Goal: Information Seeking & Learning: Learn about a topic

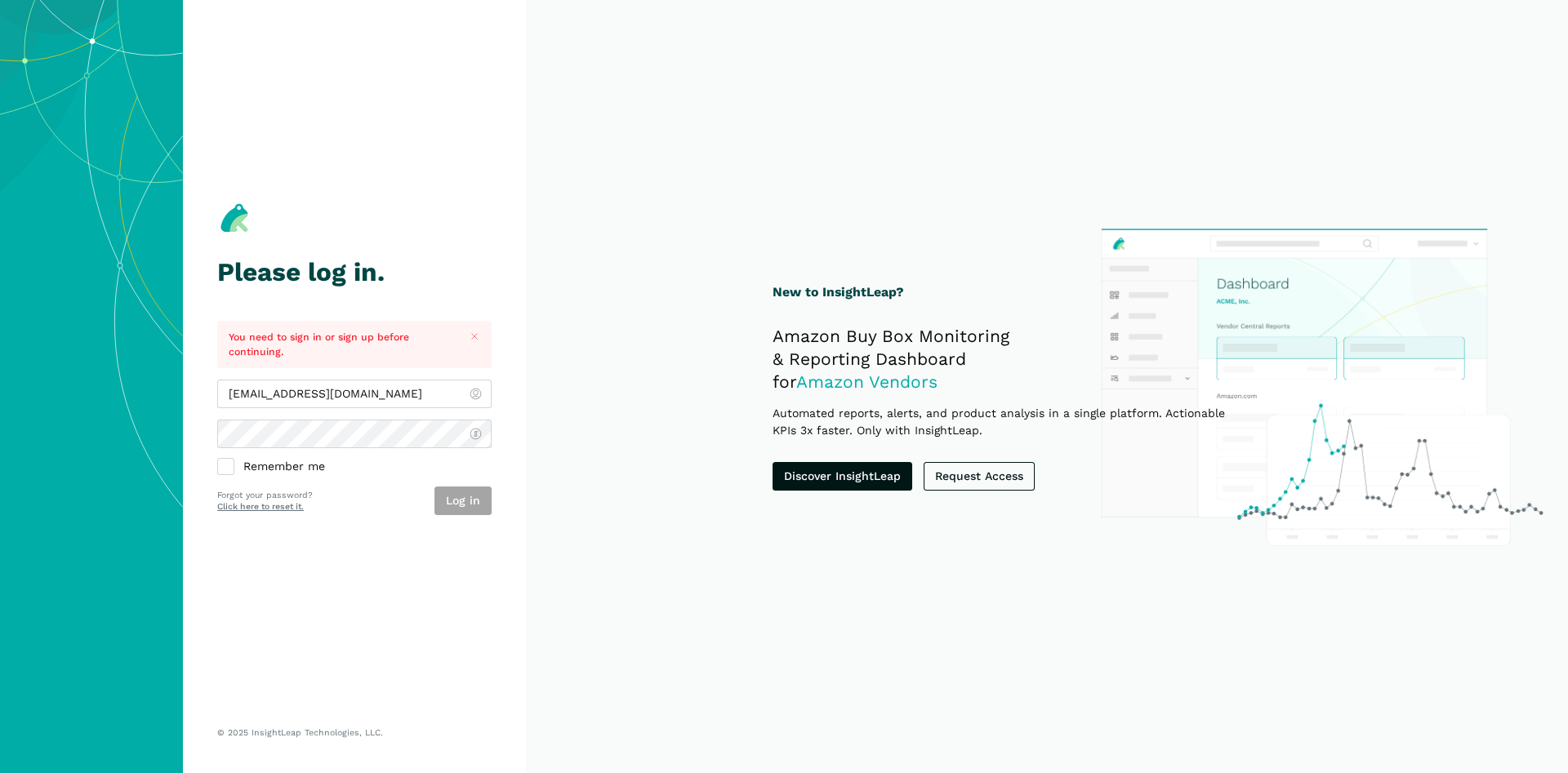
type input "[EMAIL_ADDRESS][DOMAIN_NAME]"
click at [469, 504] on button "Log in" at bounding box center [463, 501] width 57 height 29
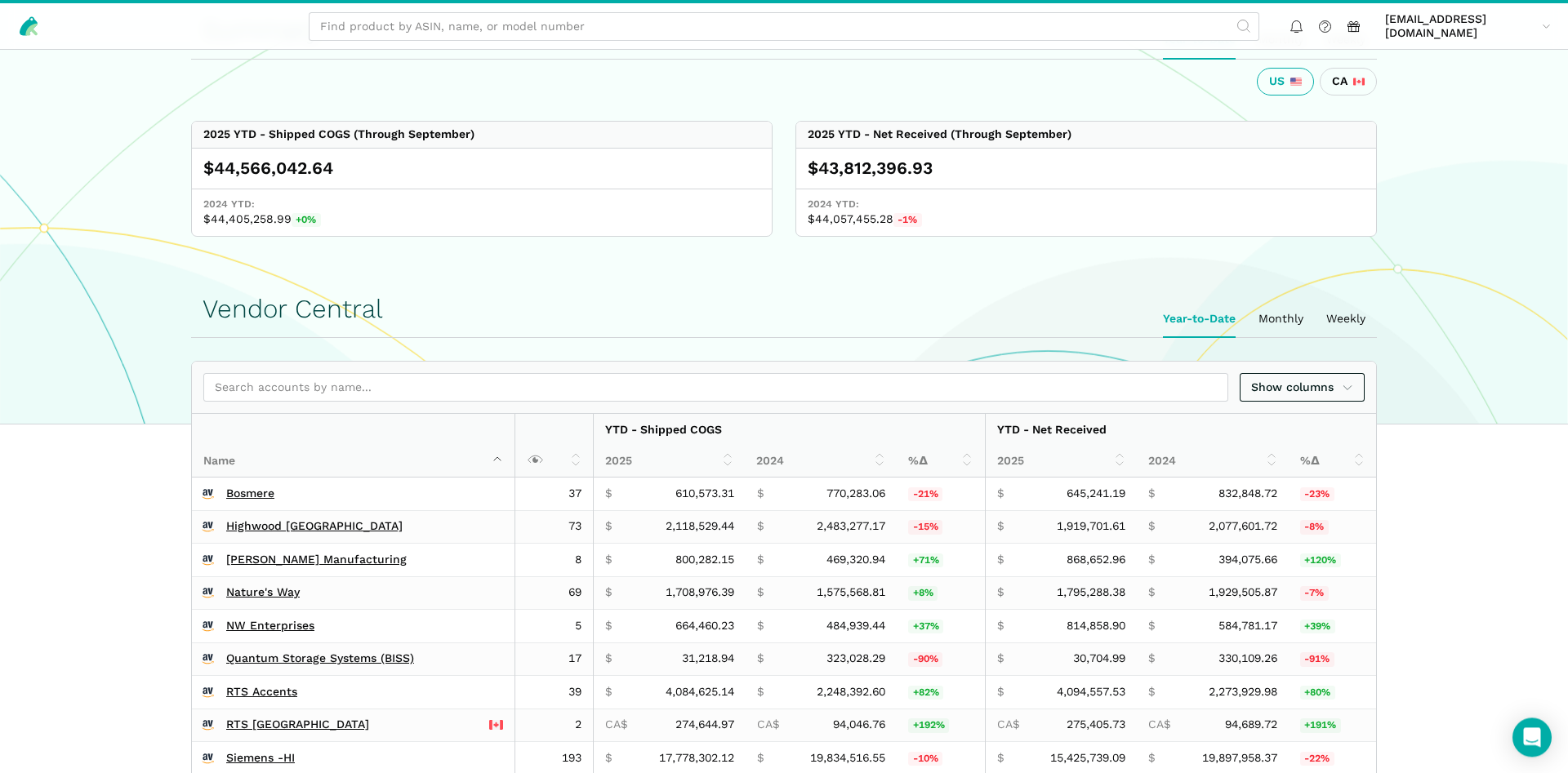
scroll to position [416, 0]
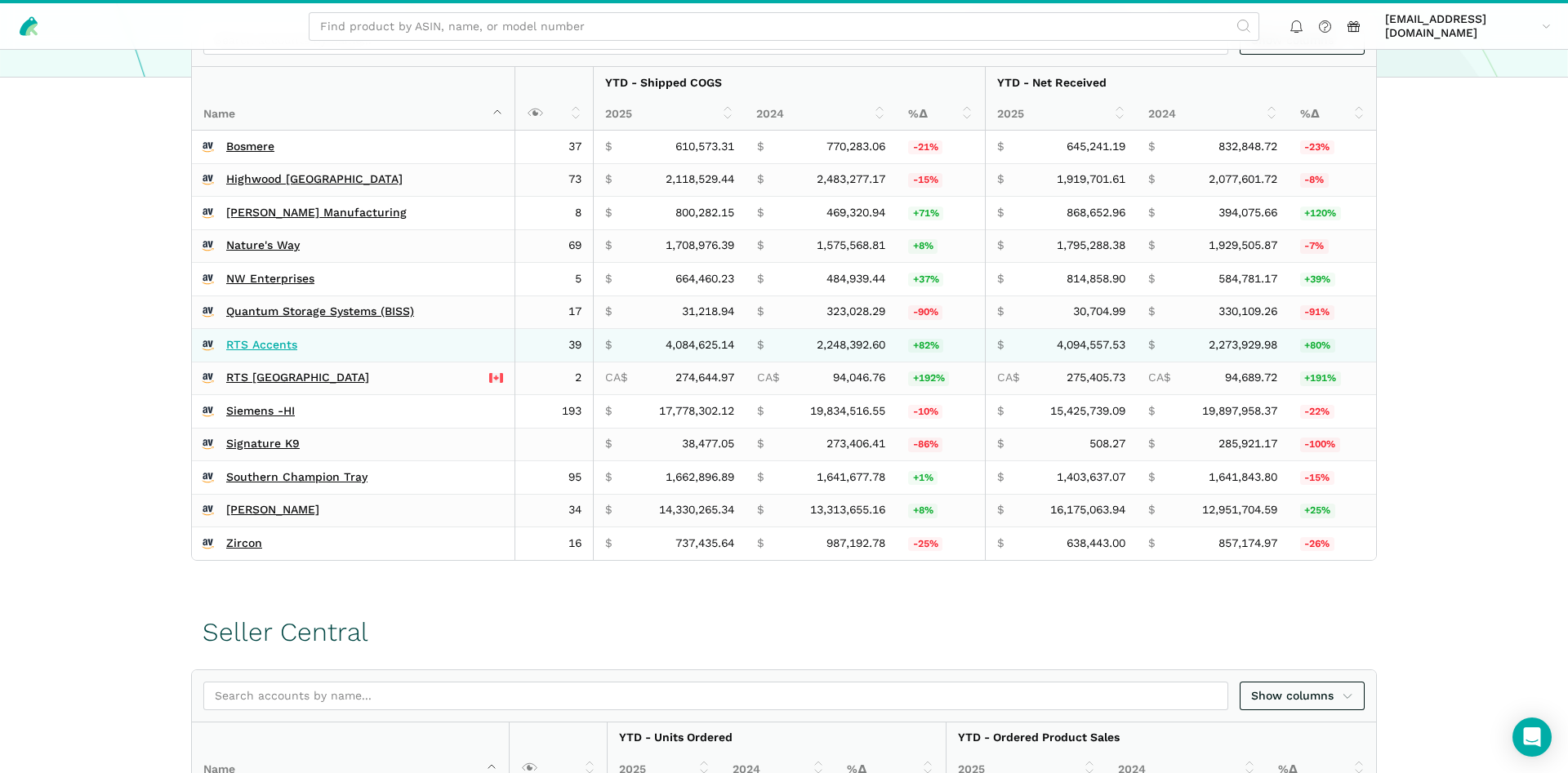
click at [271, 343] on link "RTS Accents" at bounding box center [261, 344] width 71 height 14
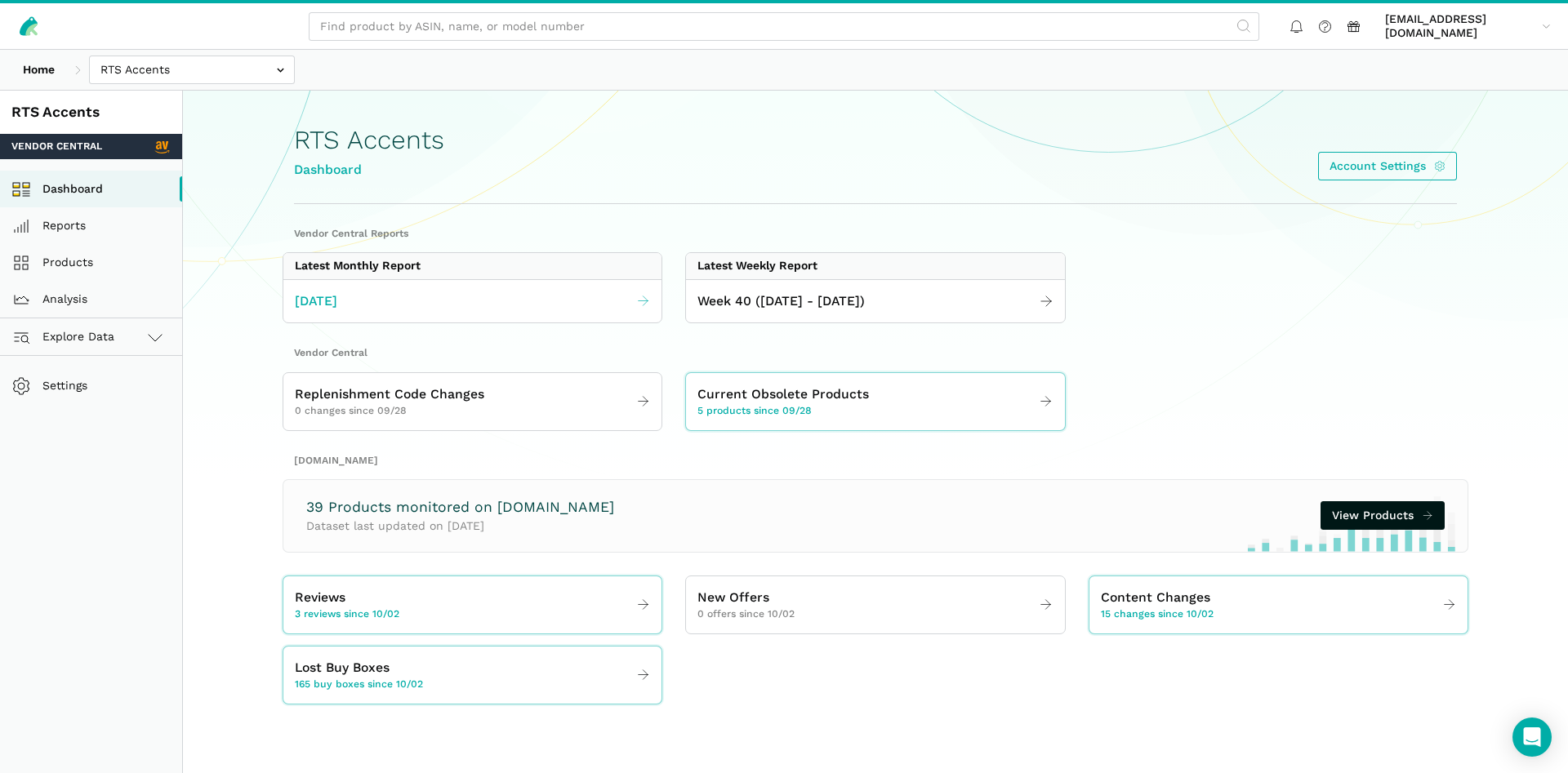
click at [552, 298] on link "September 2025" at bounding box center [472, 301] width 378 height 31
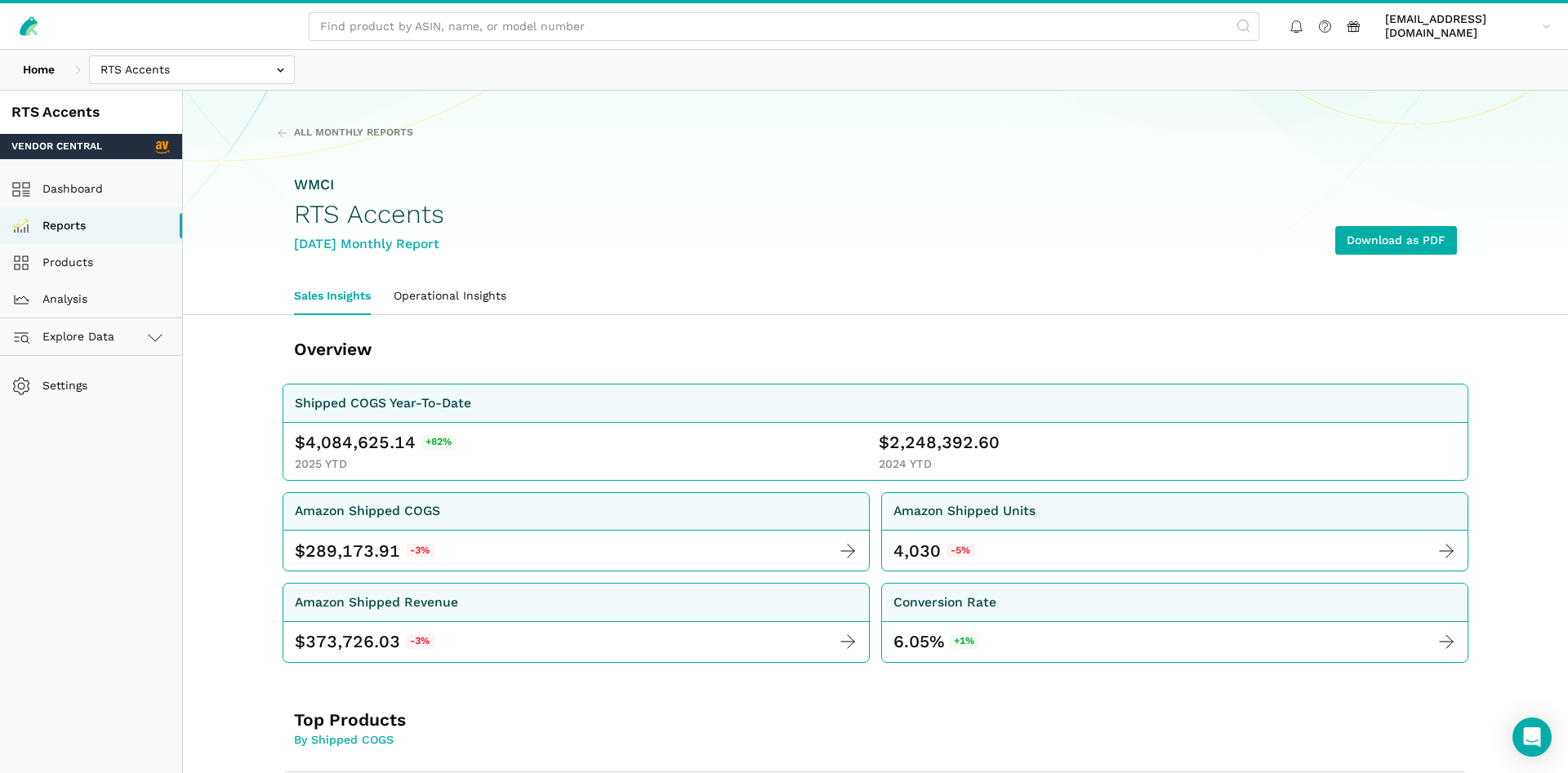
click at [924, 242] on div "WMCI RTS Accents September 2025 Monthly Report Download as PDF" at bounding box center [875, 214] width 1163 height 126
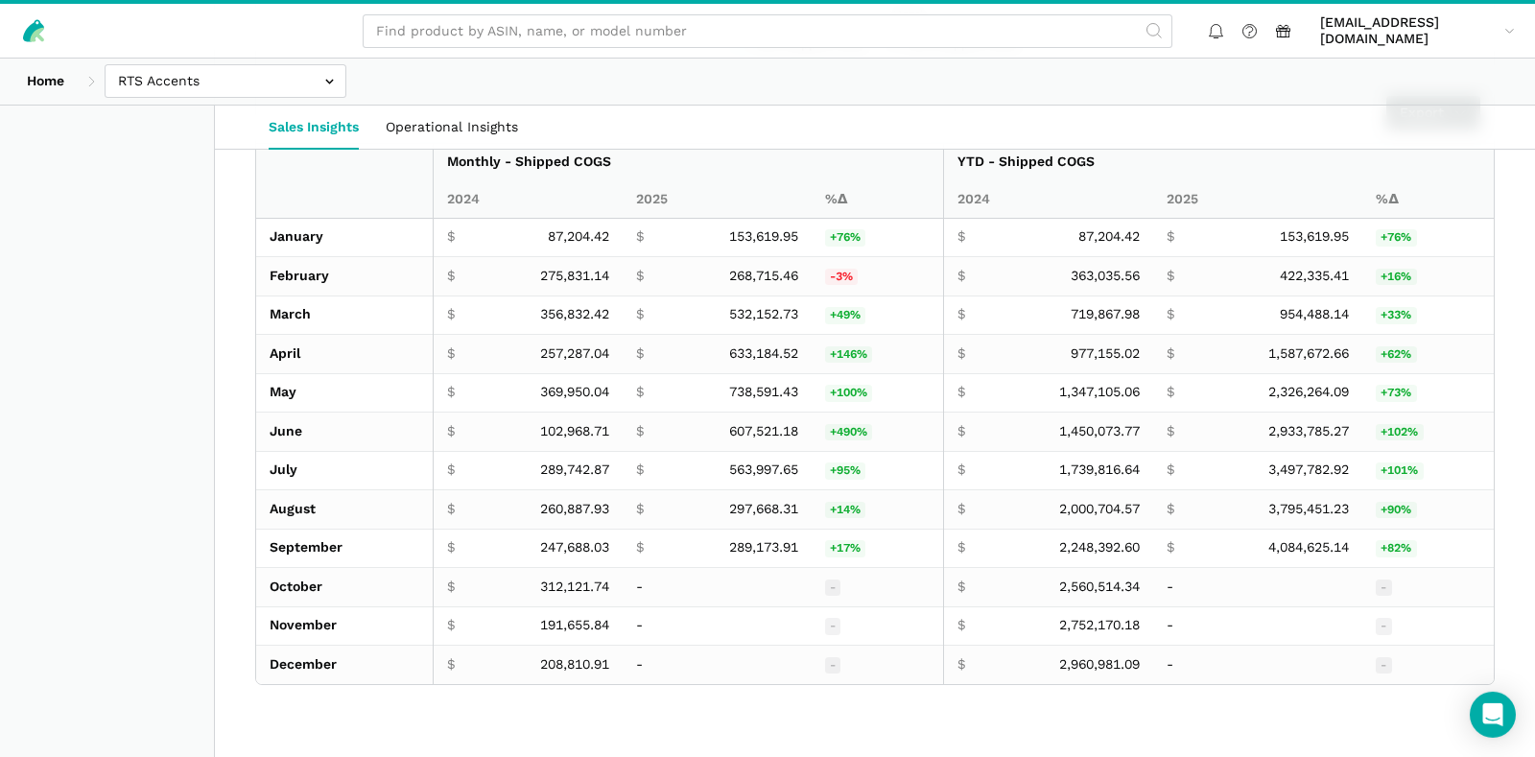
scroll to position [2991, 0]
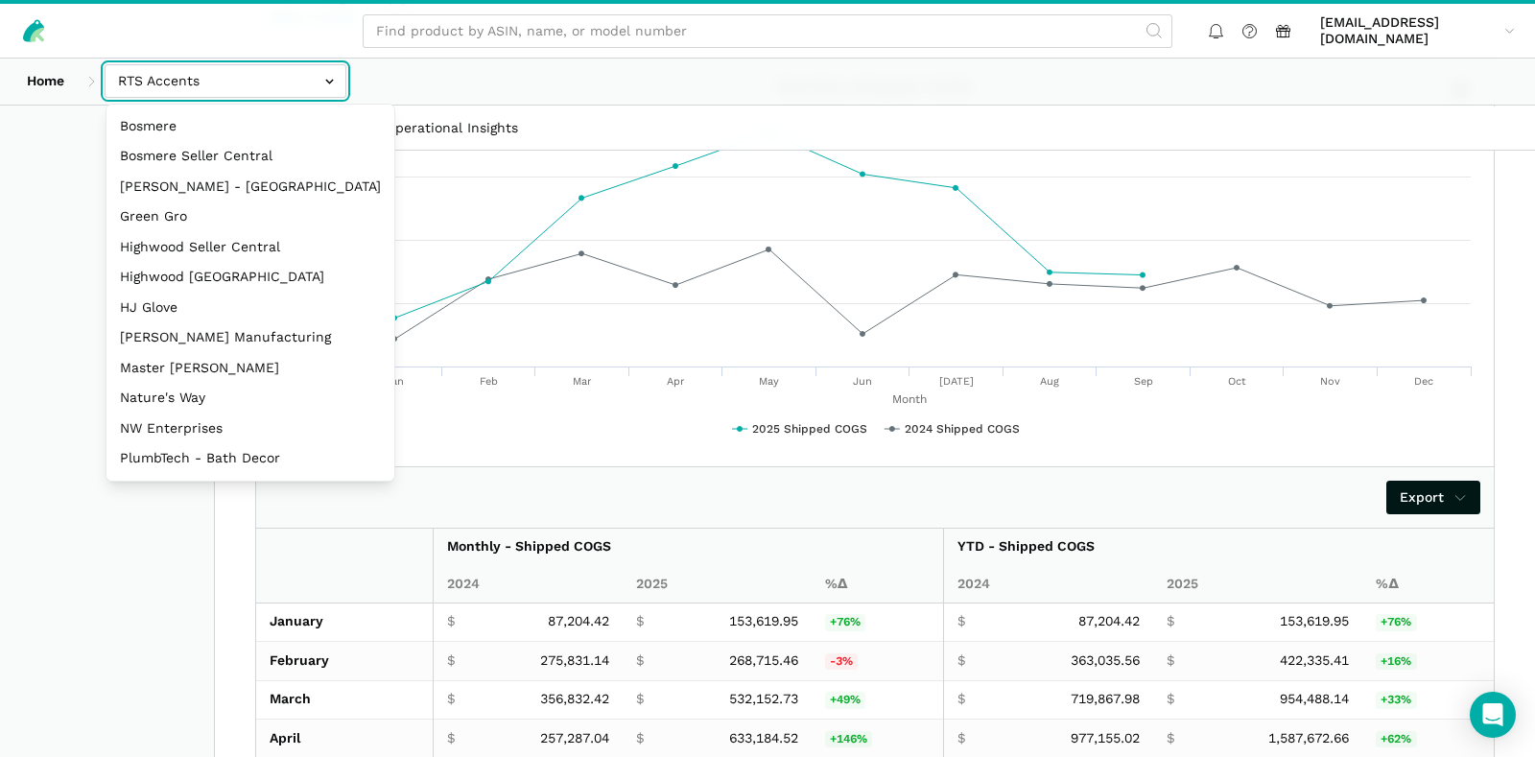
click at [249, 79] on input "text" at bounding box center [226, 81] width 242 height 34
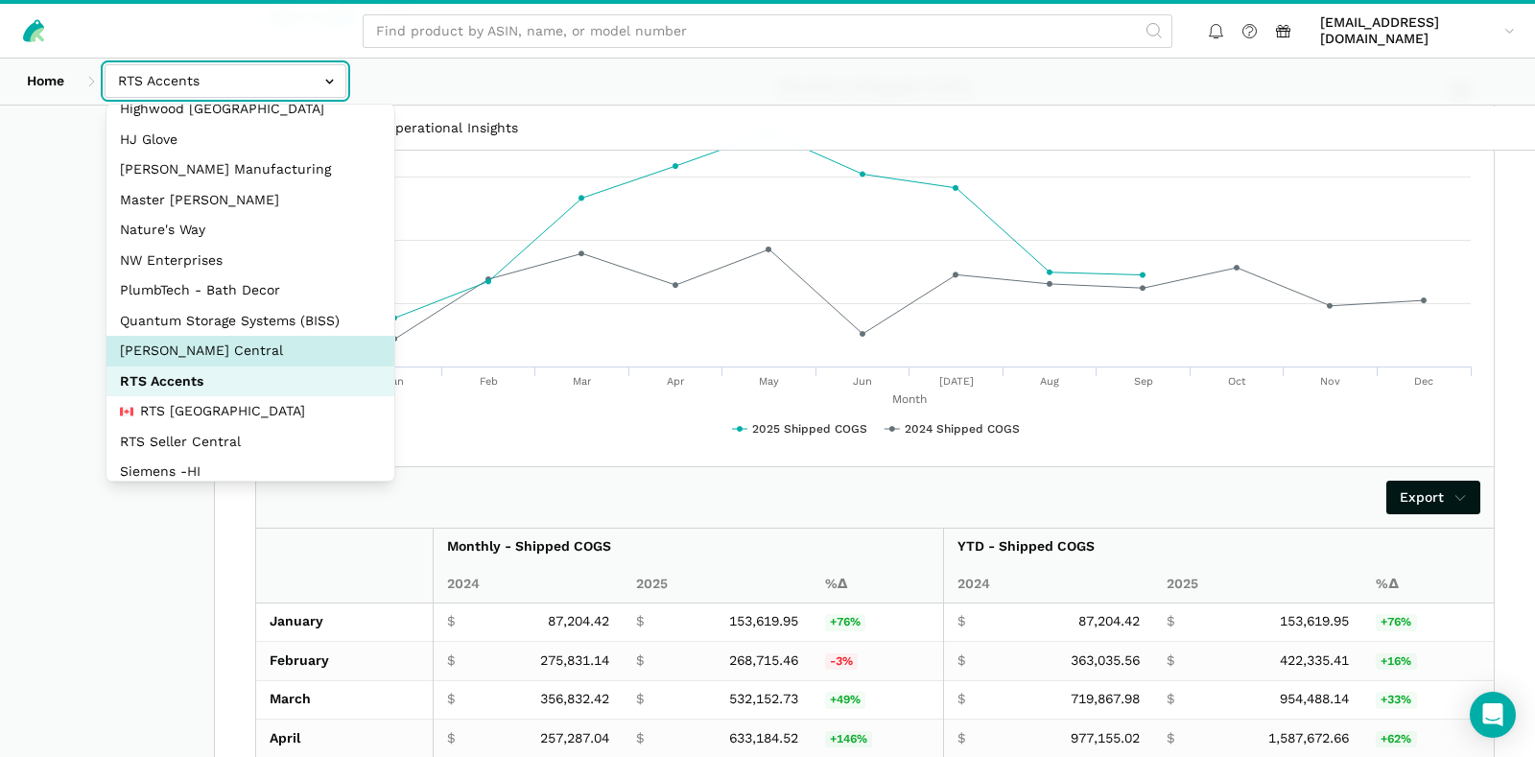
scroll to position [192, 0]
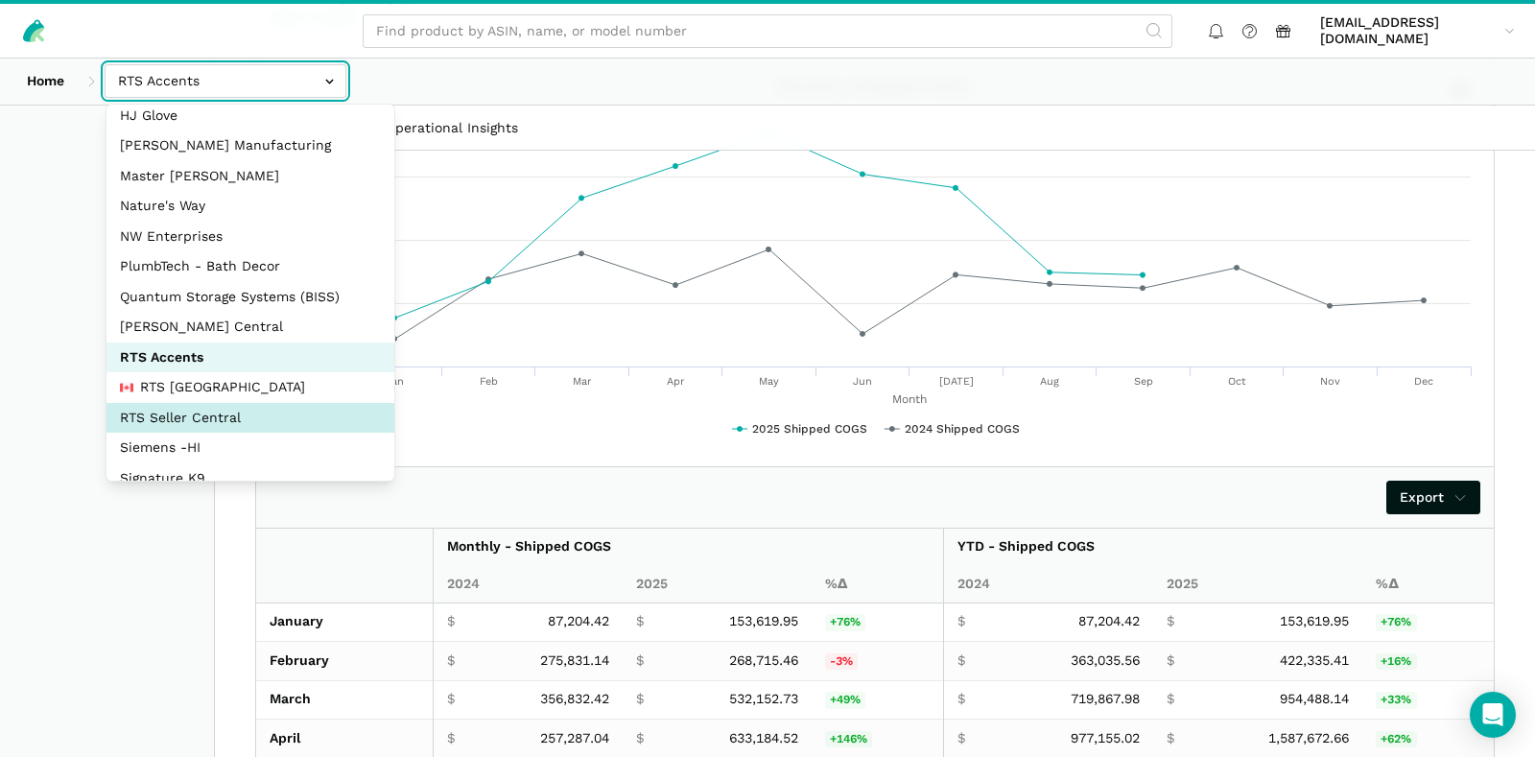
select select "DYdfgEtk9xdbXk9WgFd319bF"
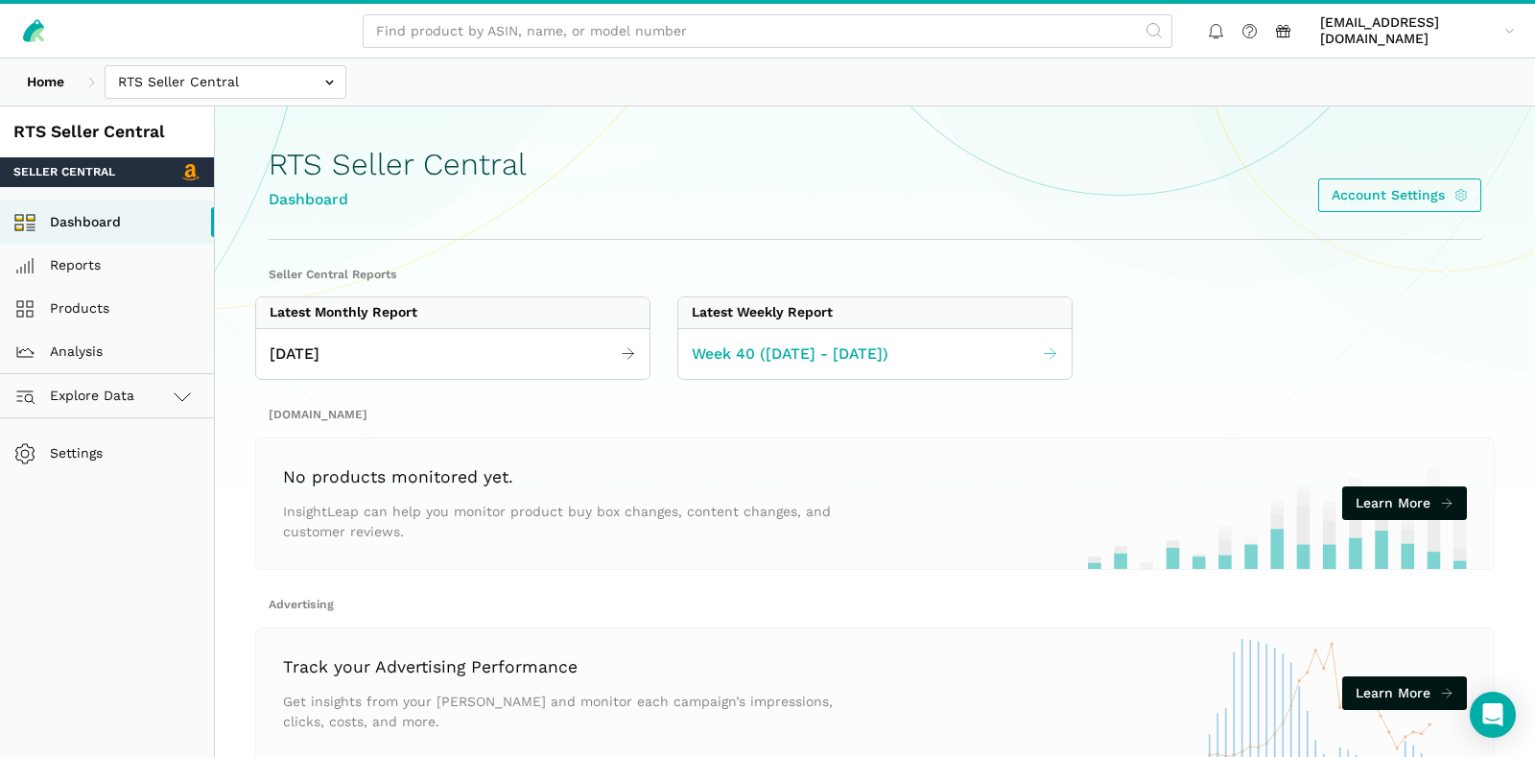
click at [819, 344] on span "Week 40 ([DATE] - [DATE])" at bounding box center [790, 355] width 197 height 24
click at [404, 360] on link "[DATE]" at bounding box center [452, 354] width 393 height 37
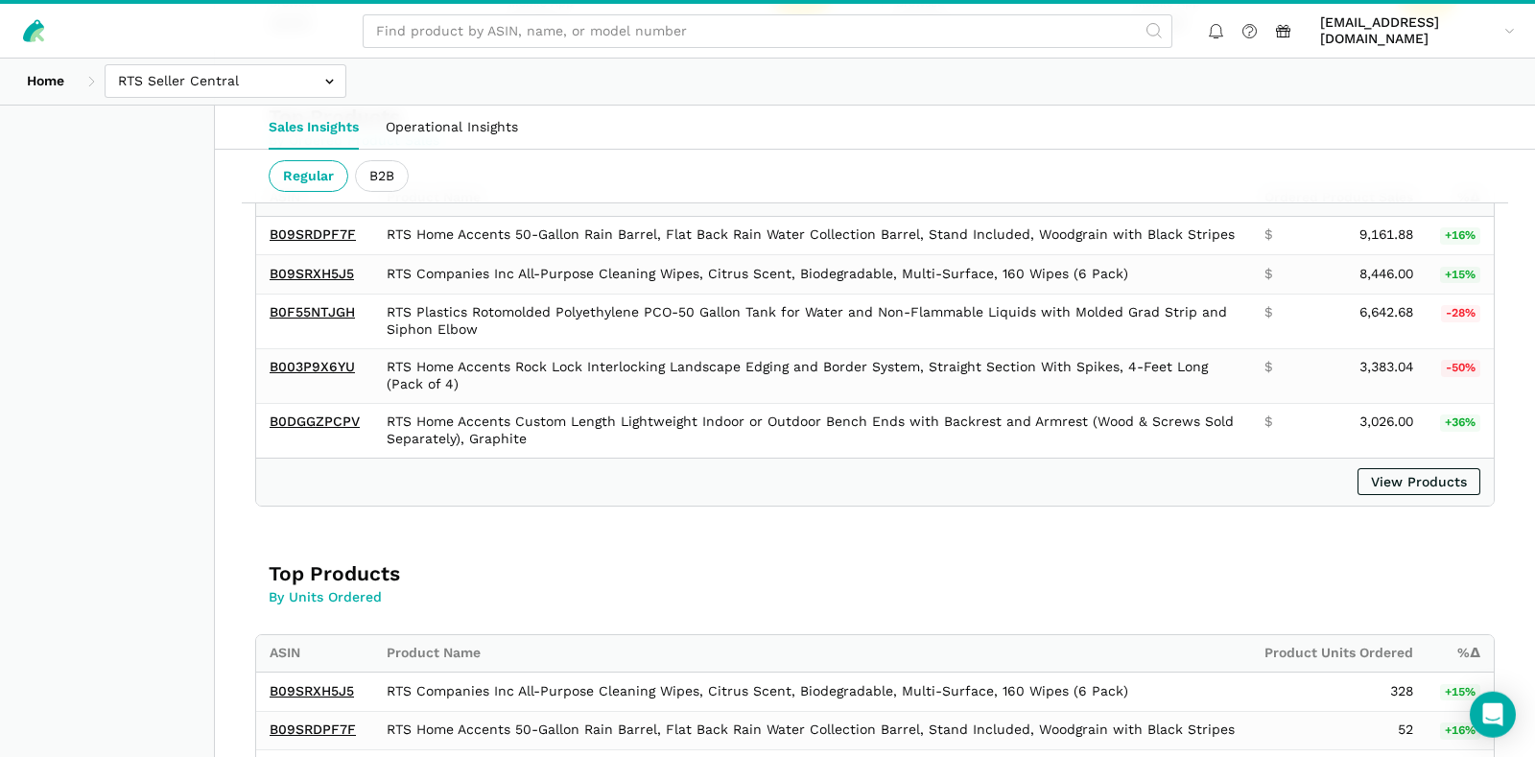
scroll to position [858, 0]
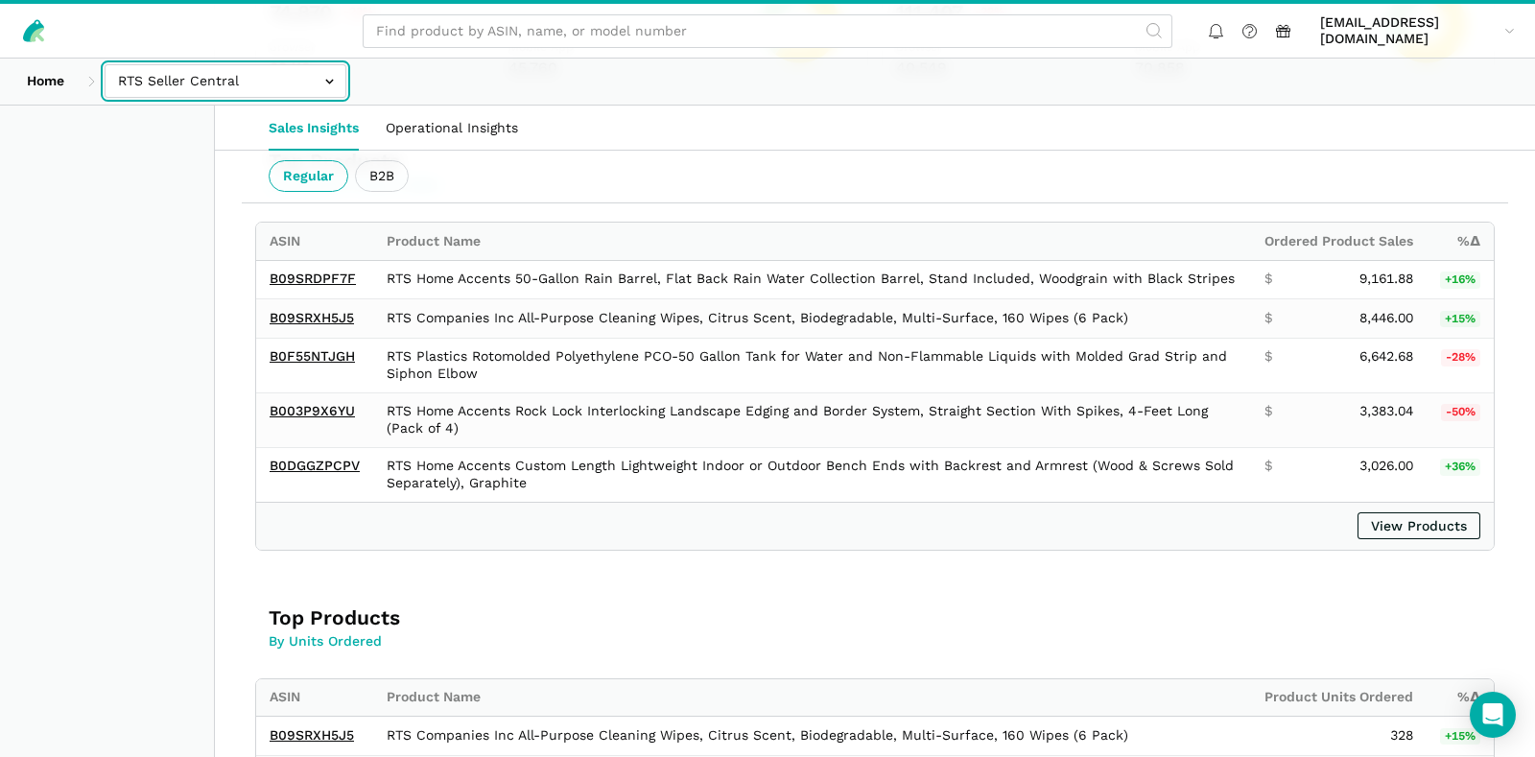
click at [258, 96] on input "text" at bounding box center [226, 81] width 242 height 34
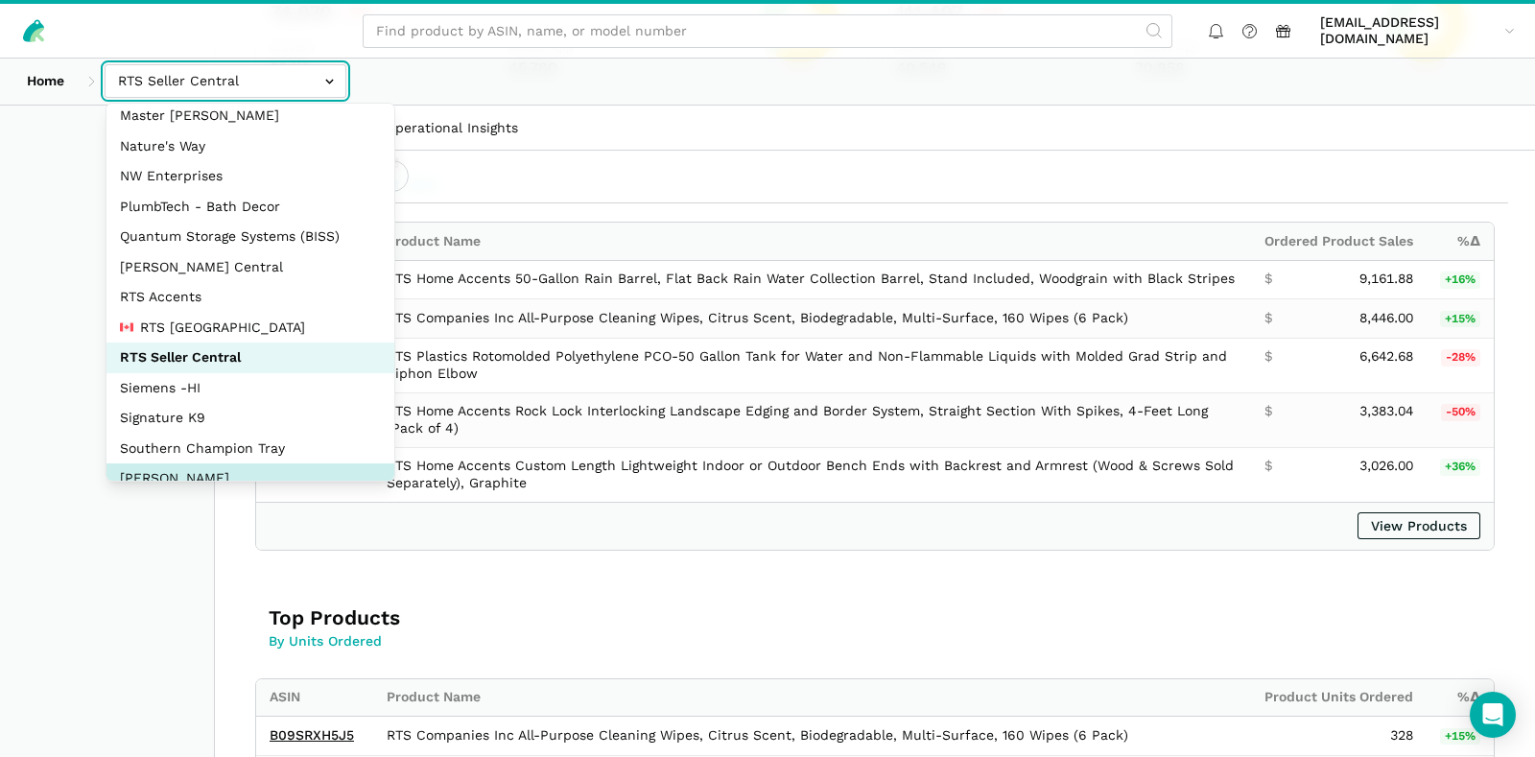
scroll to position [288, 0]
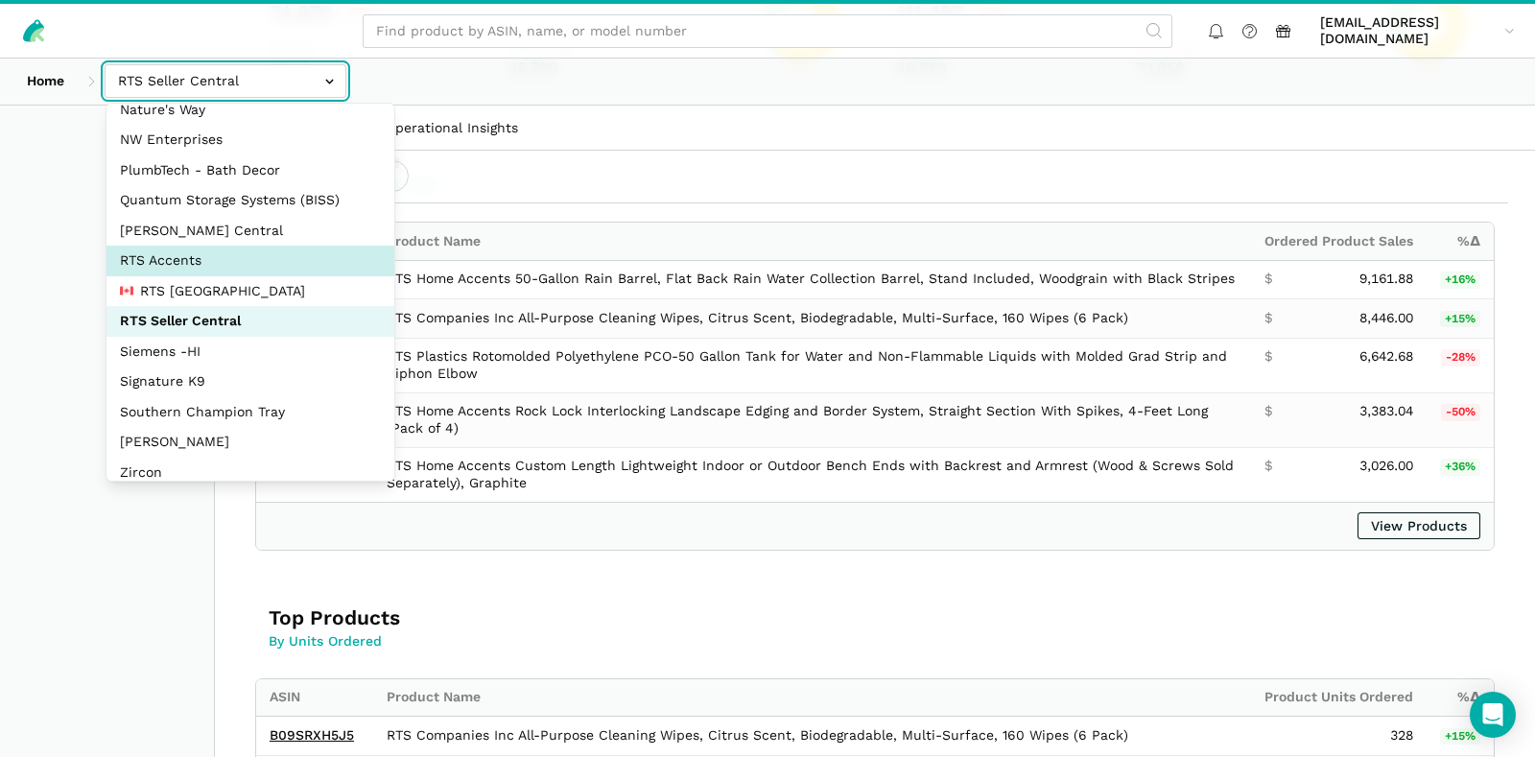
select select "DPHNLGULfjdmZCda3GrCfans"
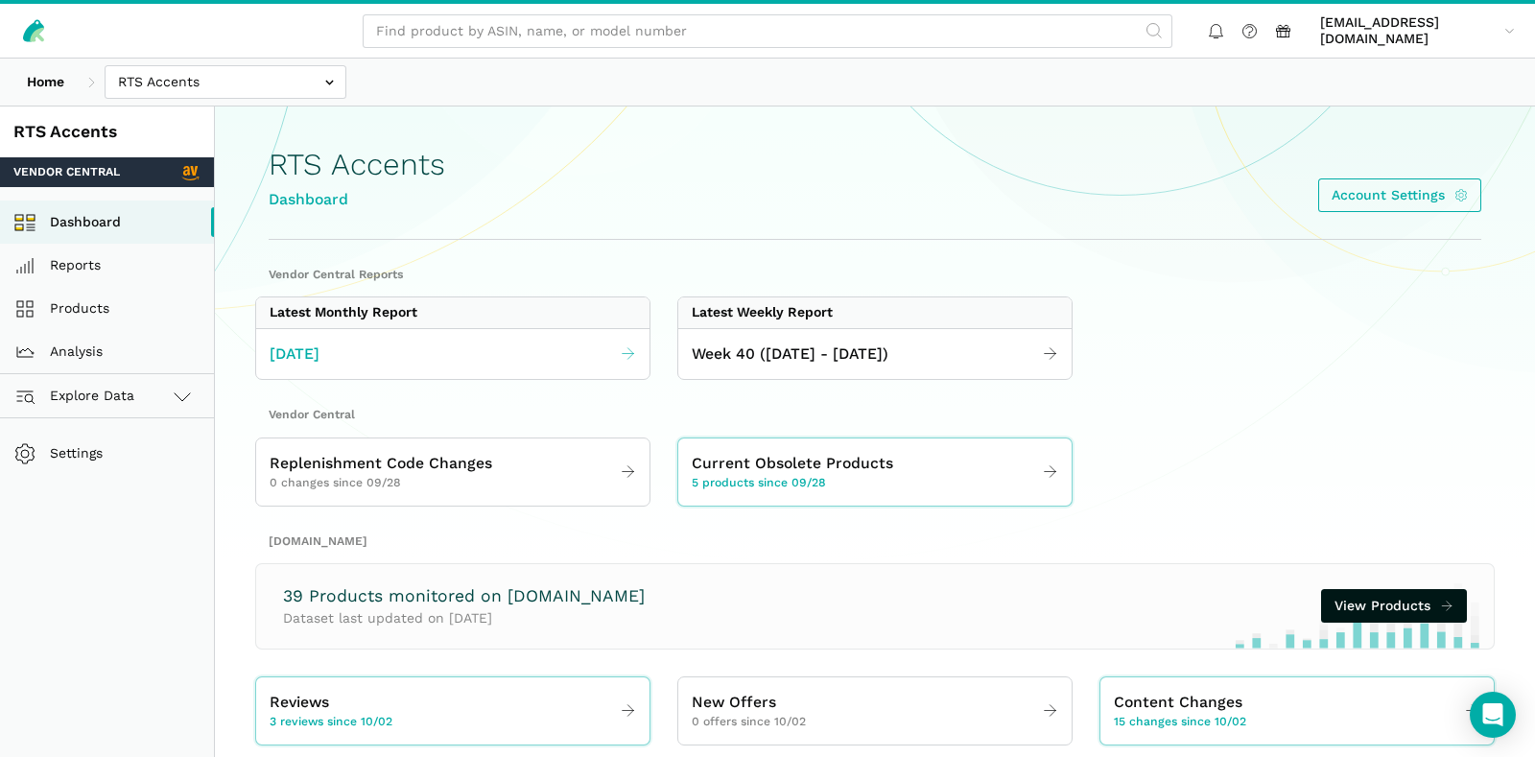
click at [320, 348] on span "[DATE]" at bounding box center [295, 355] width 50 height 24
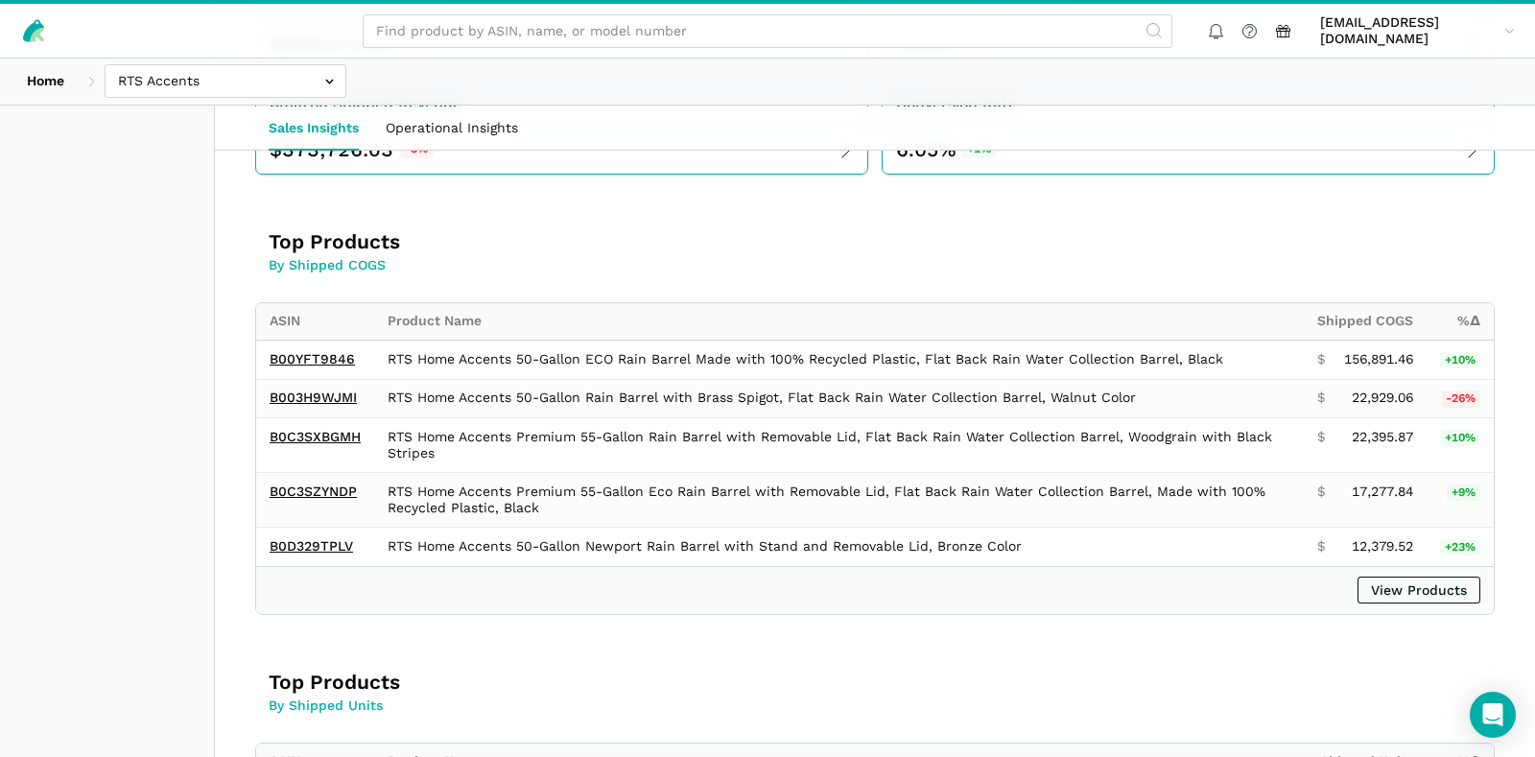
scroll to position [1108, 0]
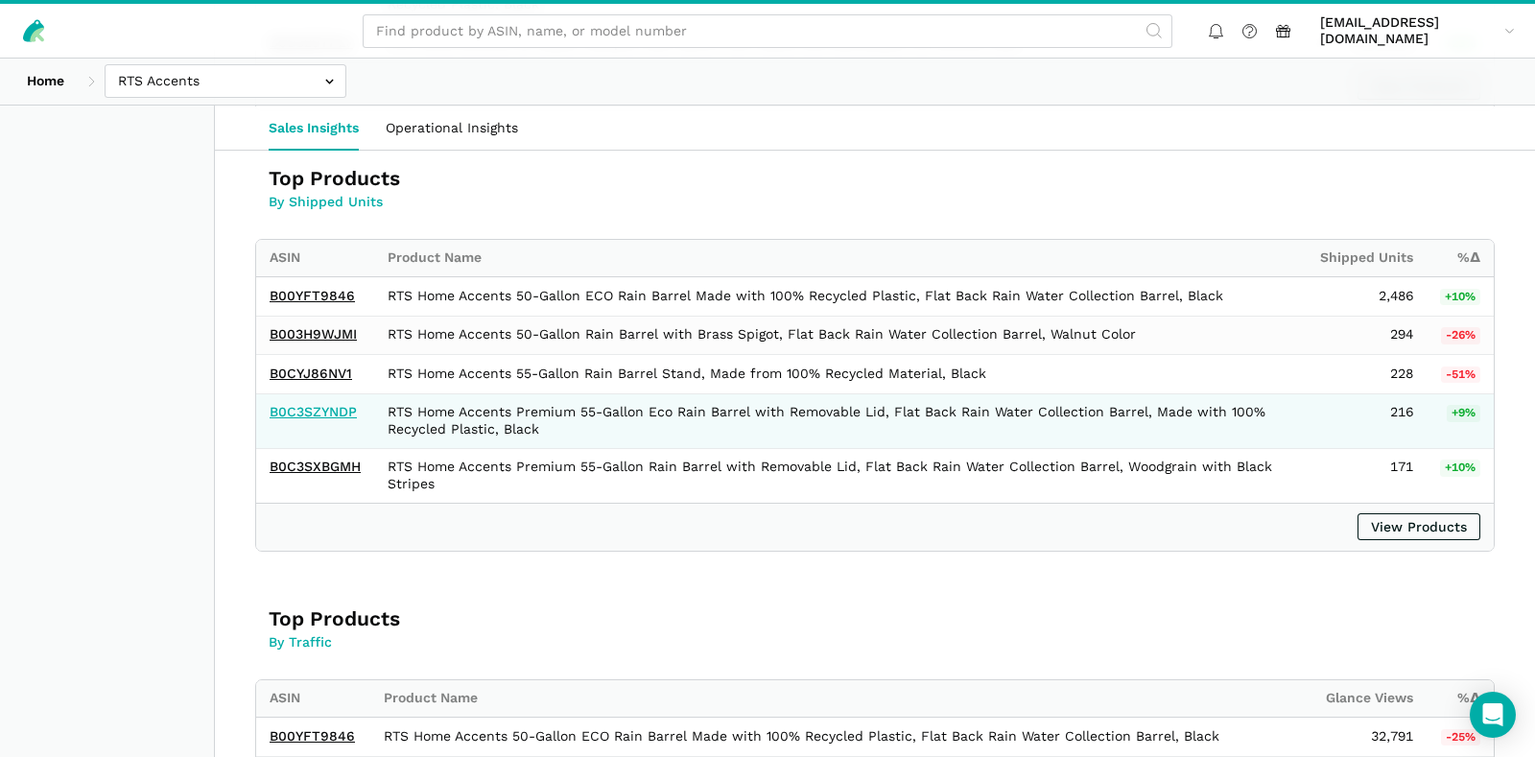
click at [346, 406] on link "B0C3SZYNDP" at bounding box center [313, 411] width 87 height 15
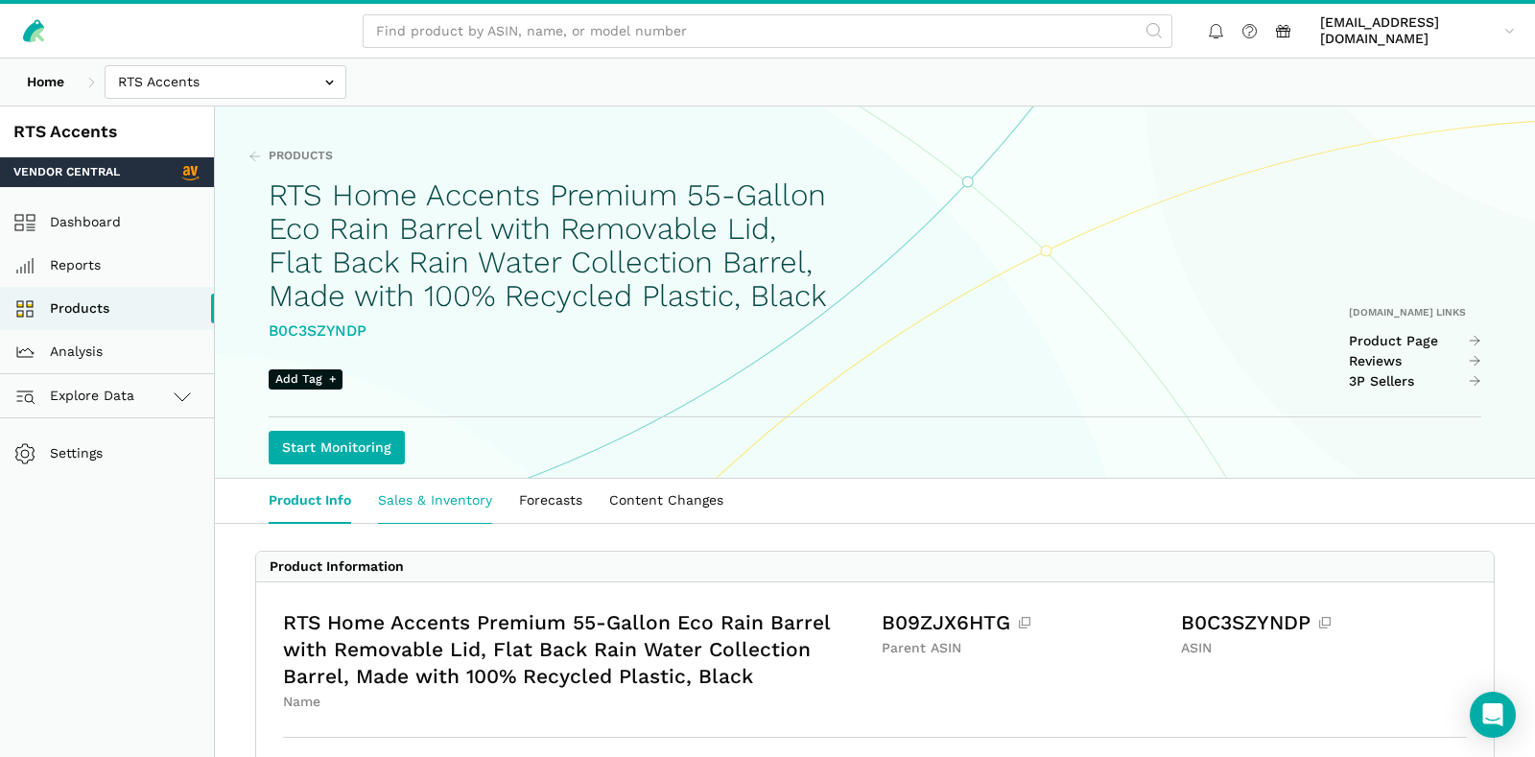
click at [447, 523] on link "Sales & Inventory" at bounding box center [435, 501] width 141 height 44
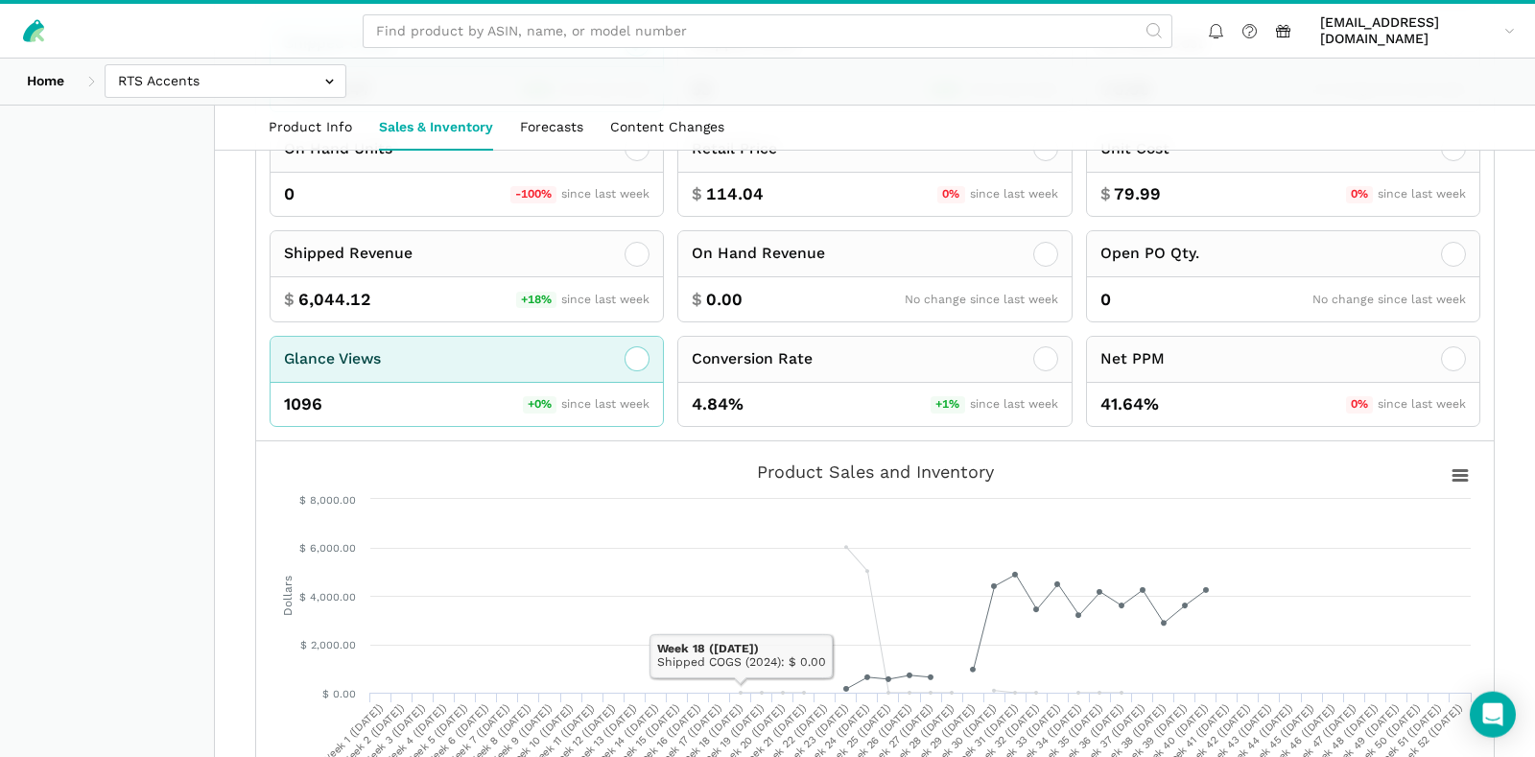
scroll to position [504, 0]
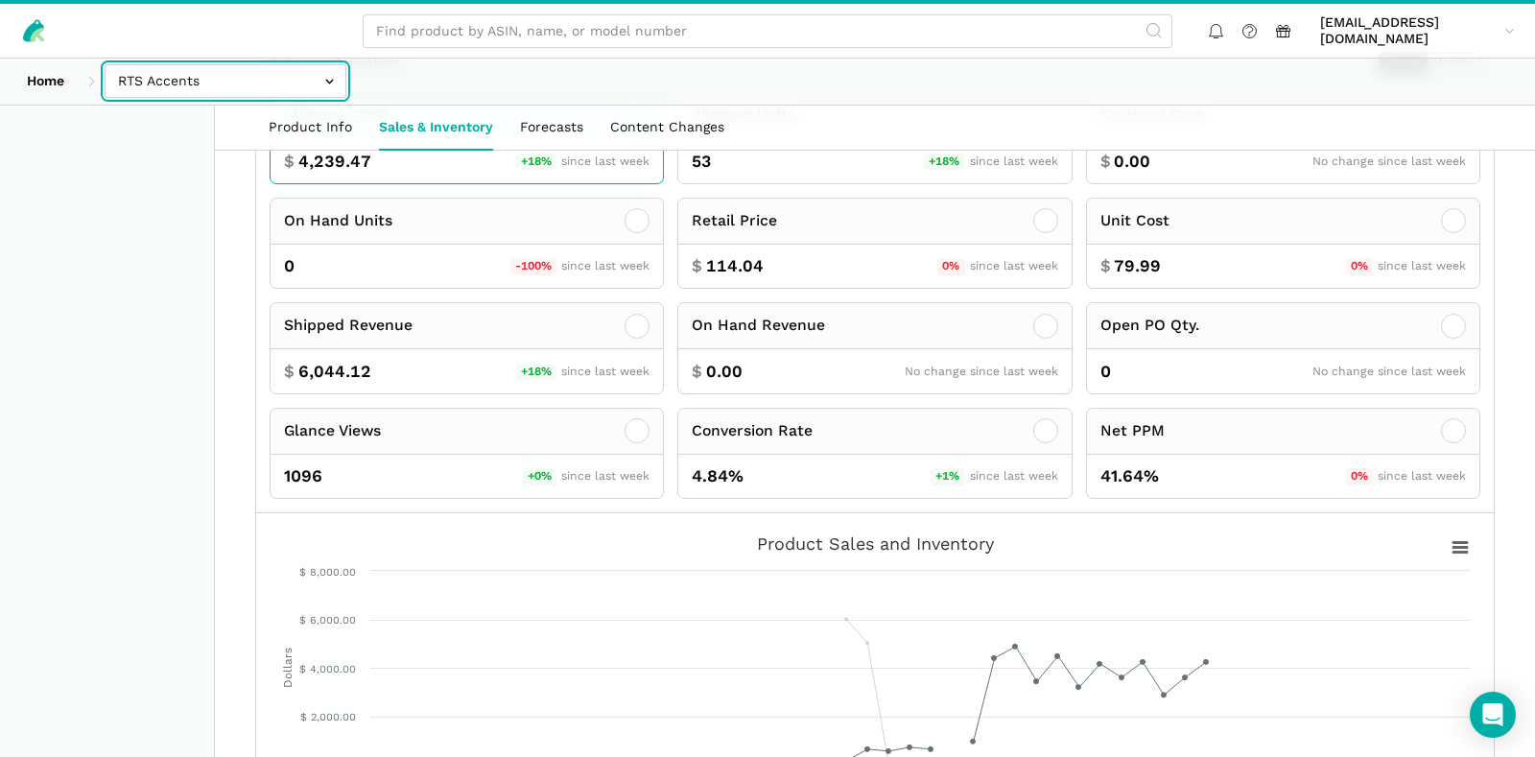
click at [220, 90] on input "text" at bounding box center [226, 81] width 242 height 34
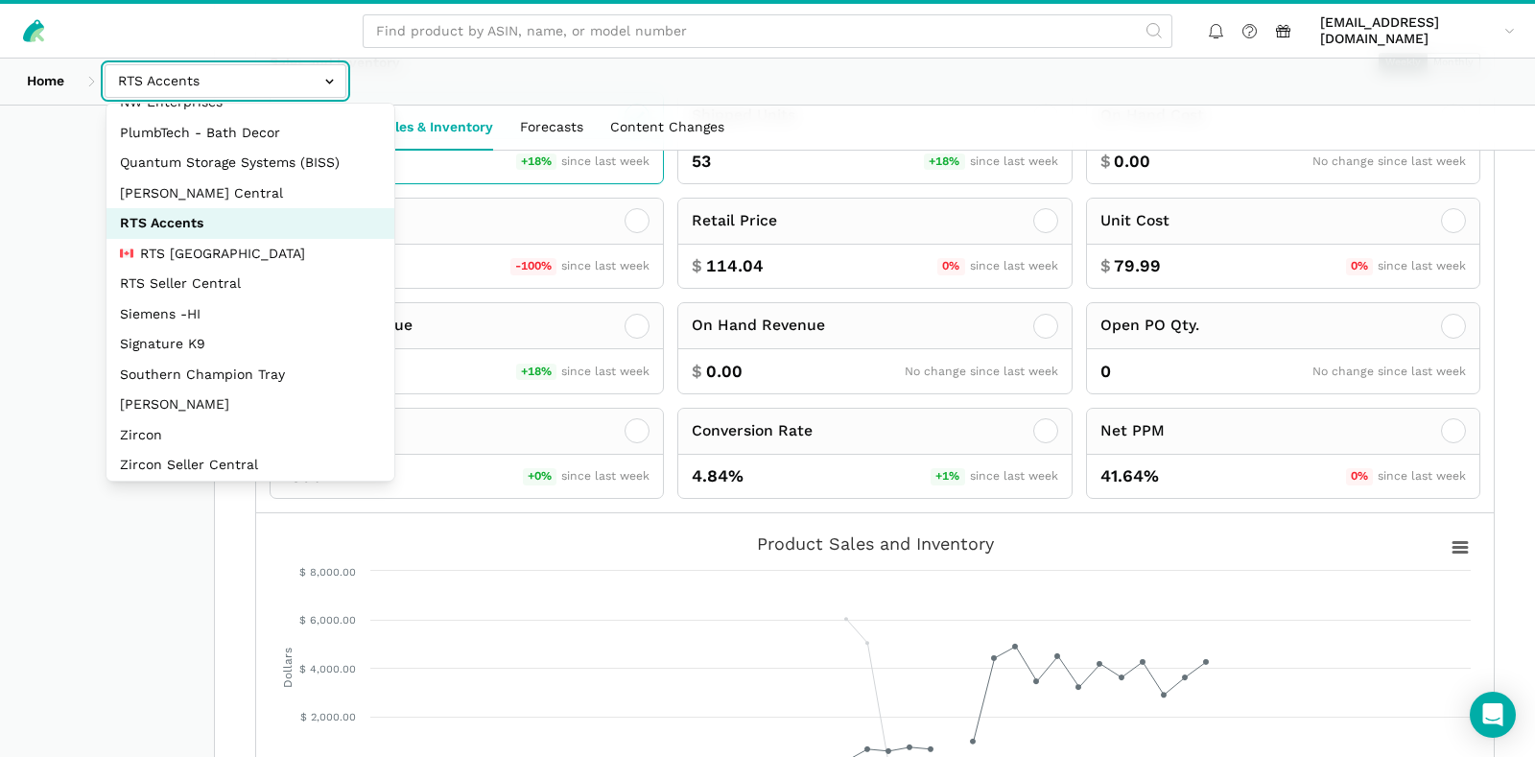
scroll to position [331, 0]
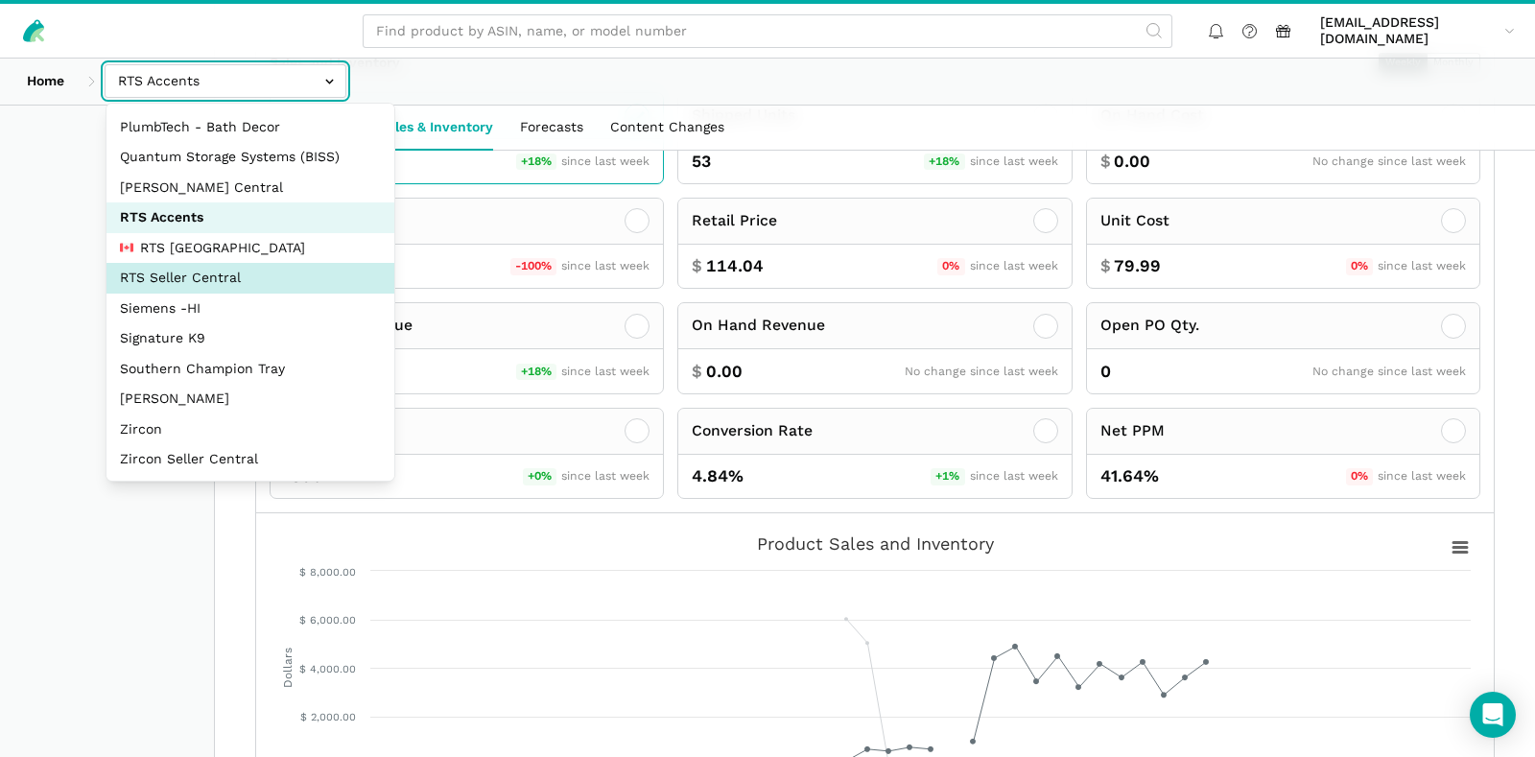
select select "DYdfgEtk9xdbXk9WgFd319bF"
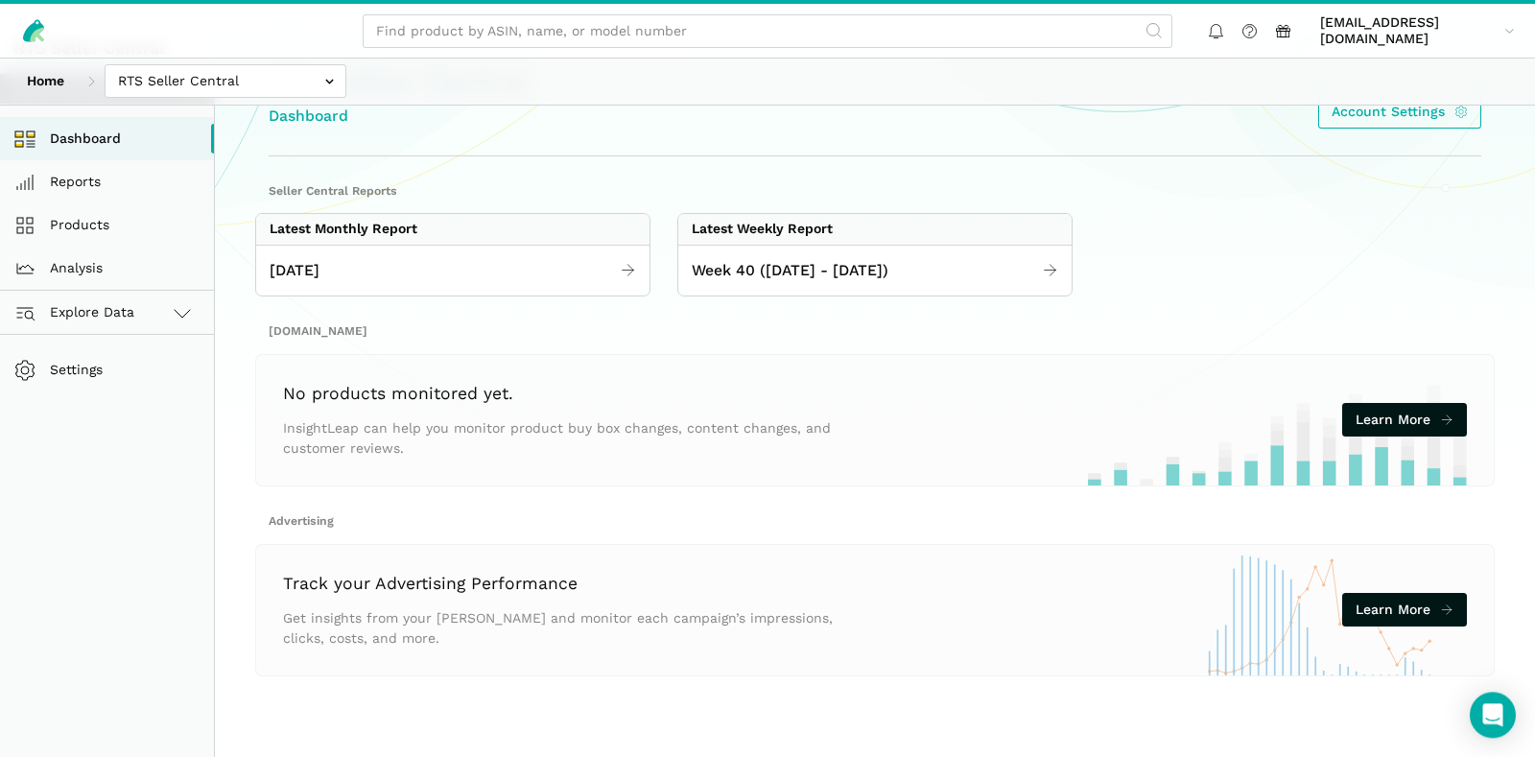
scroll to position [106, 0]
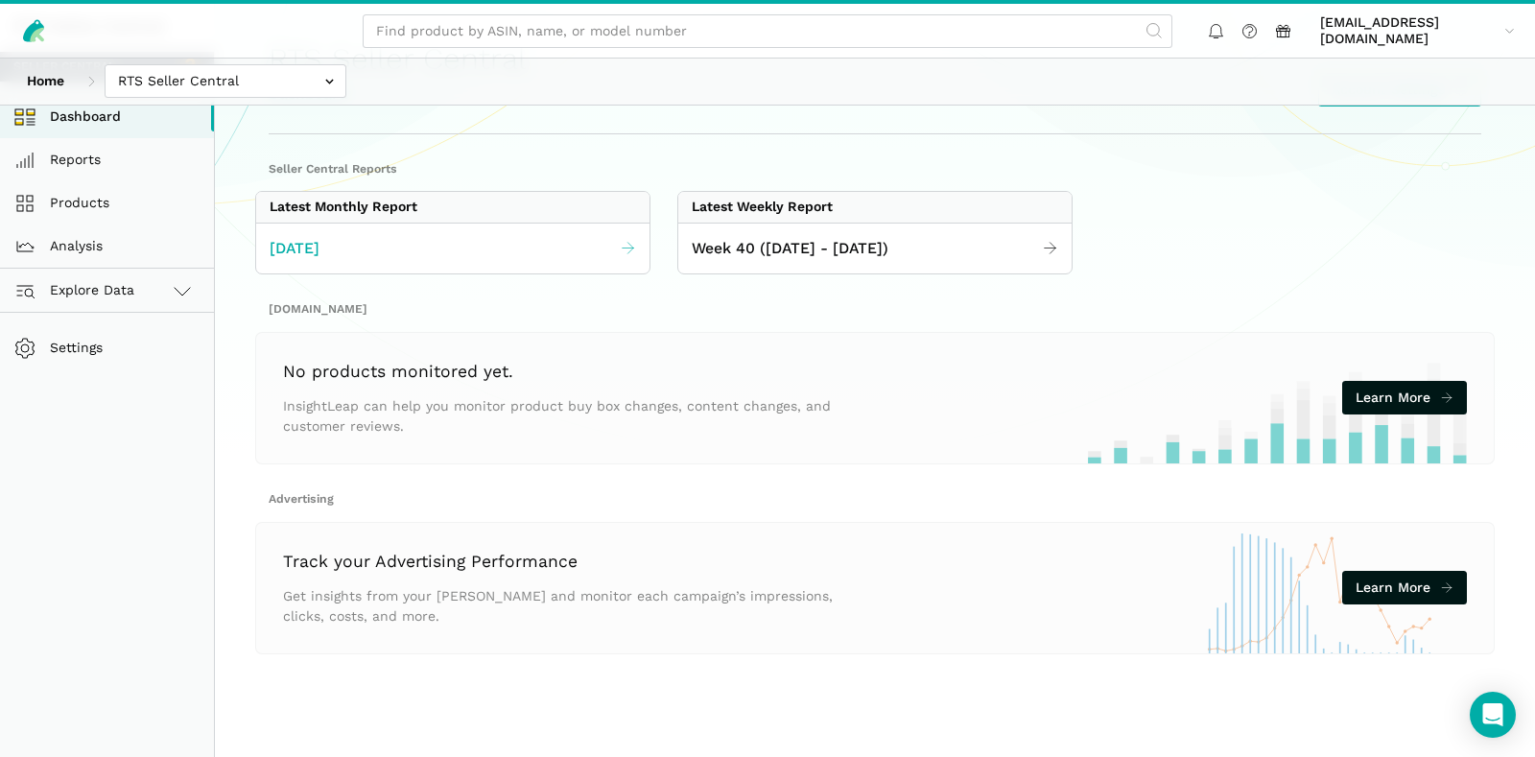
click at [461, 238] on link "[DATE]" at bounding box center [452, 248] width 393 height 37
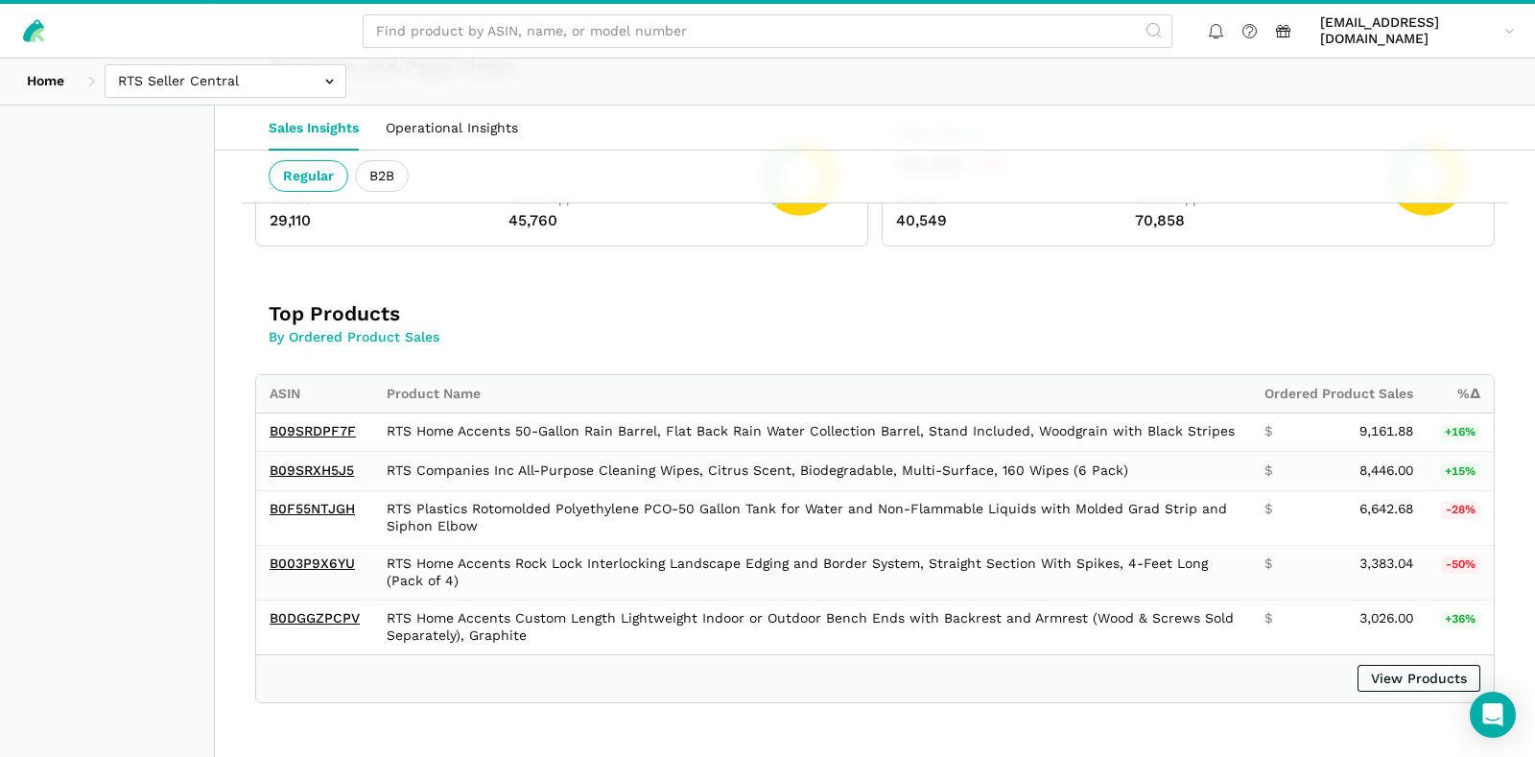
scroll to position [1209, 0]
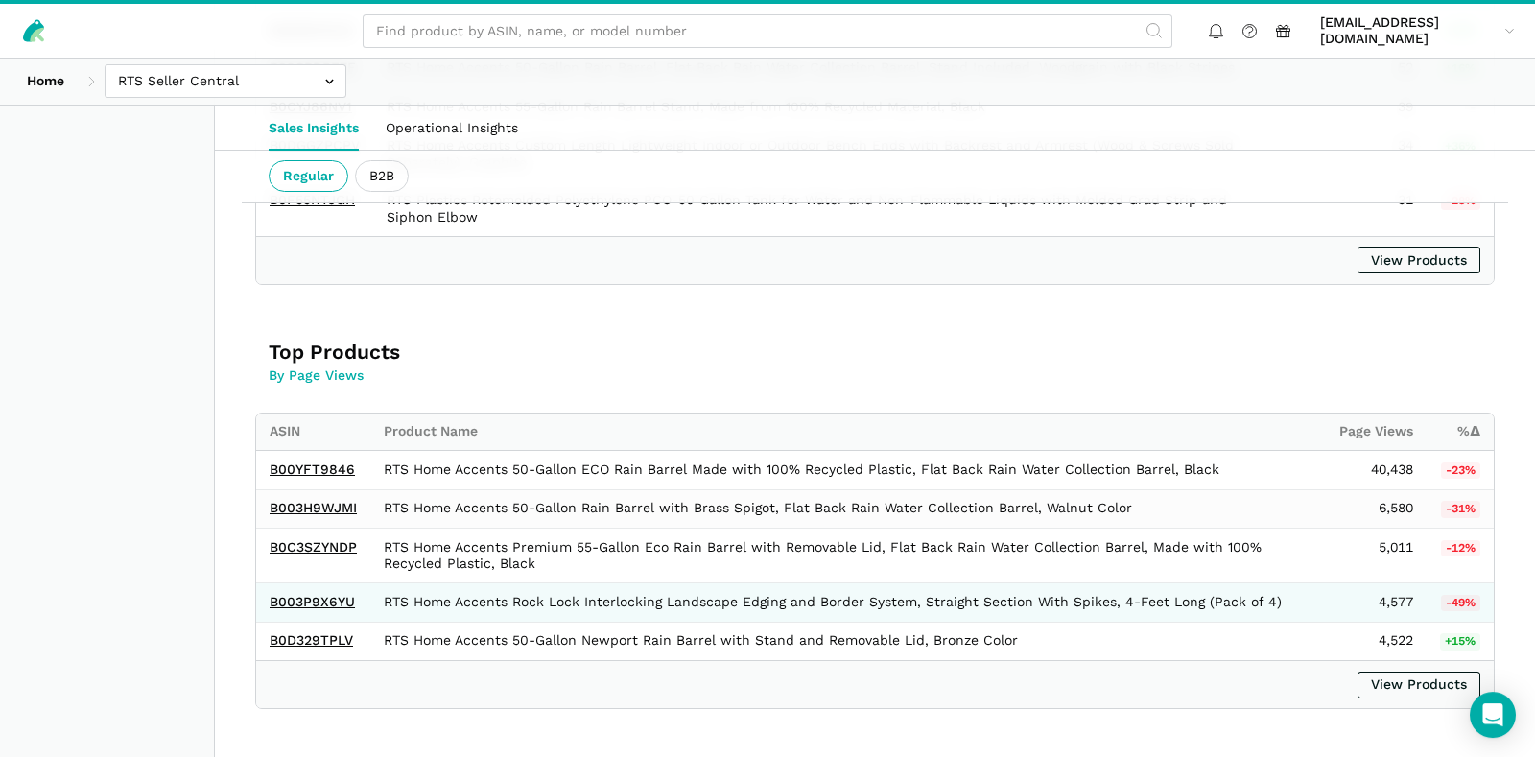
scroll to position [1612, 0]
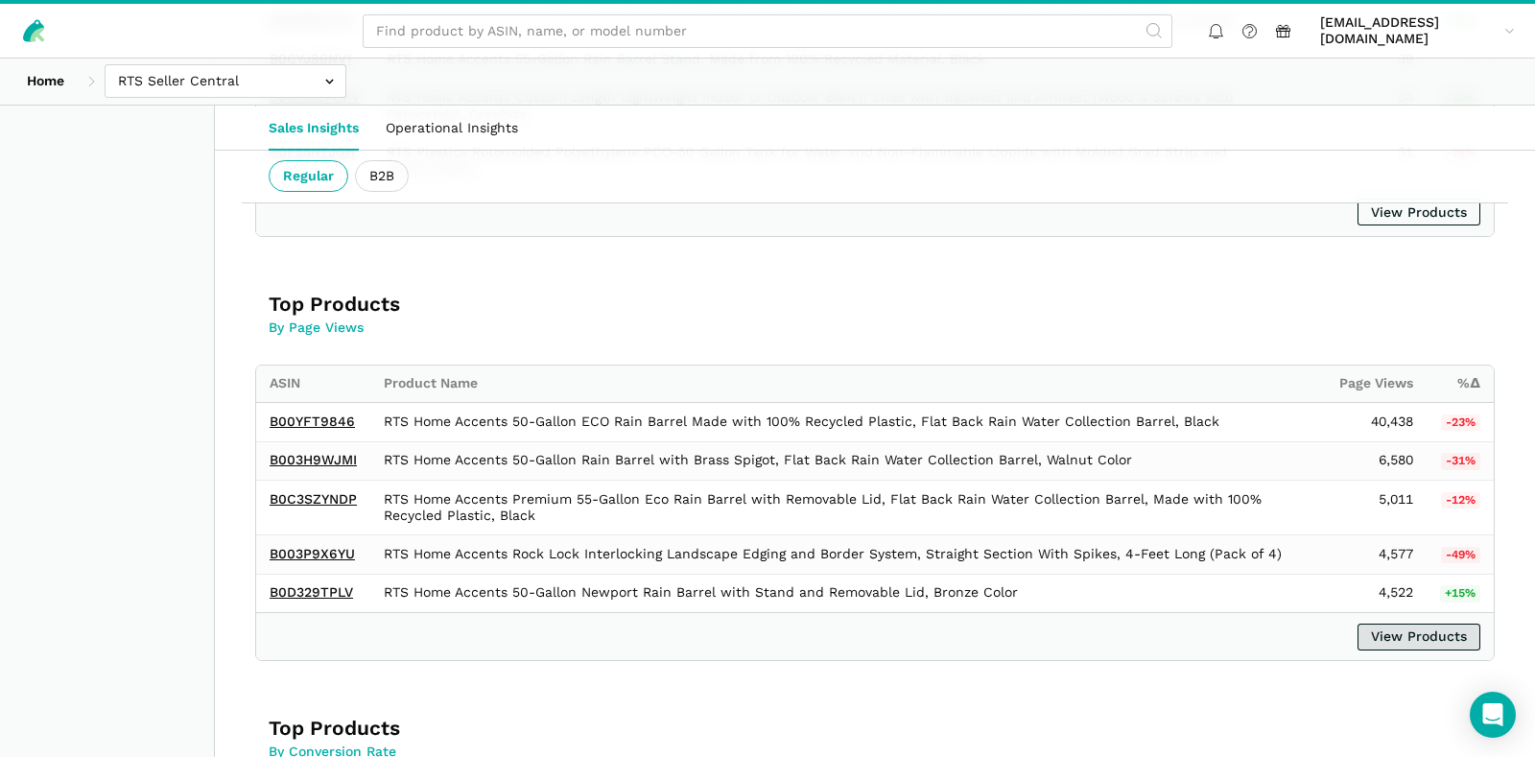
click at [1393, 631] on link "View Products" at bounding box center [1419, 637] width 123 height 27
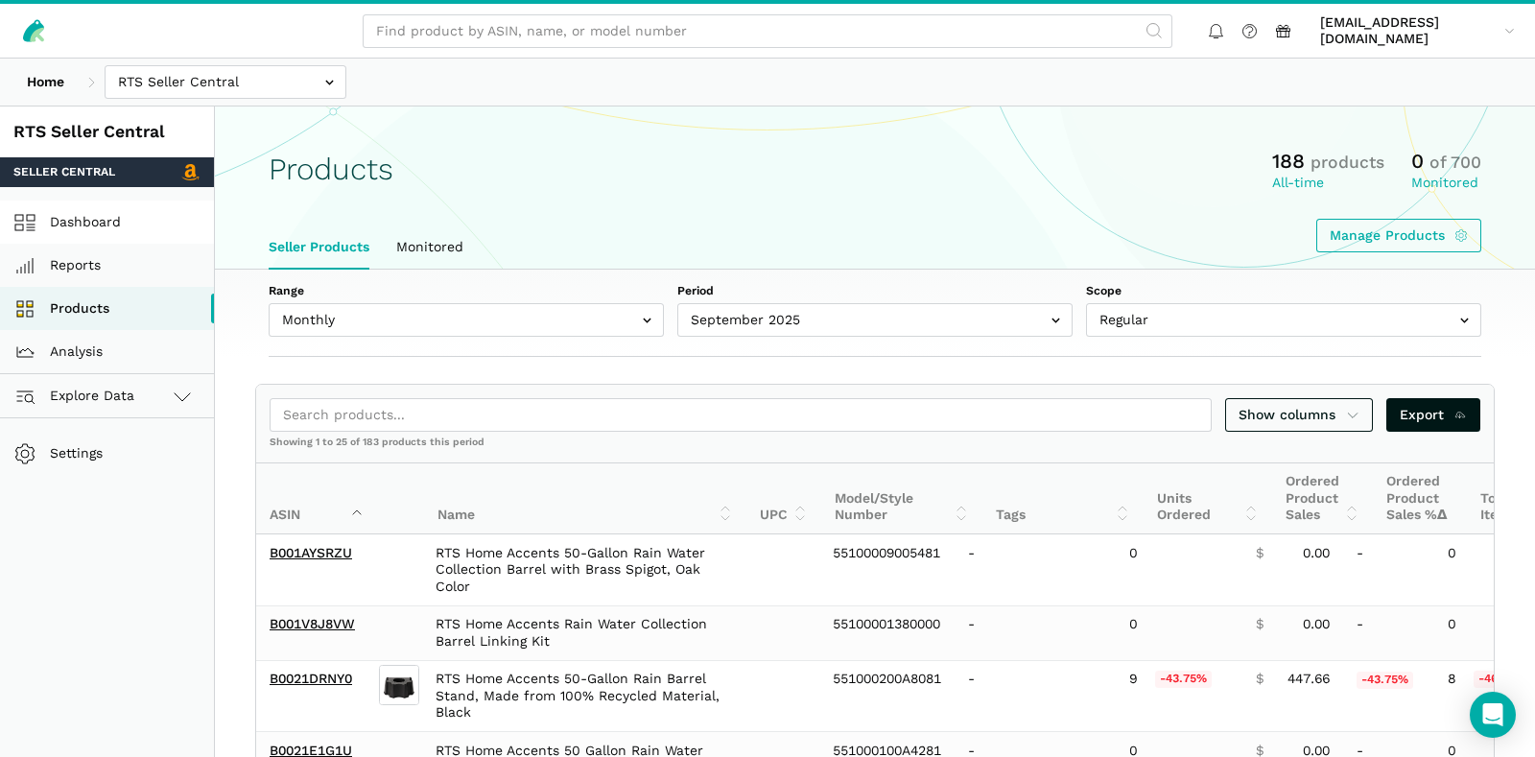
click at [86, 219] on link "Dashboard" at bounding box center [107, 222] width 214 height 43
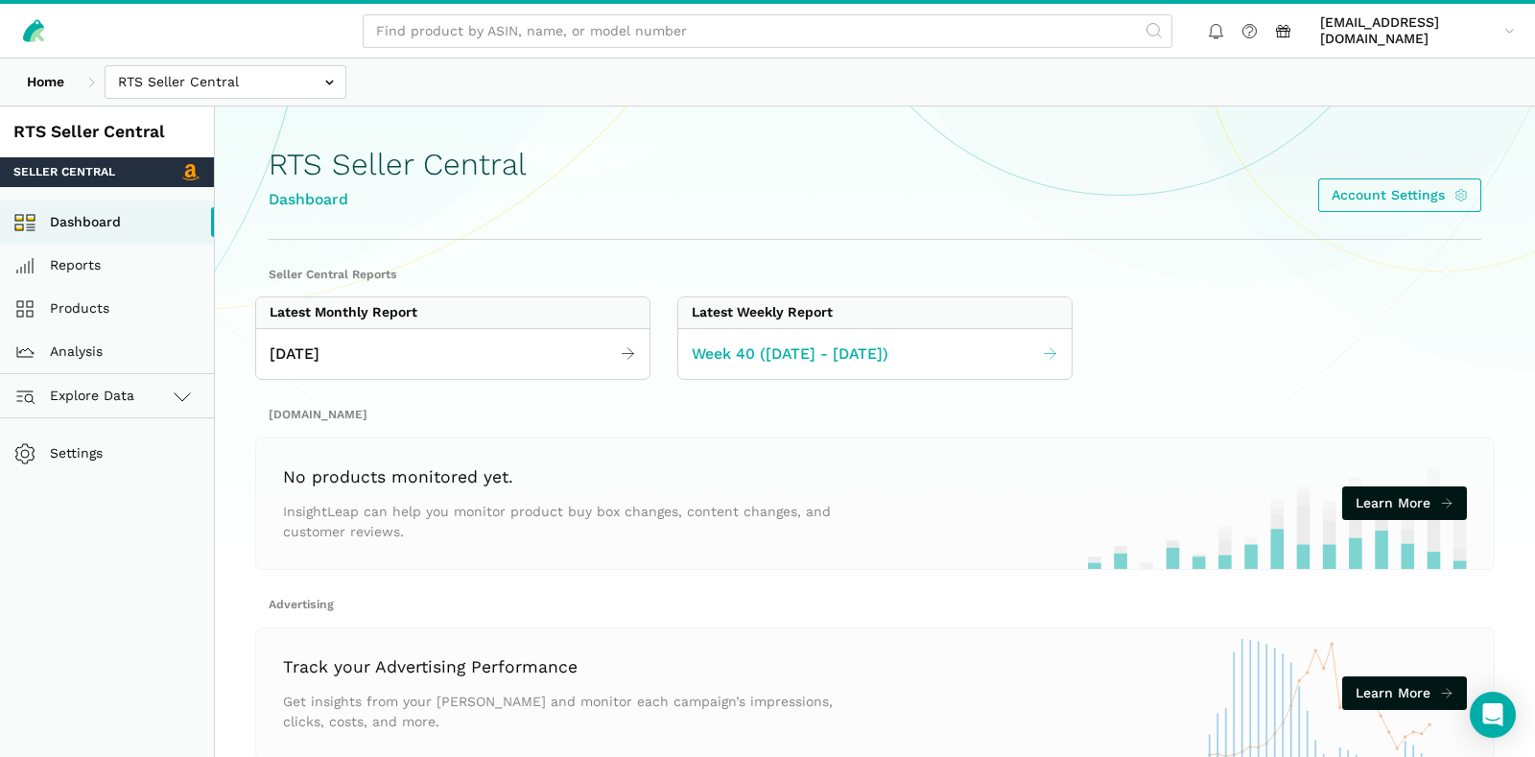
click at [760, 353] on span "Week 40 ([DATE] - [DATE])" at bounding box center [790, 355] width 197 height 24
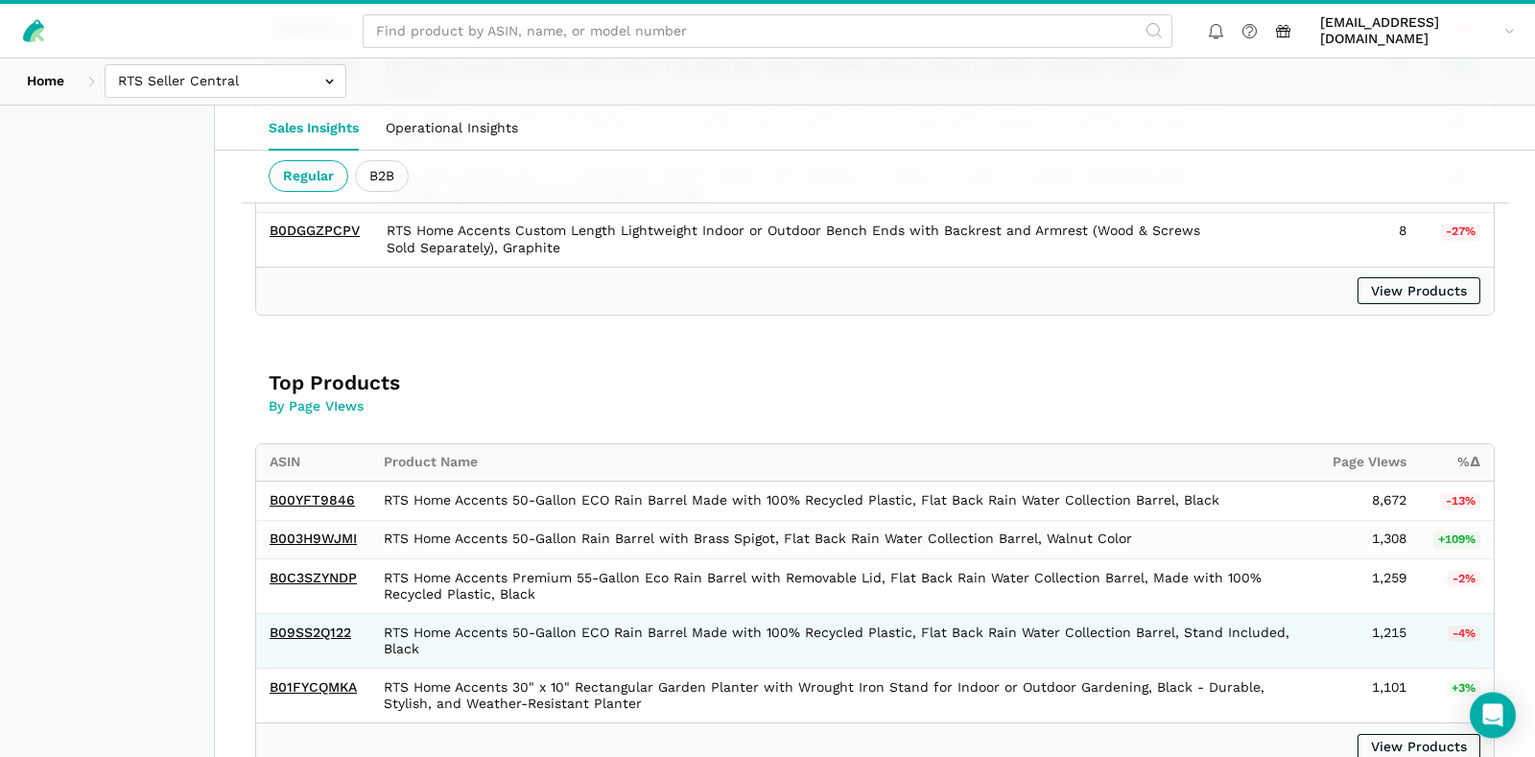
scroll to position [1612, 0]
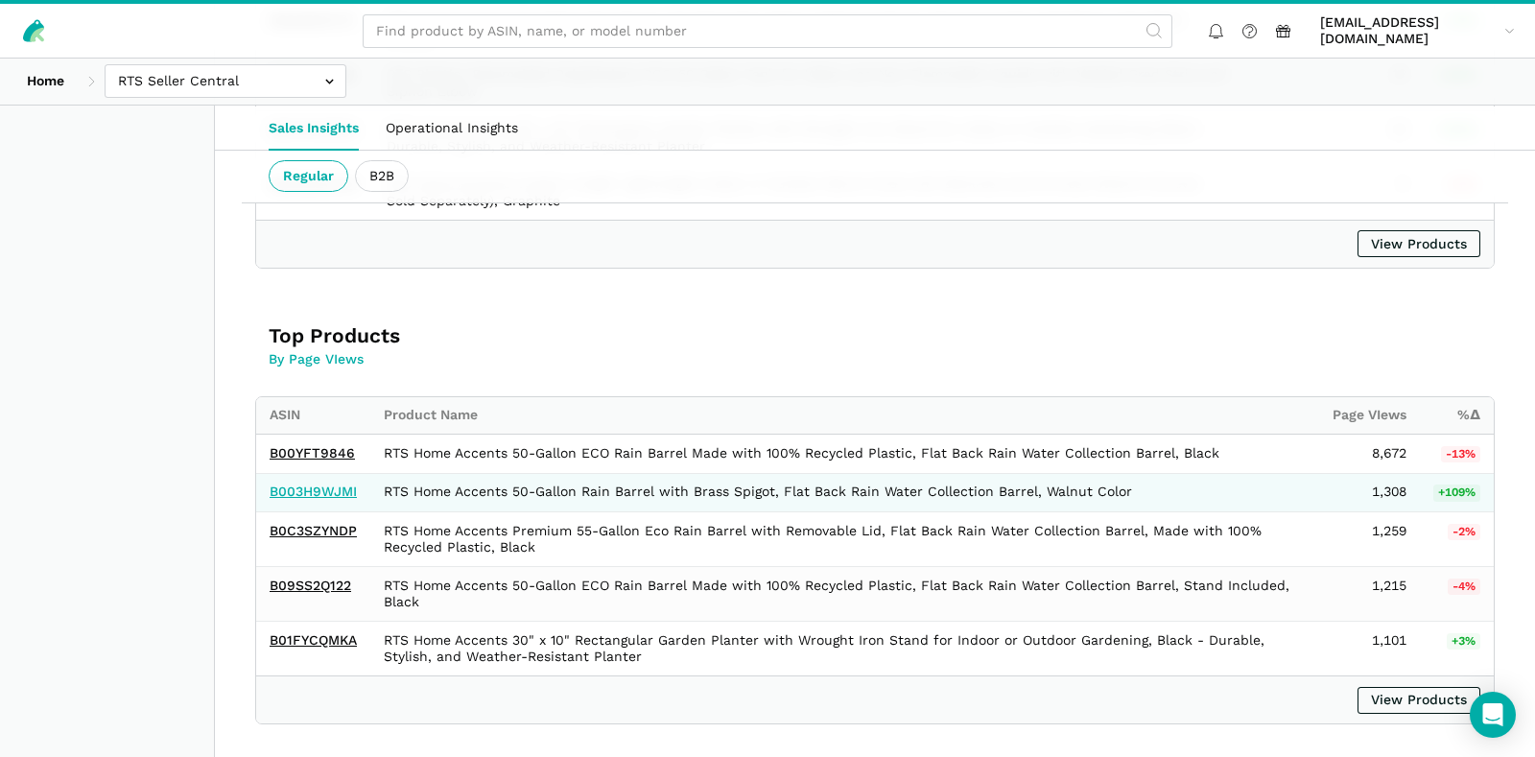
click at [297, 484] on link "B003H9WJMI" at bounding box center [313, 491] width 87 height 15
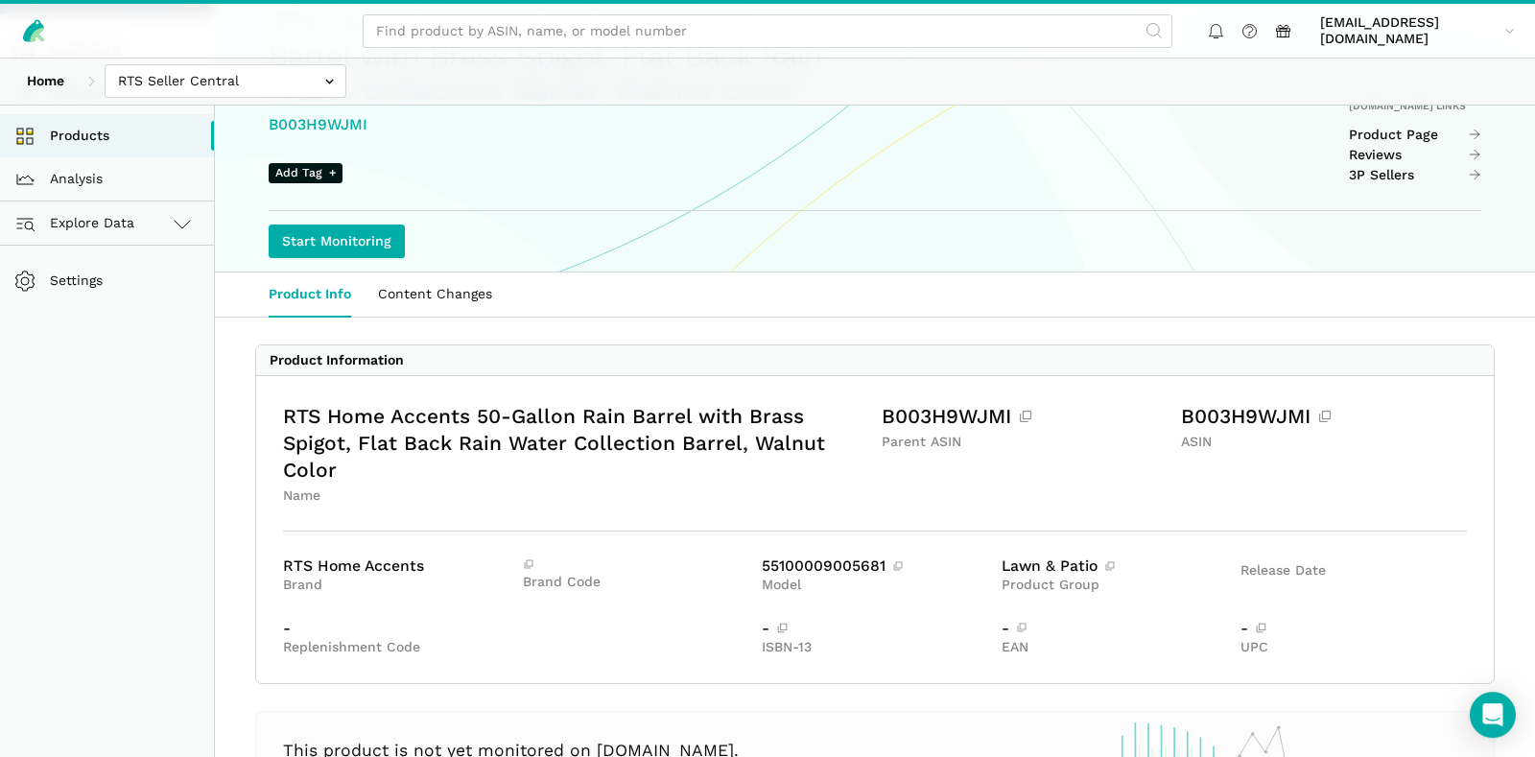
scroll to position [142, 0]
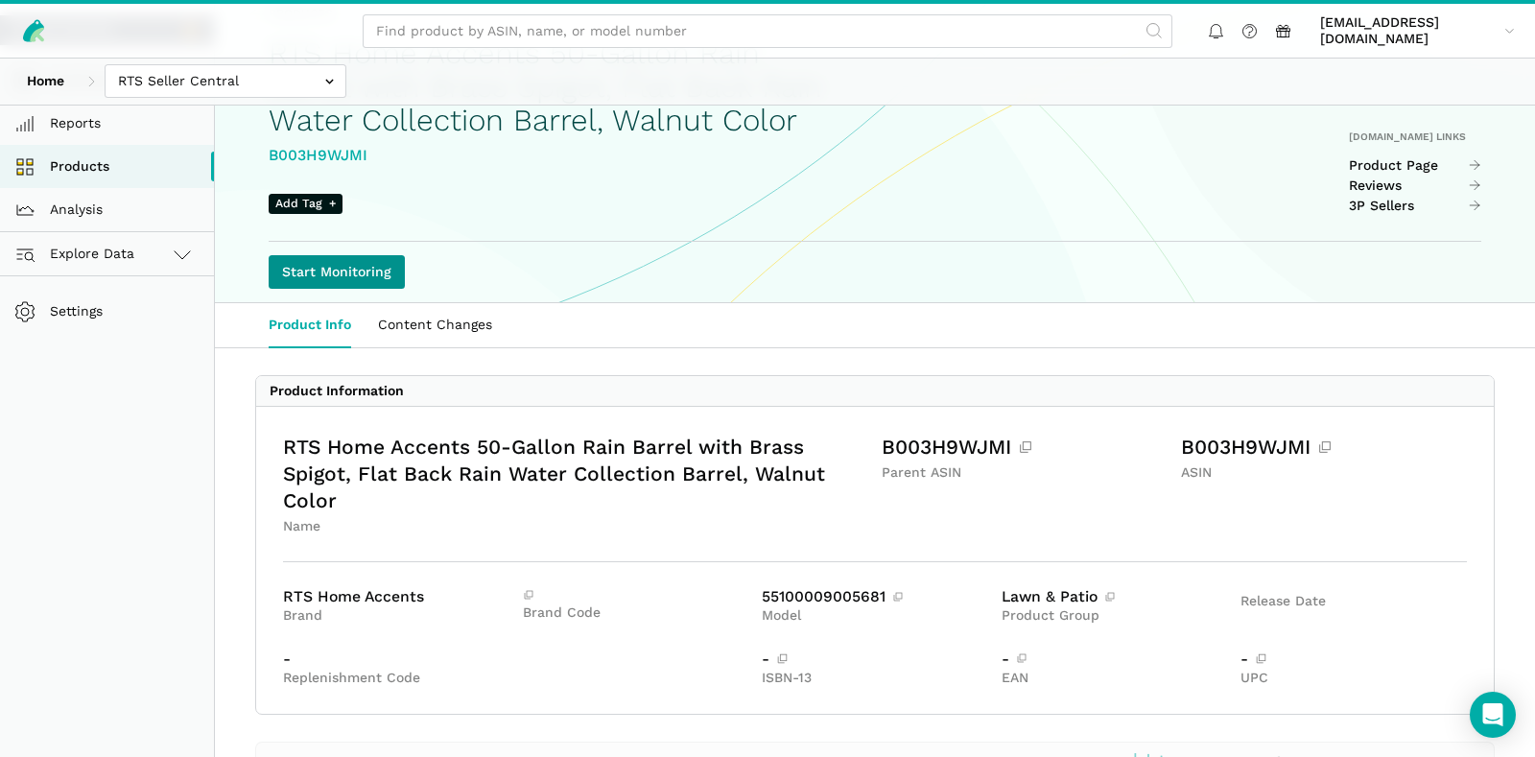
click at [349, 289] on link "Start Monitoring" at bounding box center [337, 272] width 136 height 34
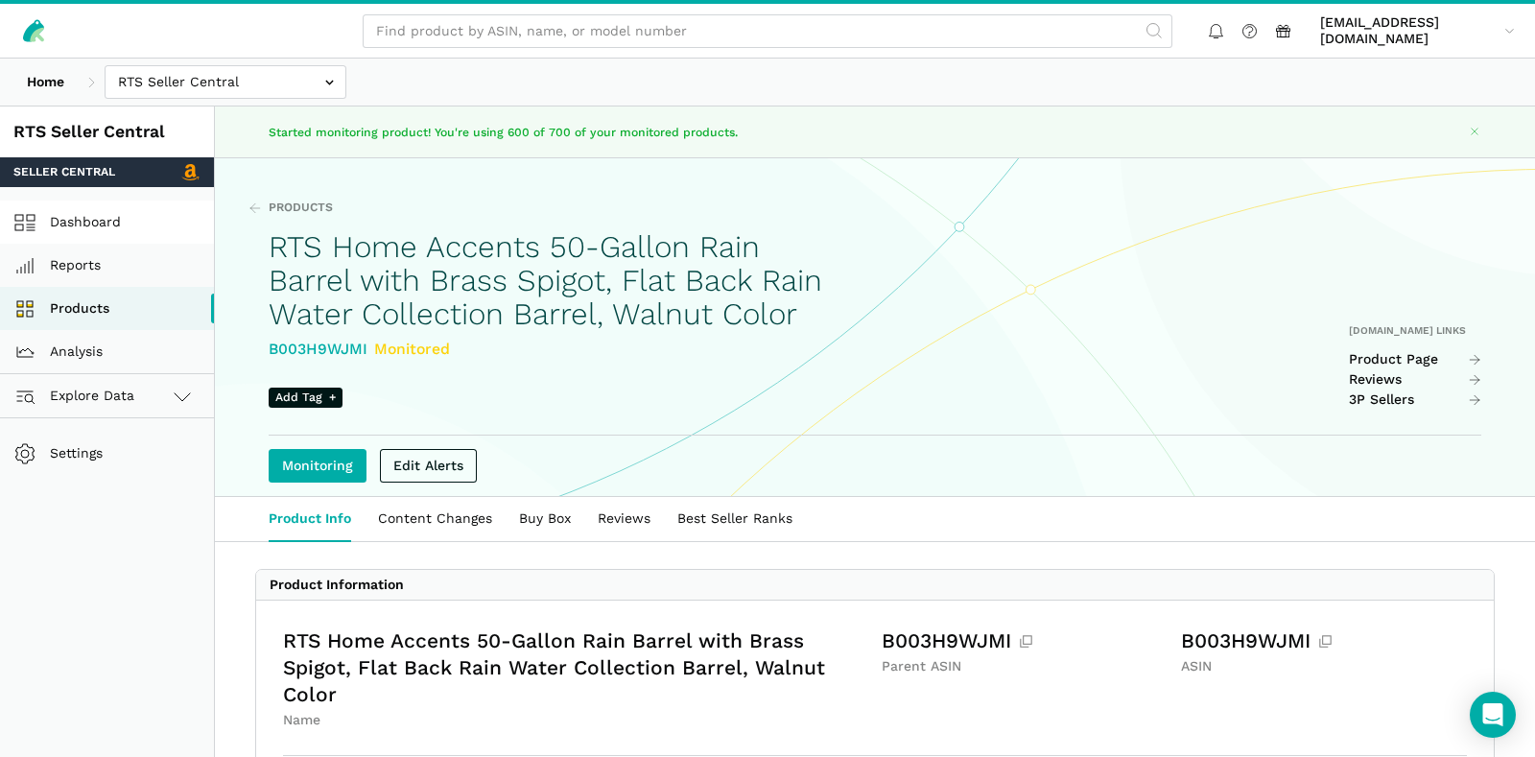
click at [113, 229] on link "Dashboard" at bounding box center [107, 222] width 214 height 43
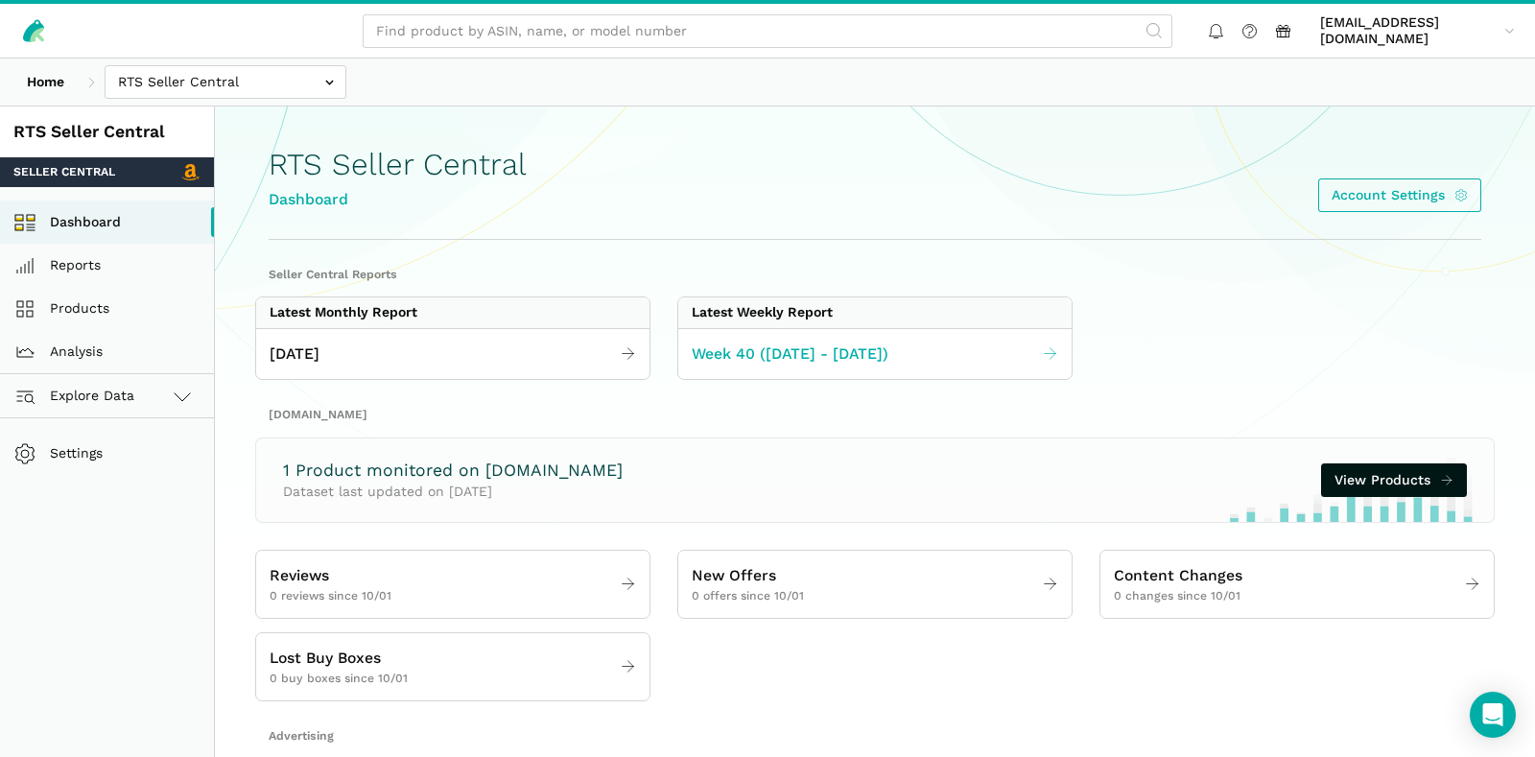
click at [938, 368] on link "Week 40 ([DATE] - [DATE])" at bounding box center [874, 354] width 393 height 37
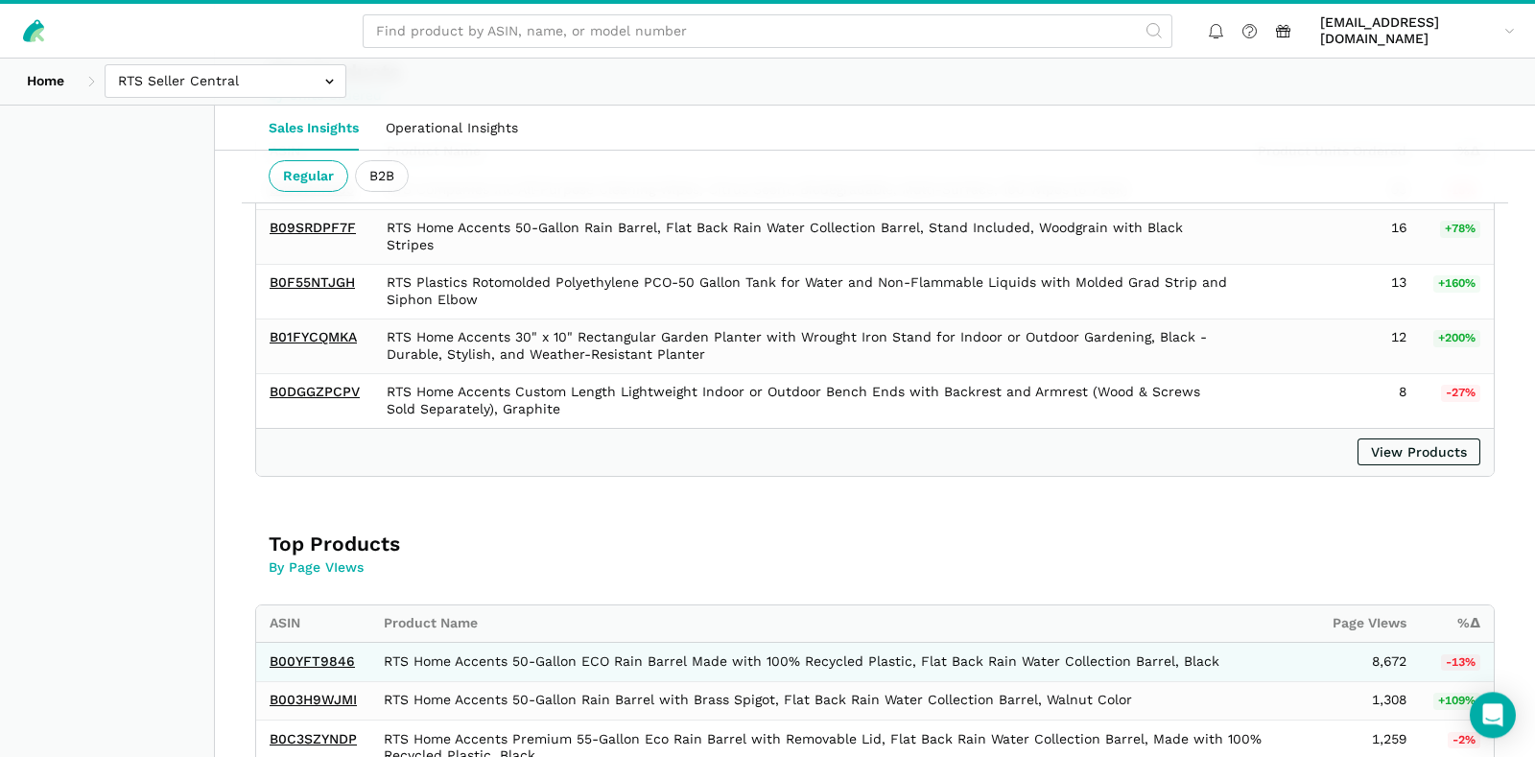
scroll to position [1411, 0]
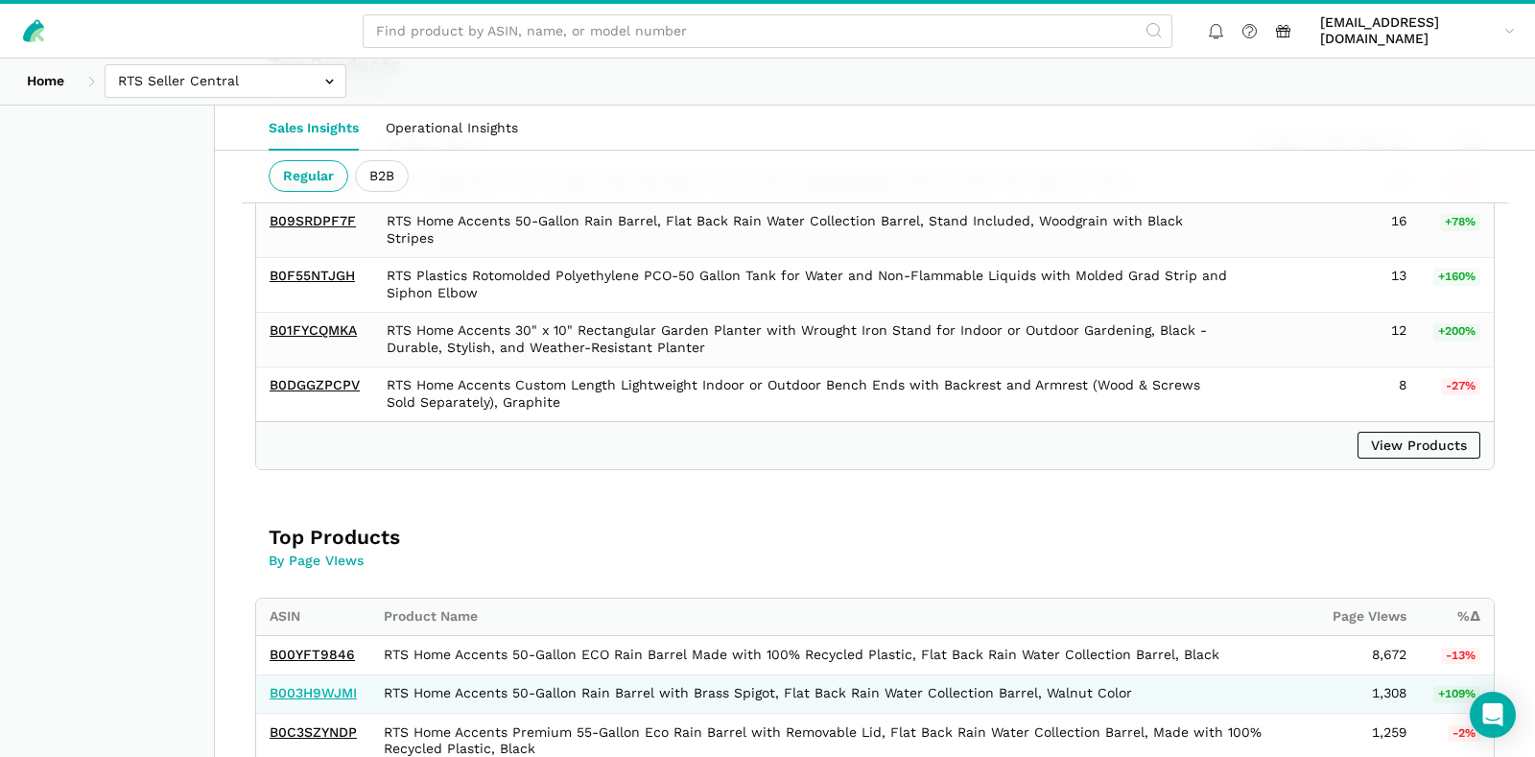
click at [334, 685] on link "B003H9WJMI" at bounding box center [313, 692] width 87 height 15
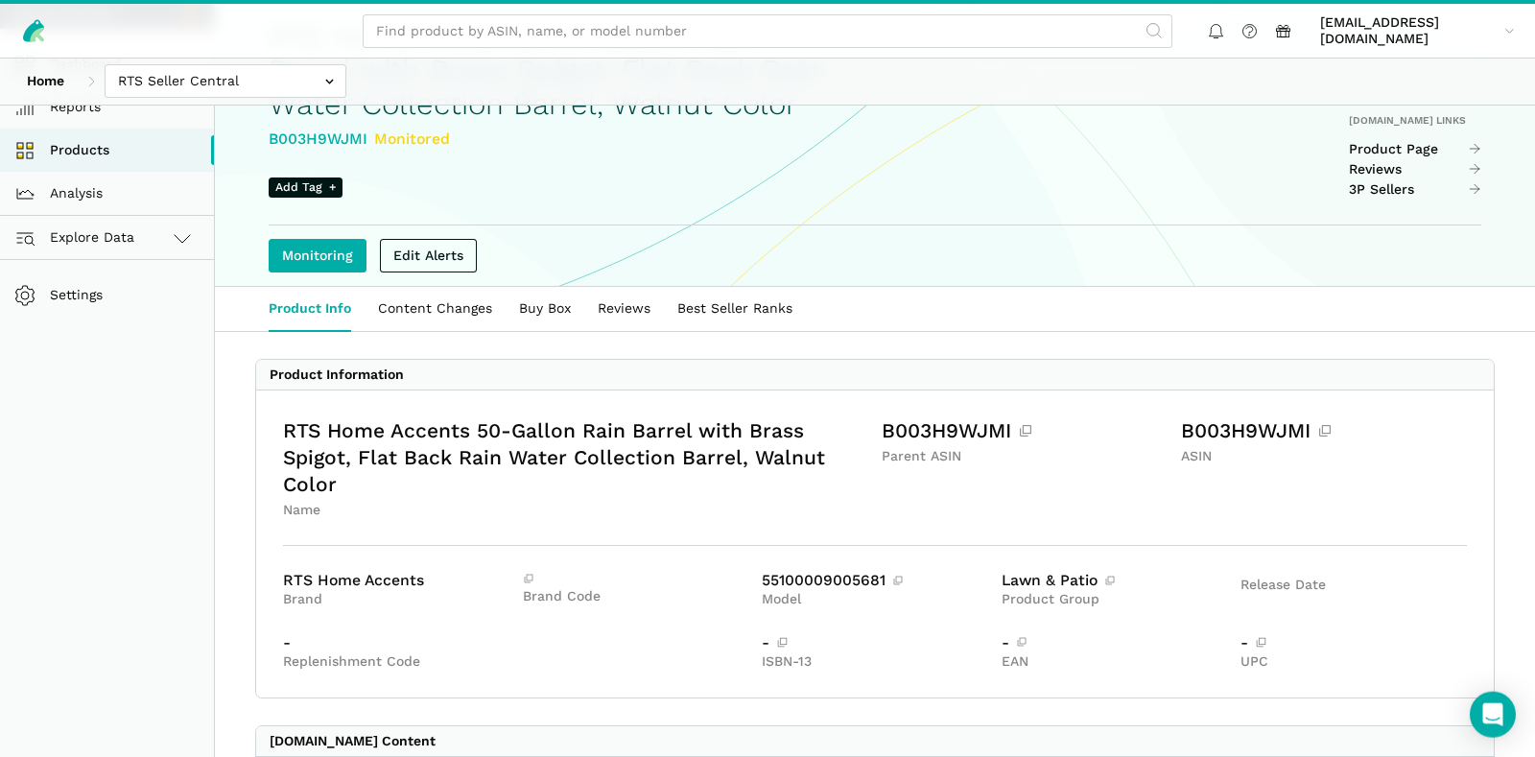
scroll to position [101, 0]
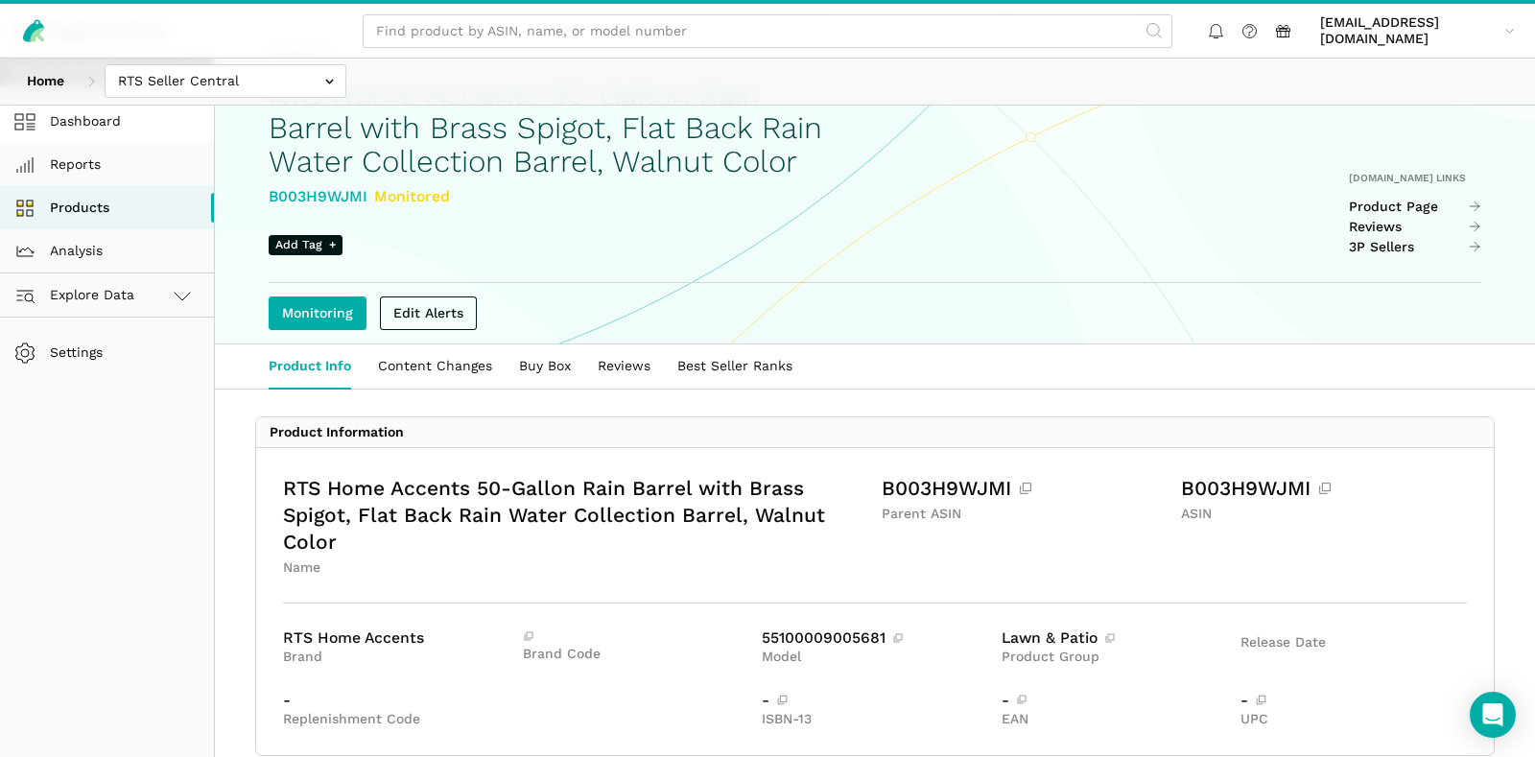
click at [118, 115] on link "Dashboard" at bounding box center [107, 121] width 214 height 43
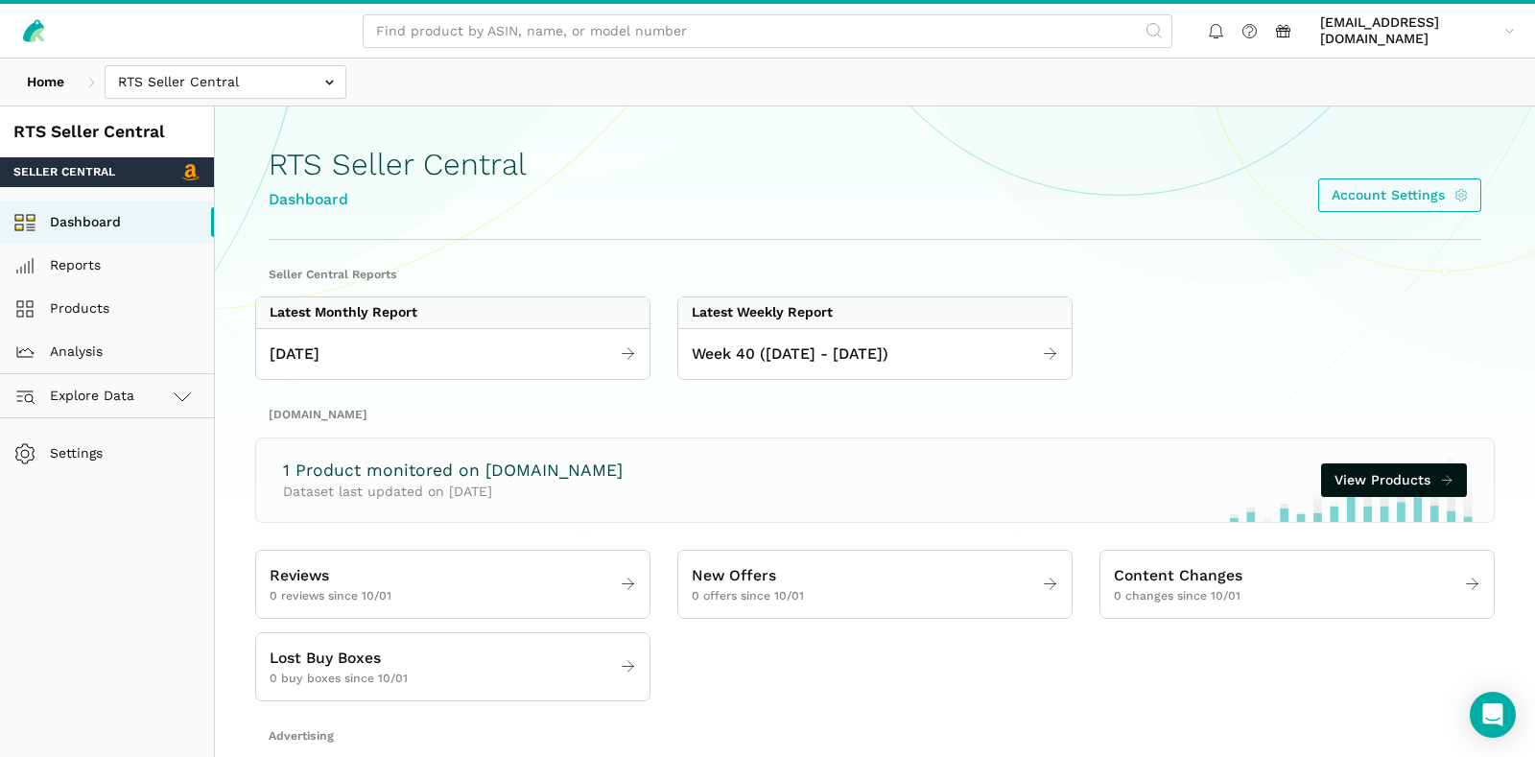
click at [198, 62] on div "Home [GEOGRAPHIC_DATA] [GEOGRAPHIC_DATA] [PERSON_NAME] - [GEOGRAPHIC_DATA] Gree…" at bounding box center [767, 82] width 1535 height 47
click at [195, 70] on input "text" at bounding box center [226, 82] width 242 height 34
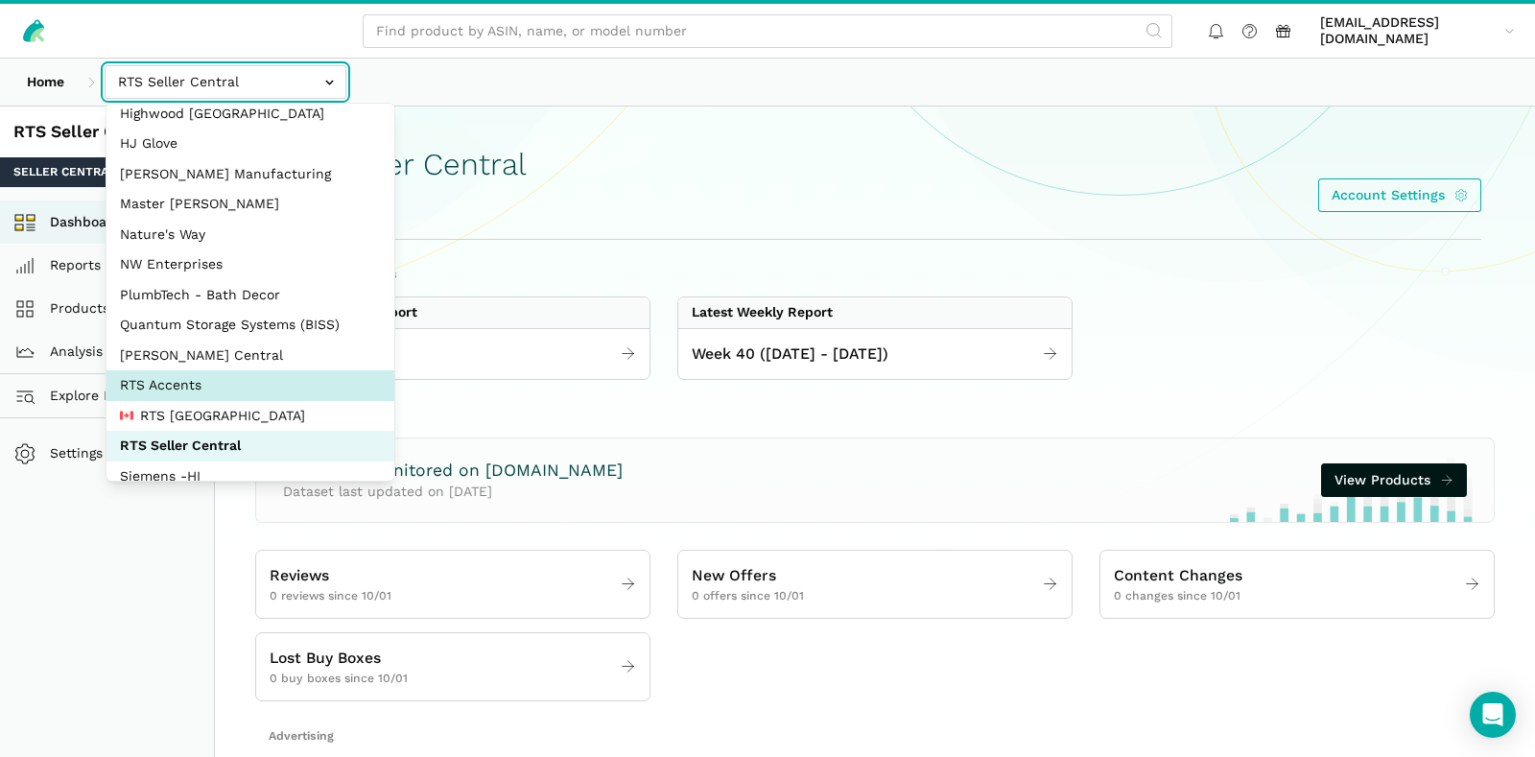
scroll to position [192, 0]
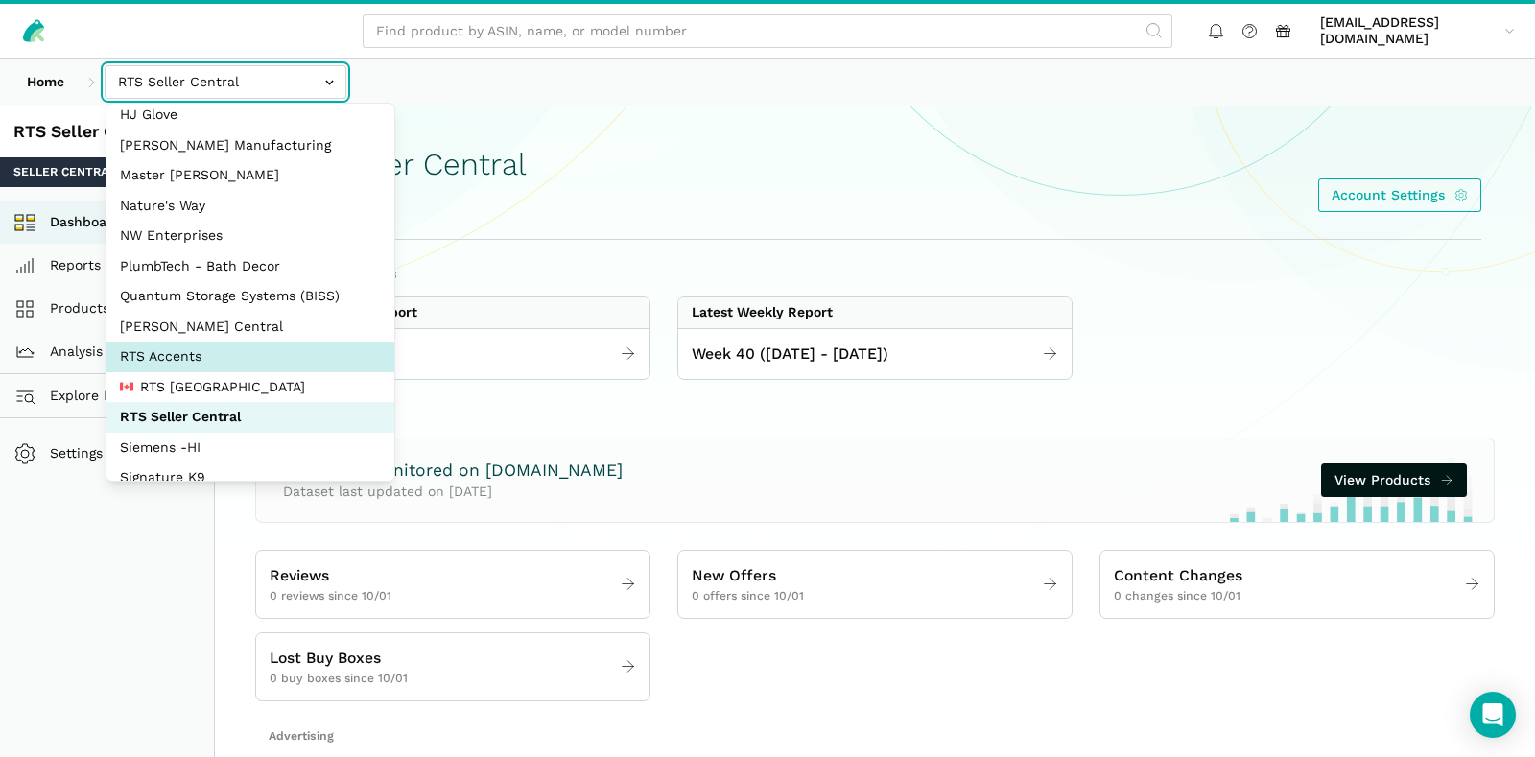
select select "DPHNLGULfjdmZCda3GrCfans"
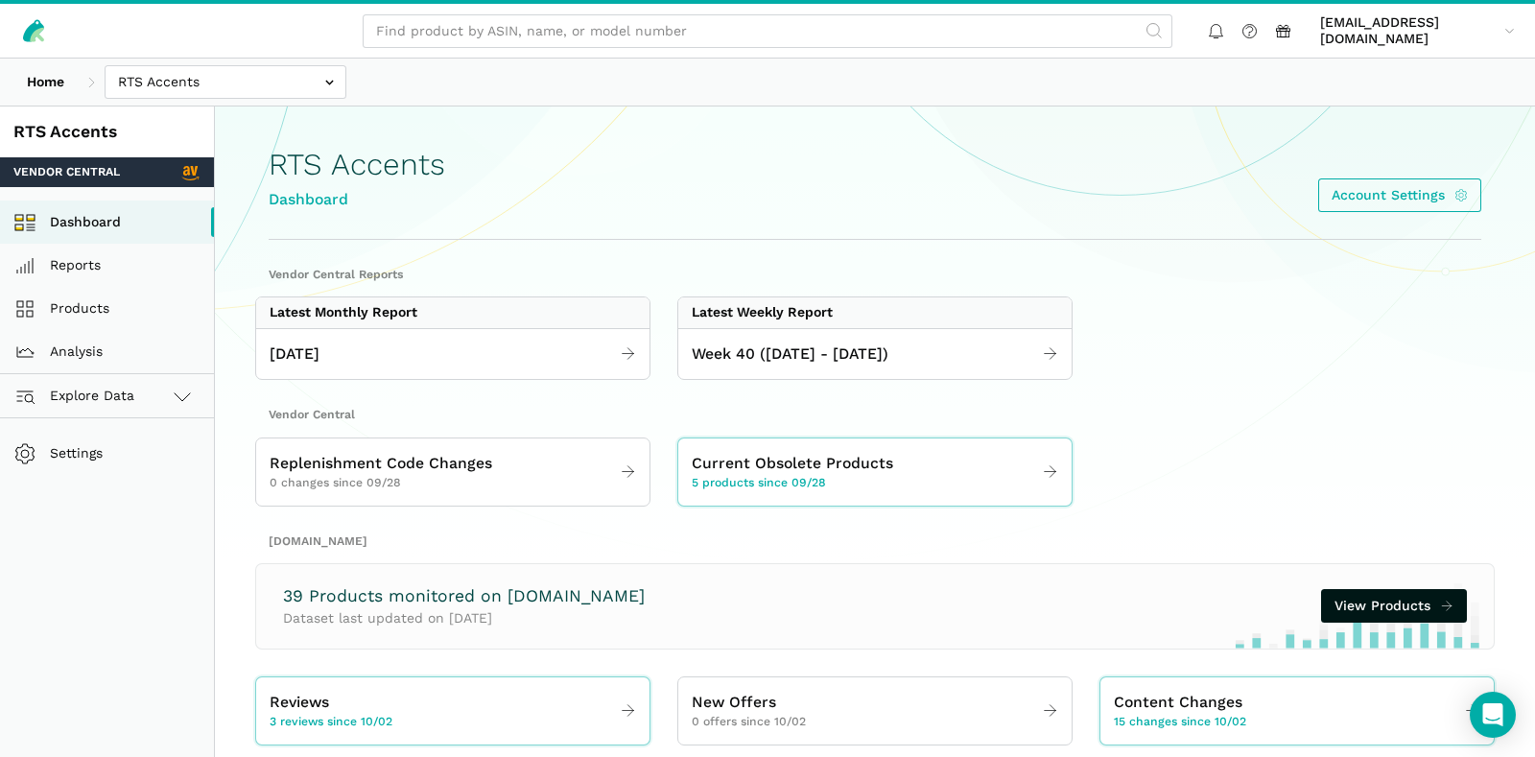
scroll to position [101, 0]
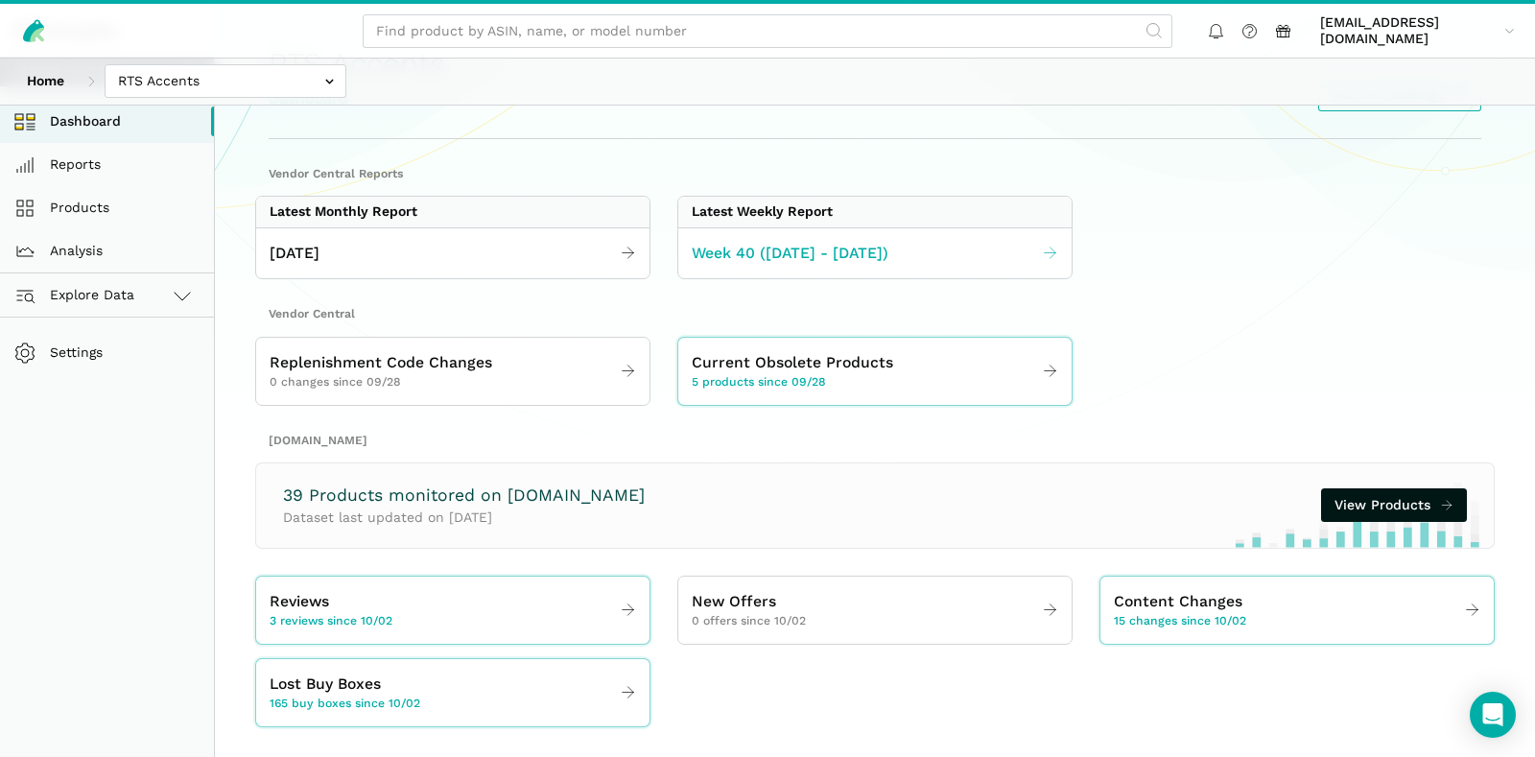
click at [801, 257] on span "Week 40 (09.28 - 10.04.25)" at bounding box center [790, 254] width 197 height 24
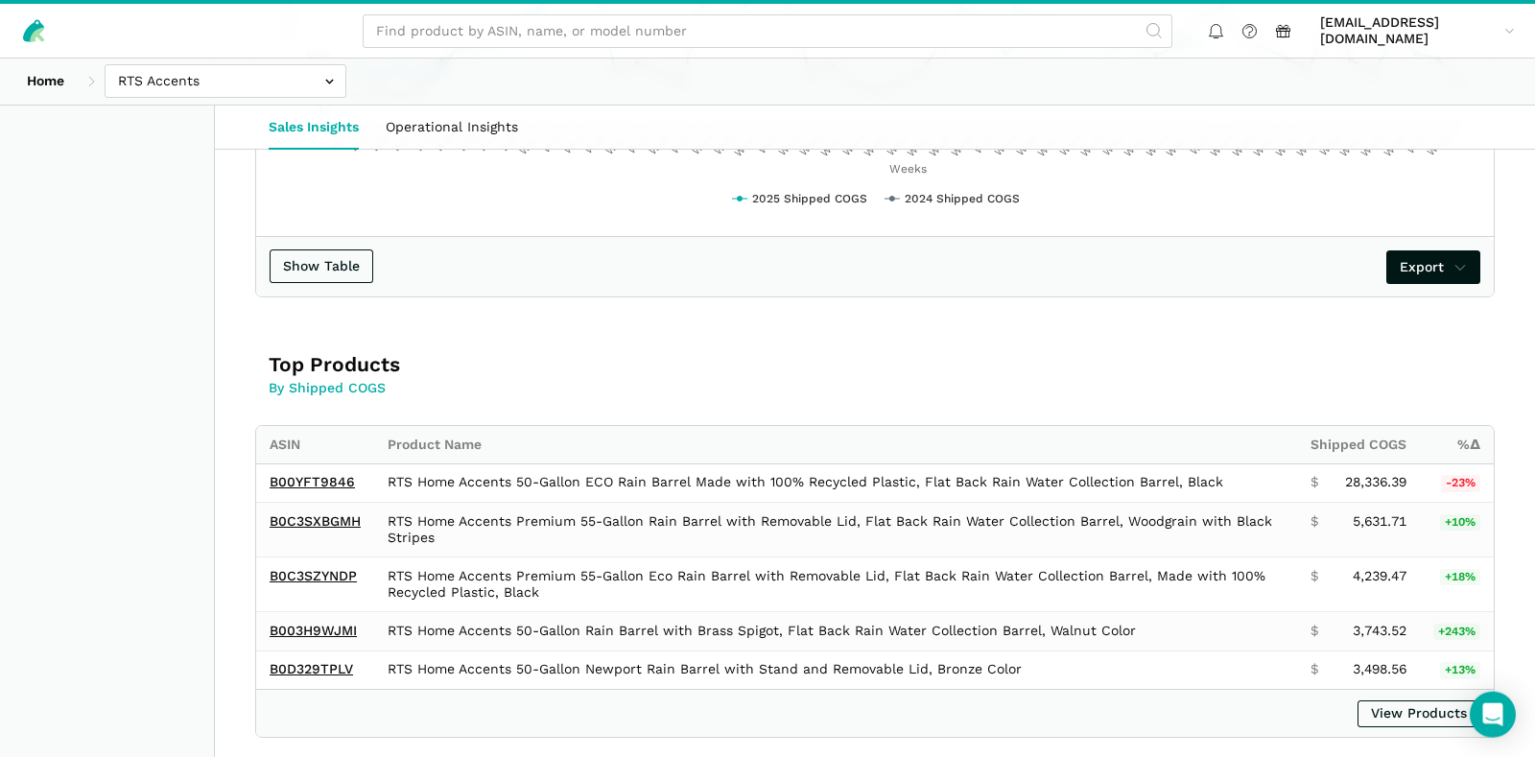
scroll to position [1108, 0]
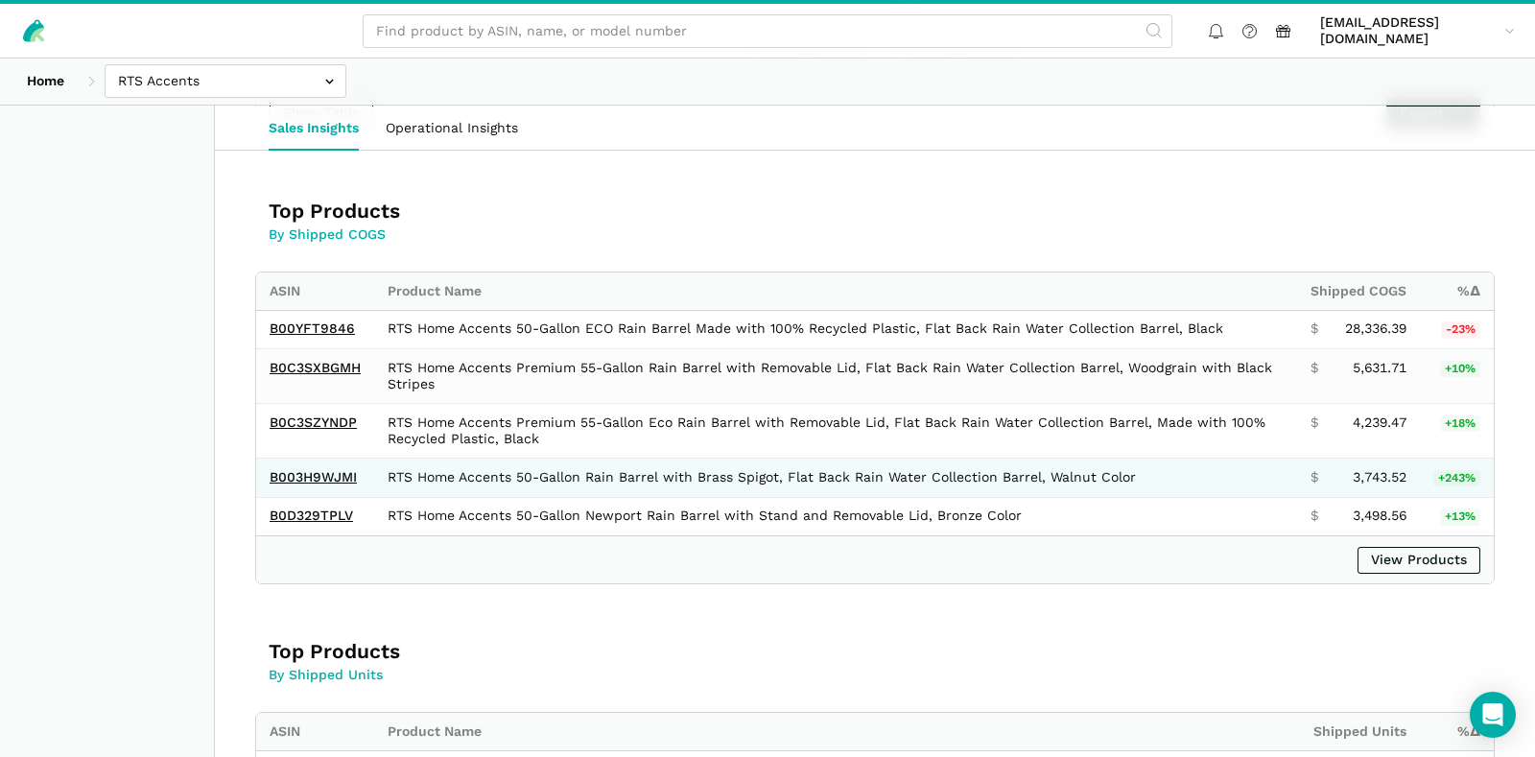
click at [353, 464] on td "B003H9WJMI" at bounding box center [315, 478] width 118 height 39
click at [344, 469] on link "B003H9WJMI" at bounding box center [313, 476] width 87 height 15
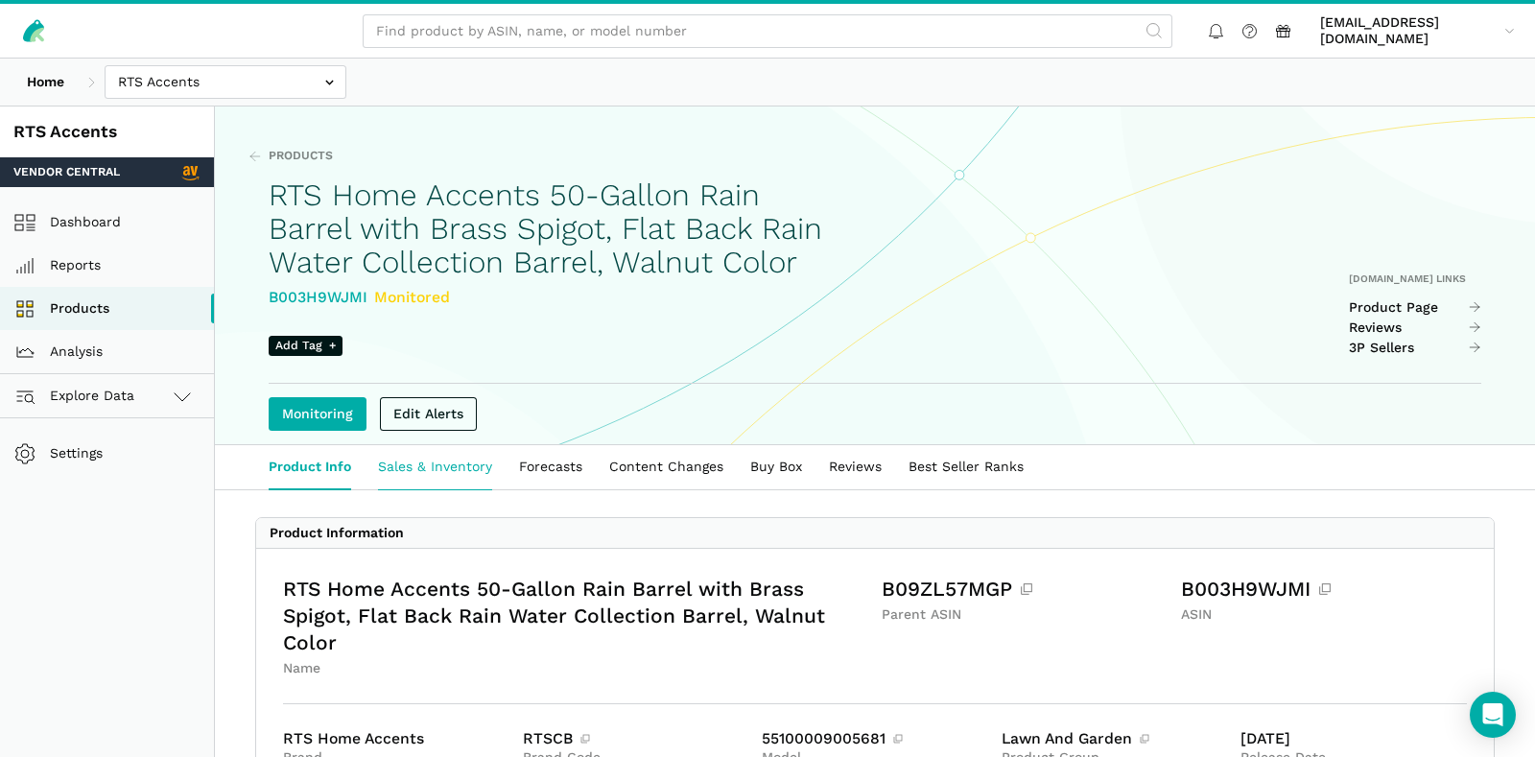
click at [401, 489] on link "Sales & Inventory" at bounding box center [435, 467] width 141 height 44
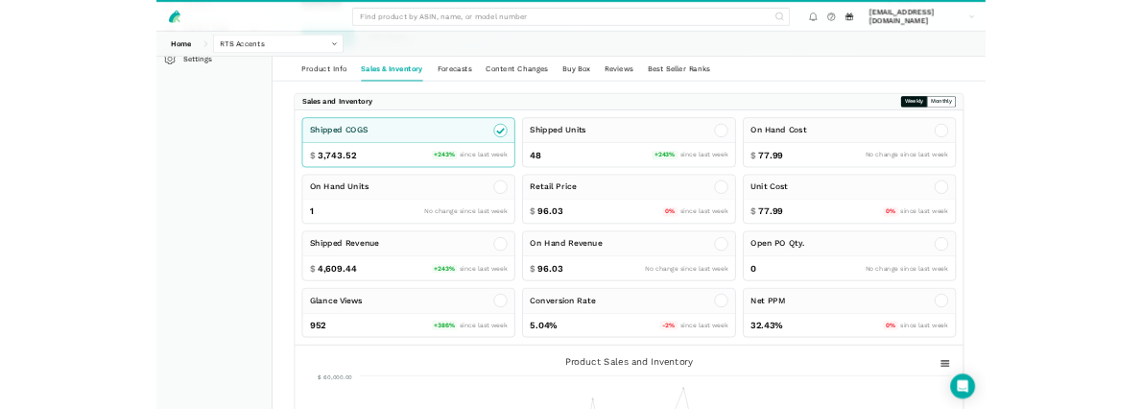
scroll to position [341, 0]
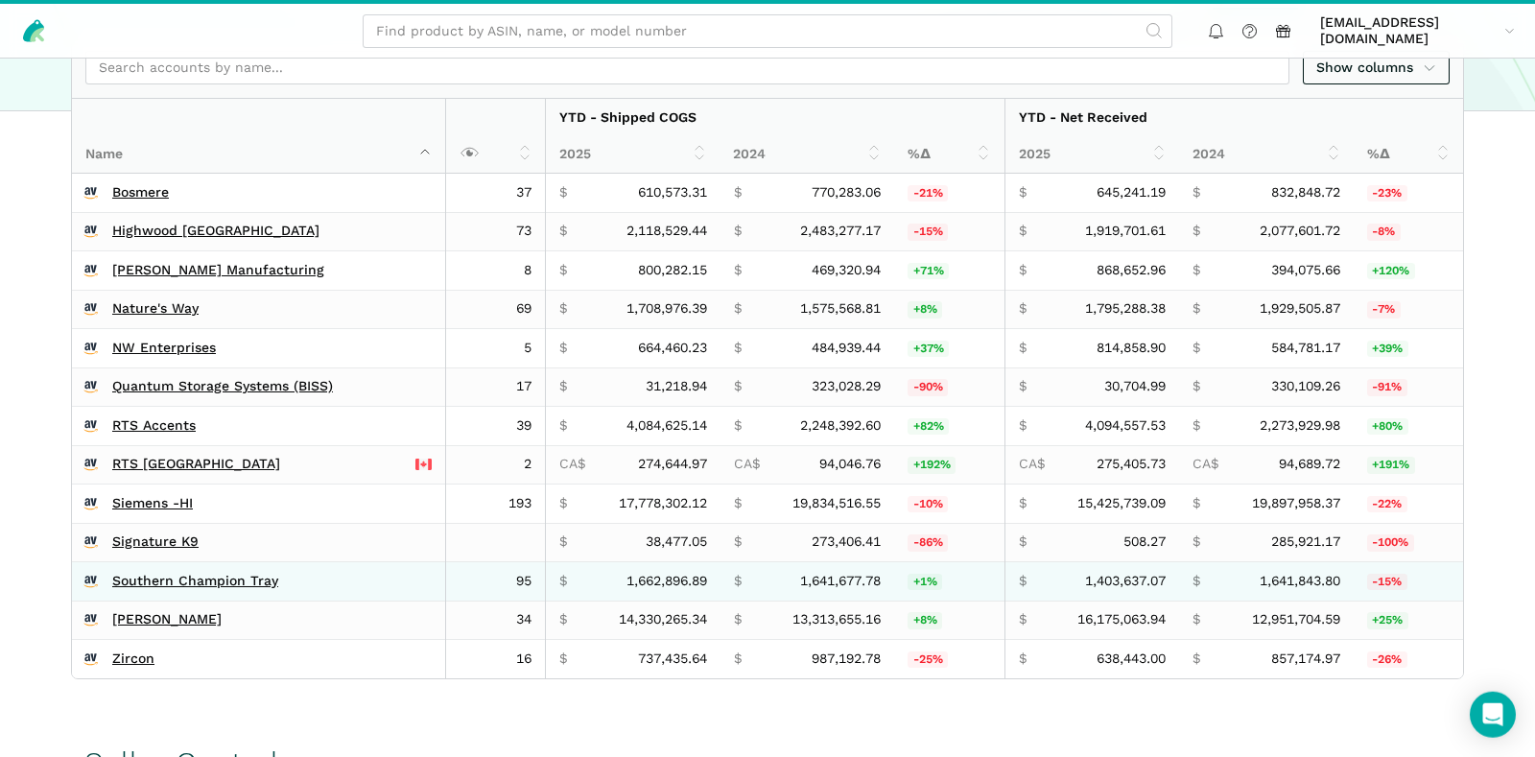
scroll to position [504, 0]
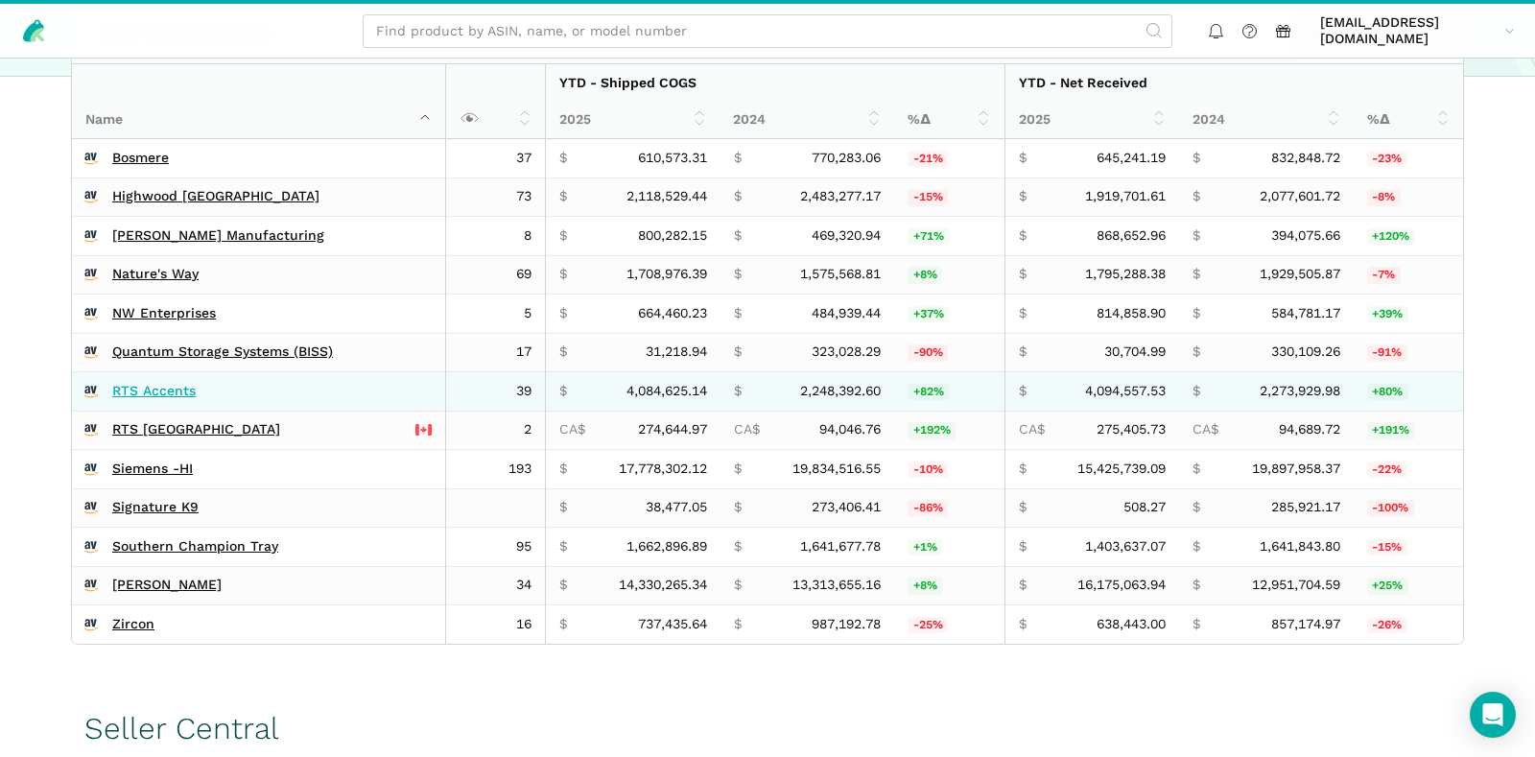
click at [162, 383] on link "RTS Accents" at bounding box center [153, 391] width 83 height 17
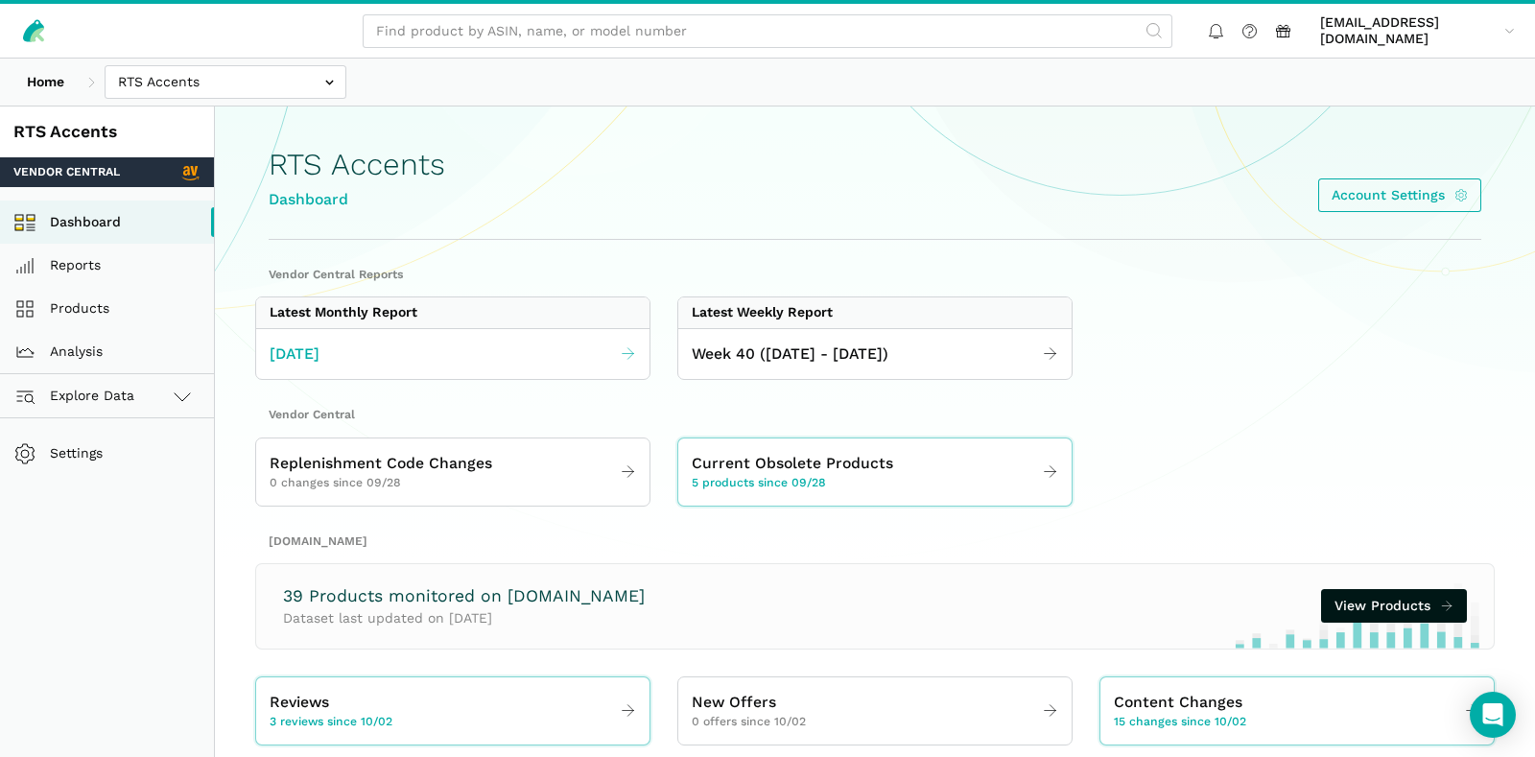
click at [498, 364] on link "[DATE]" at bounding box center [452, 354] width 393 height 37
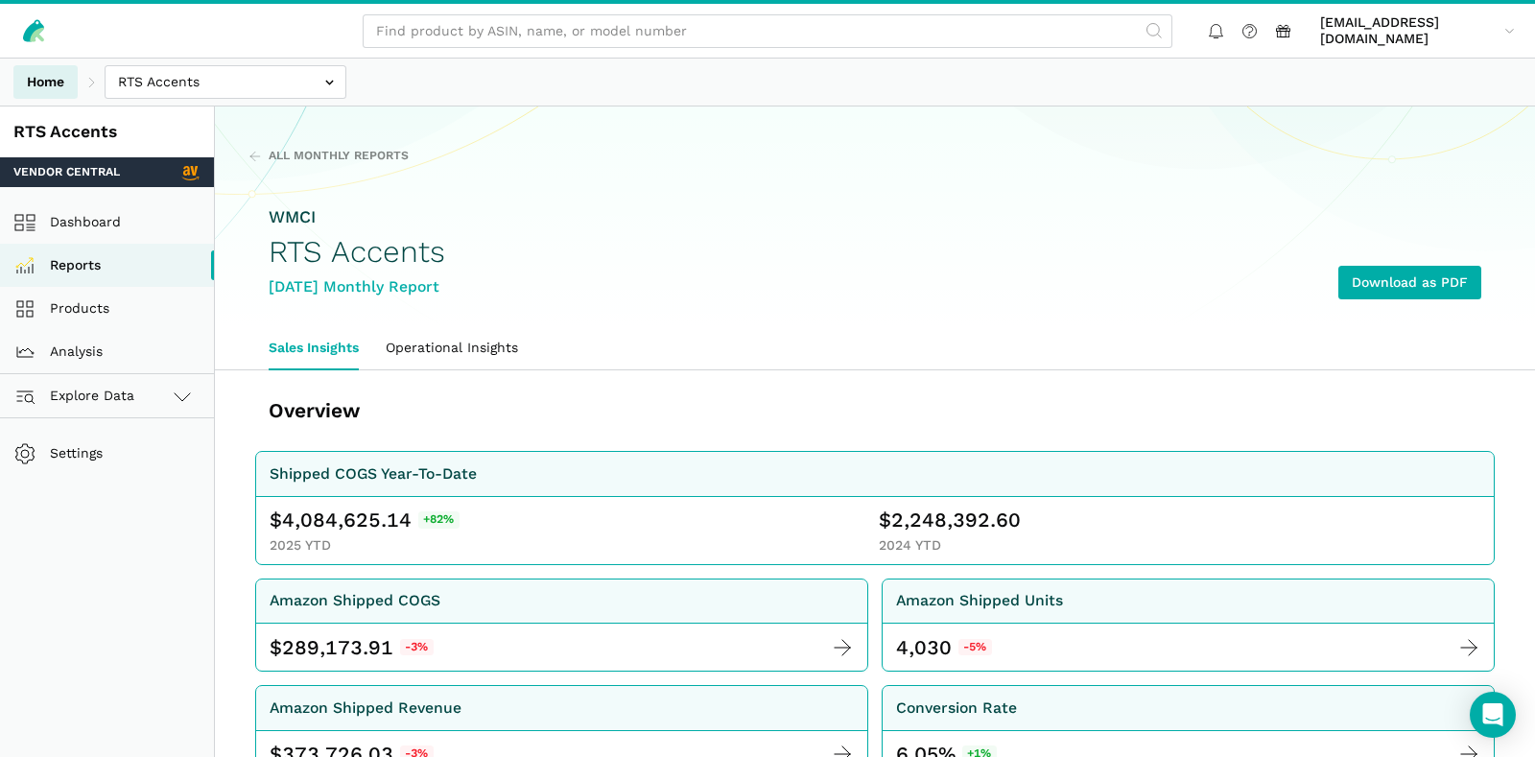
click at [67, 84] on link "Home" at bounding box center [45, 82] width 64 height 34
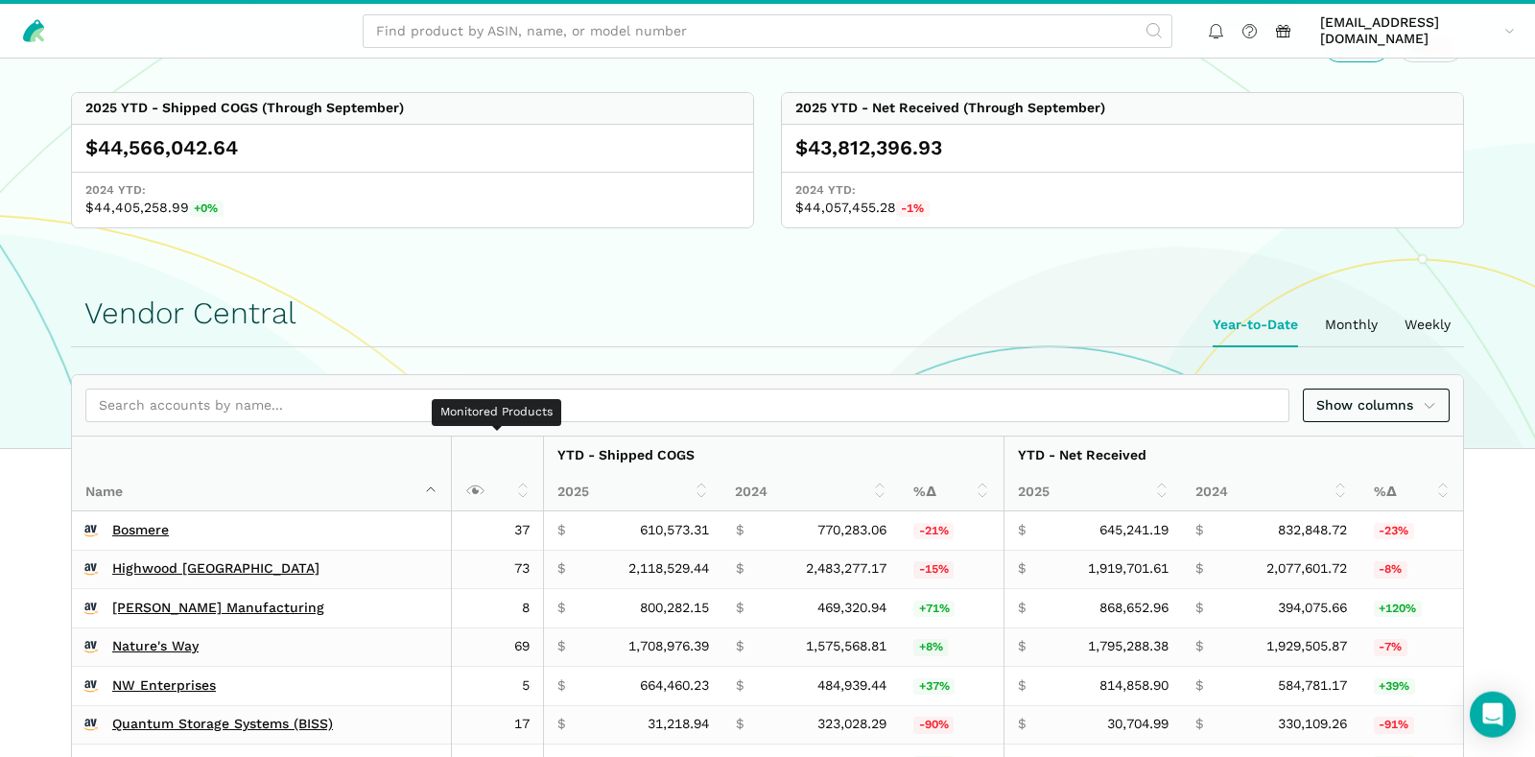
scroll to position [403, 0]
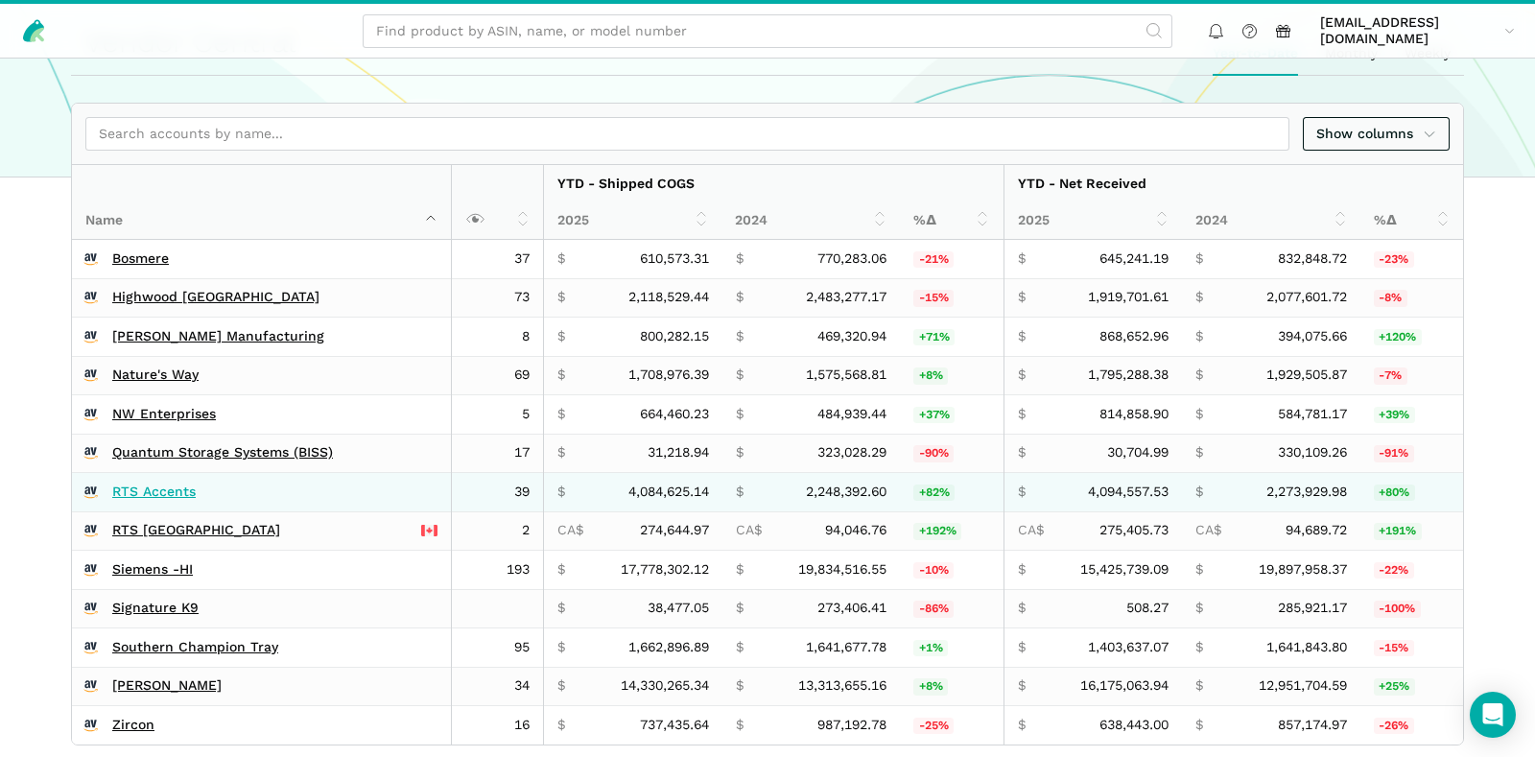
click at [136, 494] on link "RTS Accents" at bounding box center [153, 492] width 83 height 17
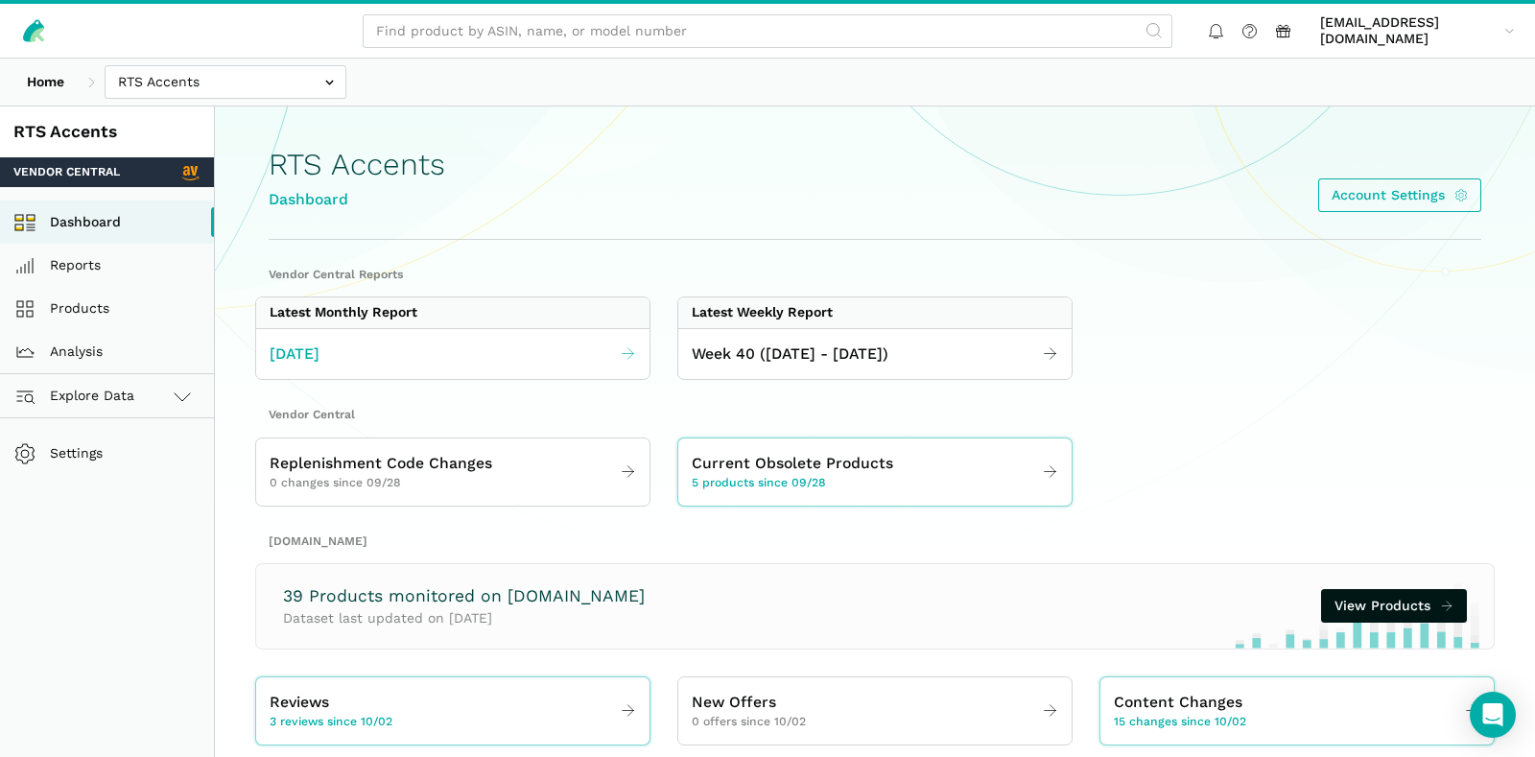
click at [641, 356] on link "September 2025" at bounding box center [452, 354] width 393 height 37
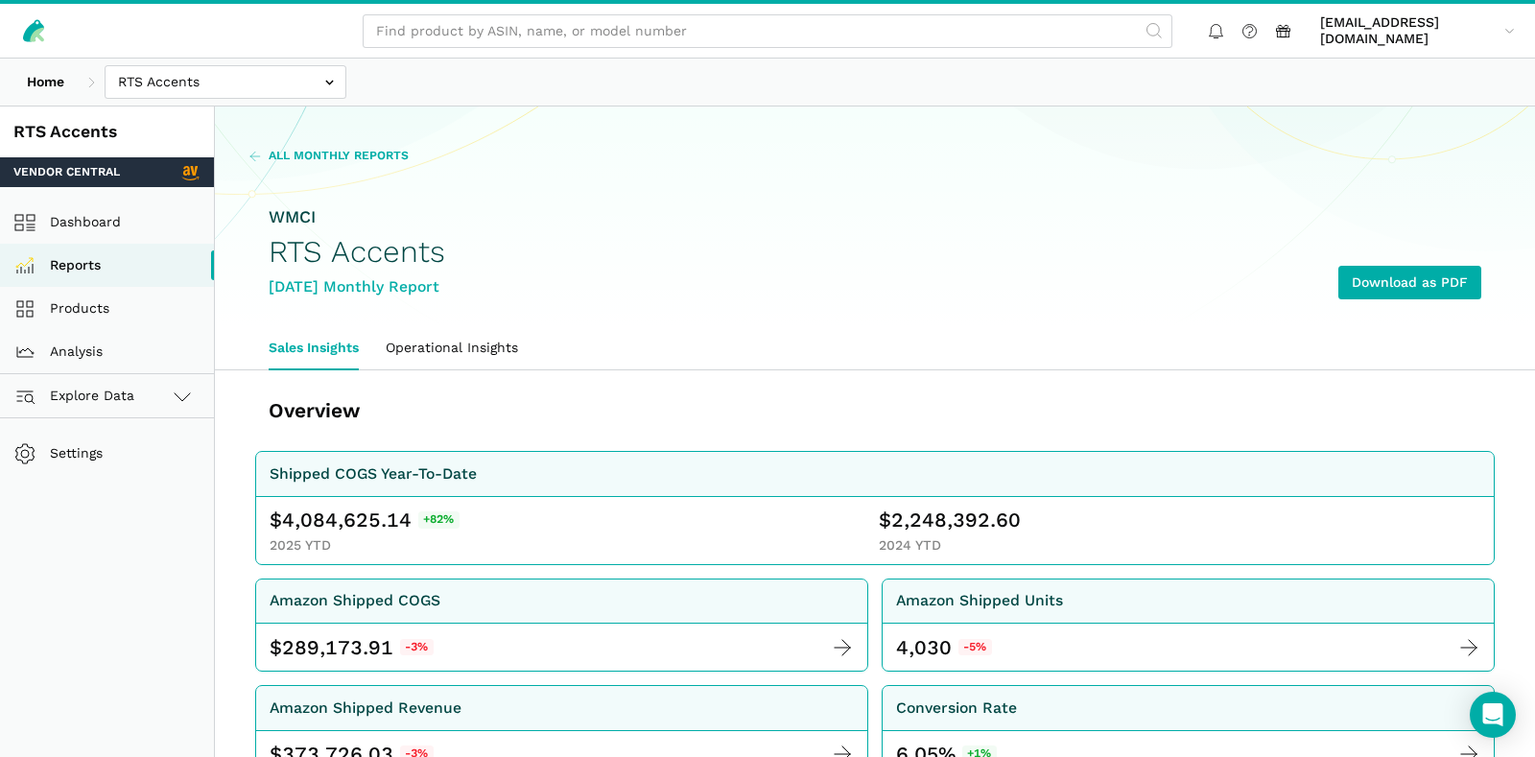
click at [296, 155] on span "All Monthly Reports" at bounding box center [339, 156] width 140 height 17
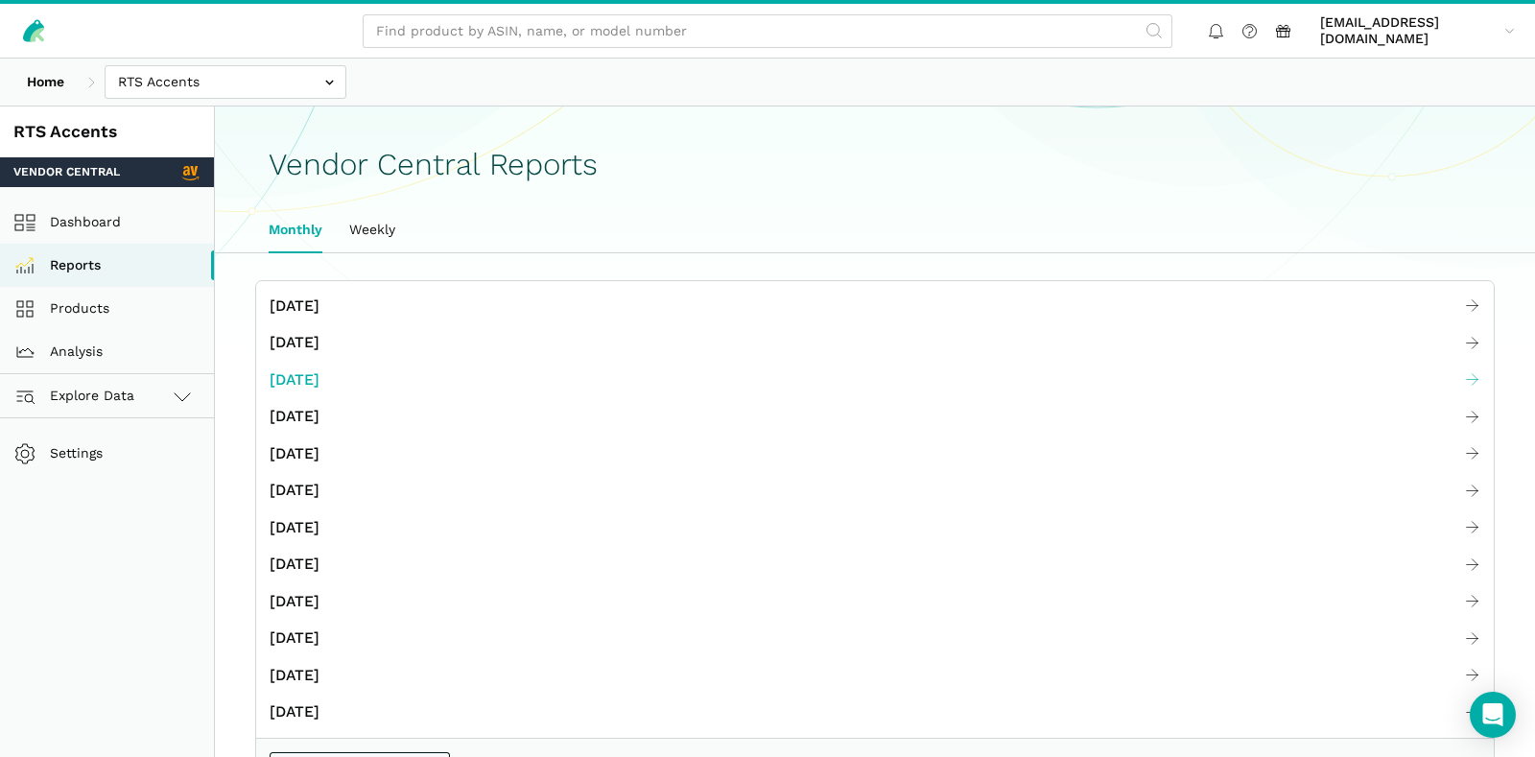
click at [299, 383] on span "July 2025" at bounding box center [295, 381] width 50 height 24
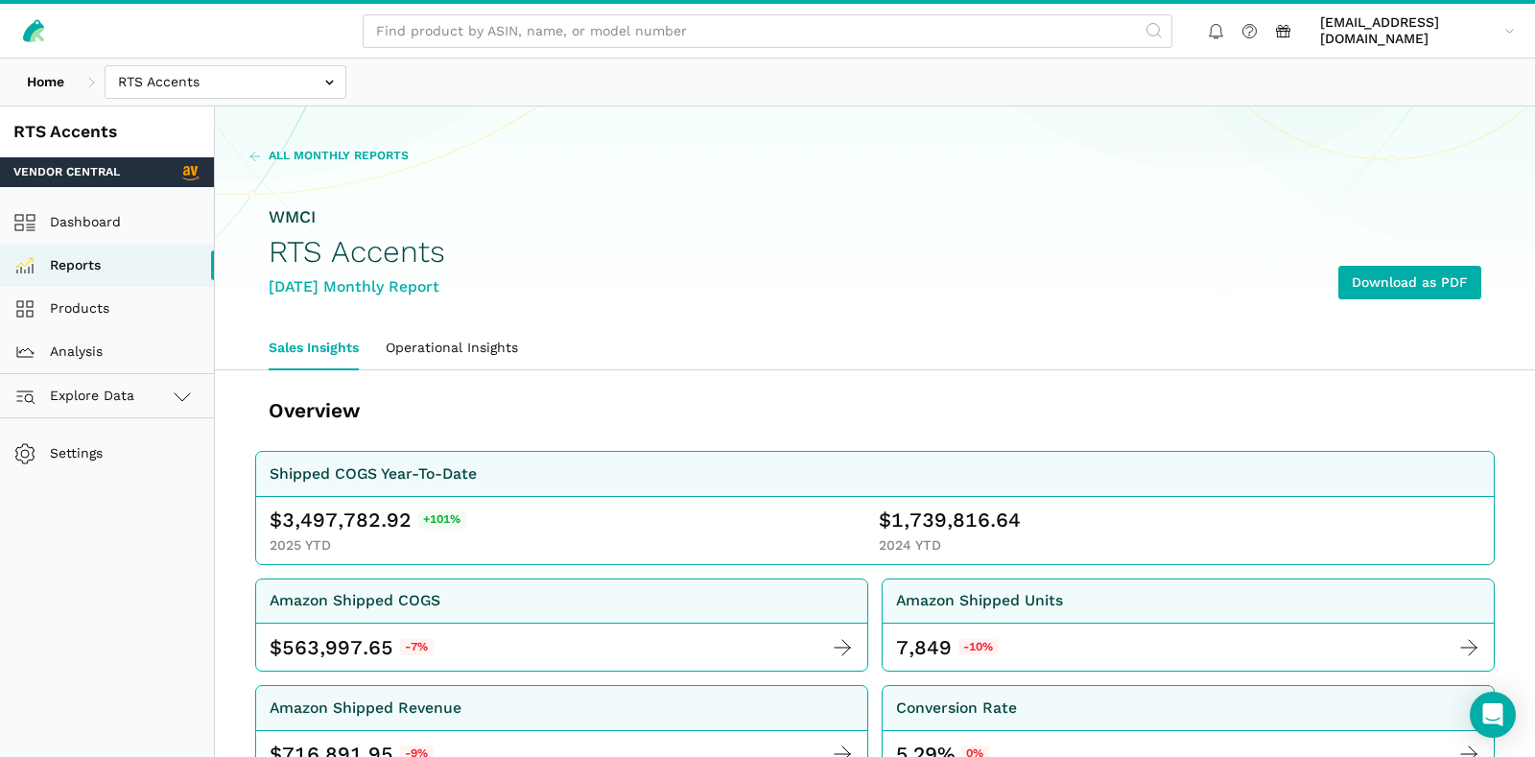
click at [321, 159] on span "All Monthly Reports" at bounding box center [339, 156] width 140 height 17
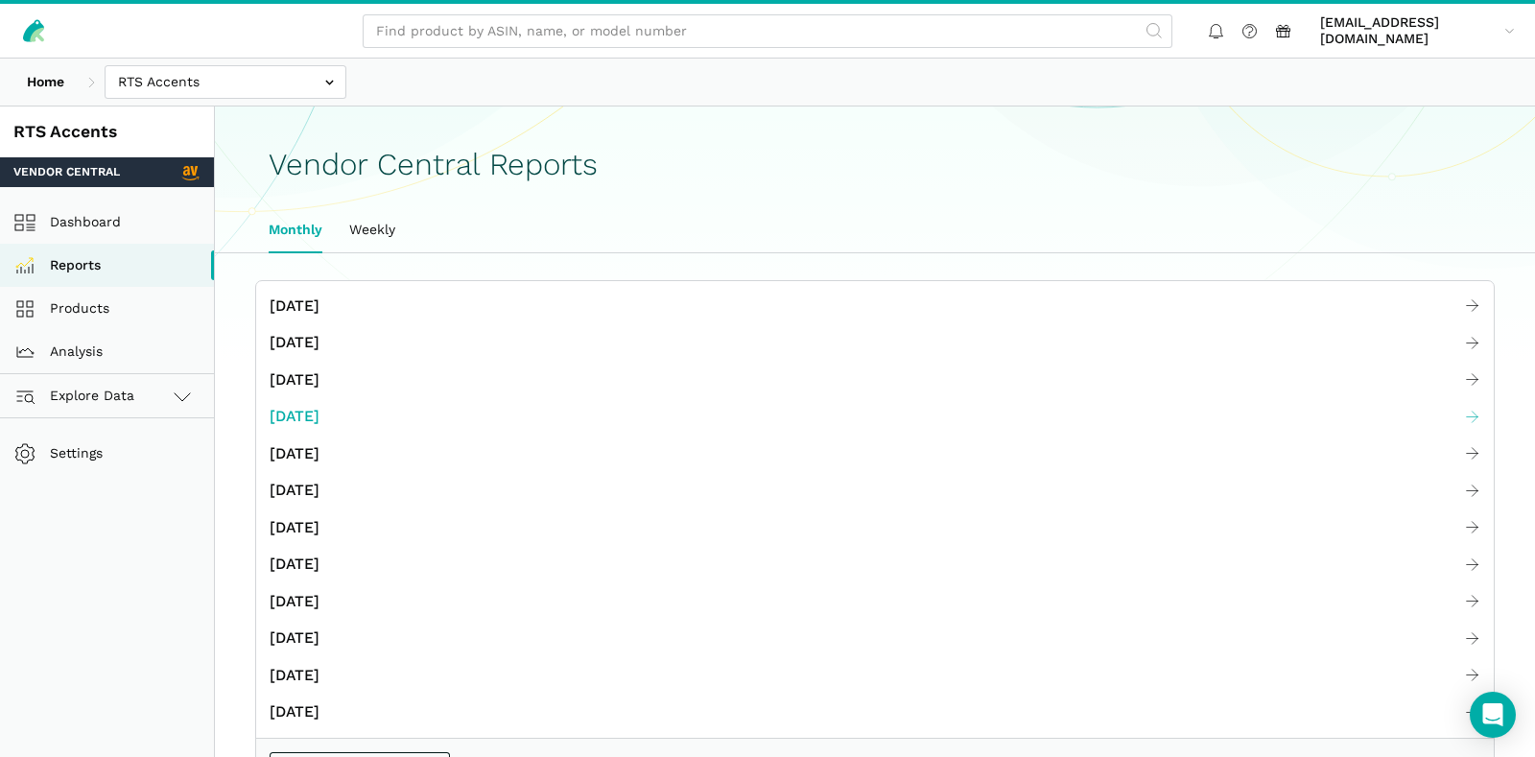
click at [304, 411] on span "June 2025" at bounding box center [295, 417] width 50 height 24
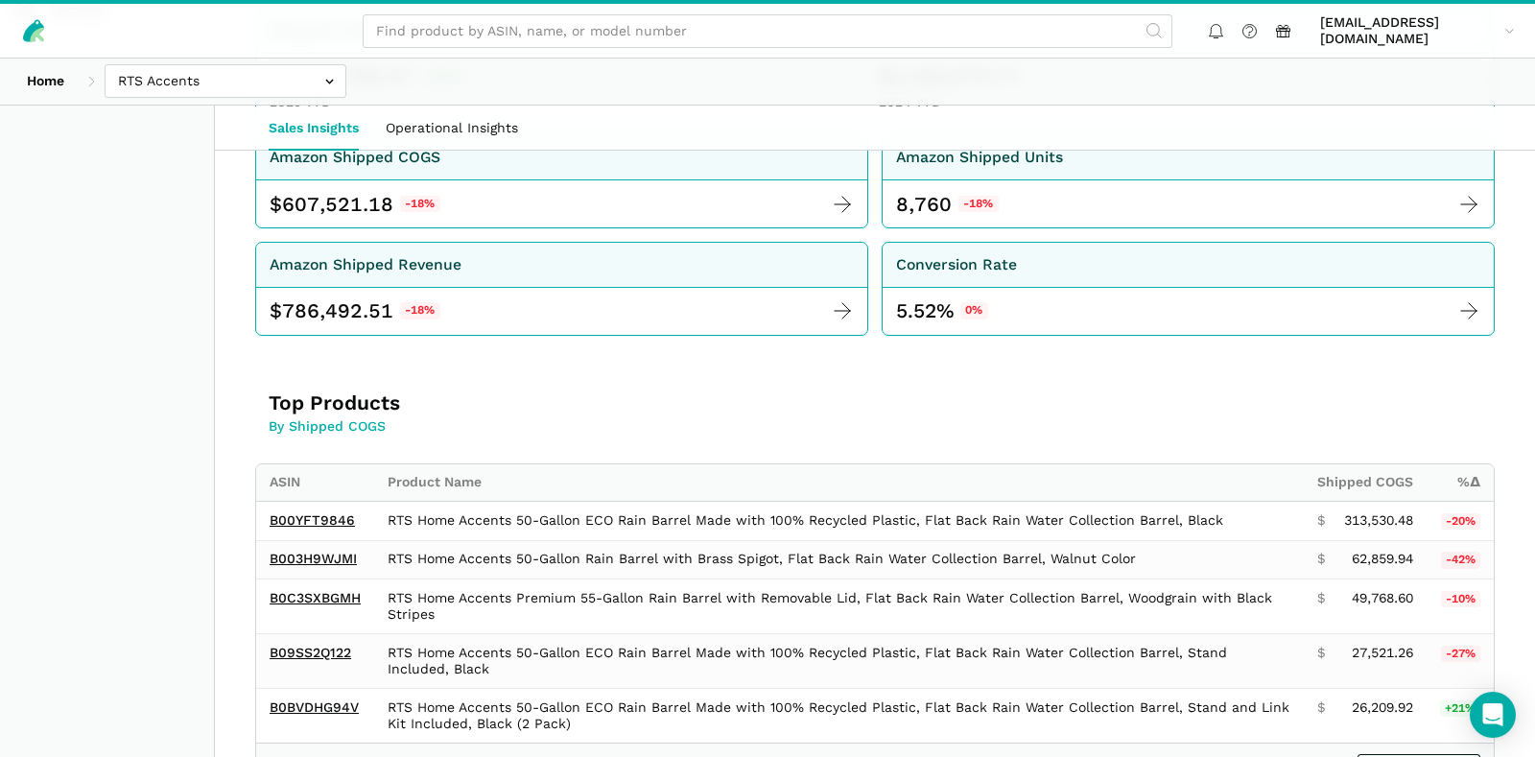
scroll to position [504, 0]
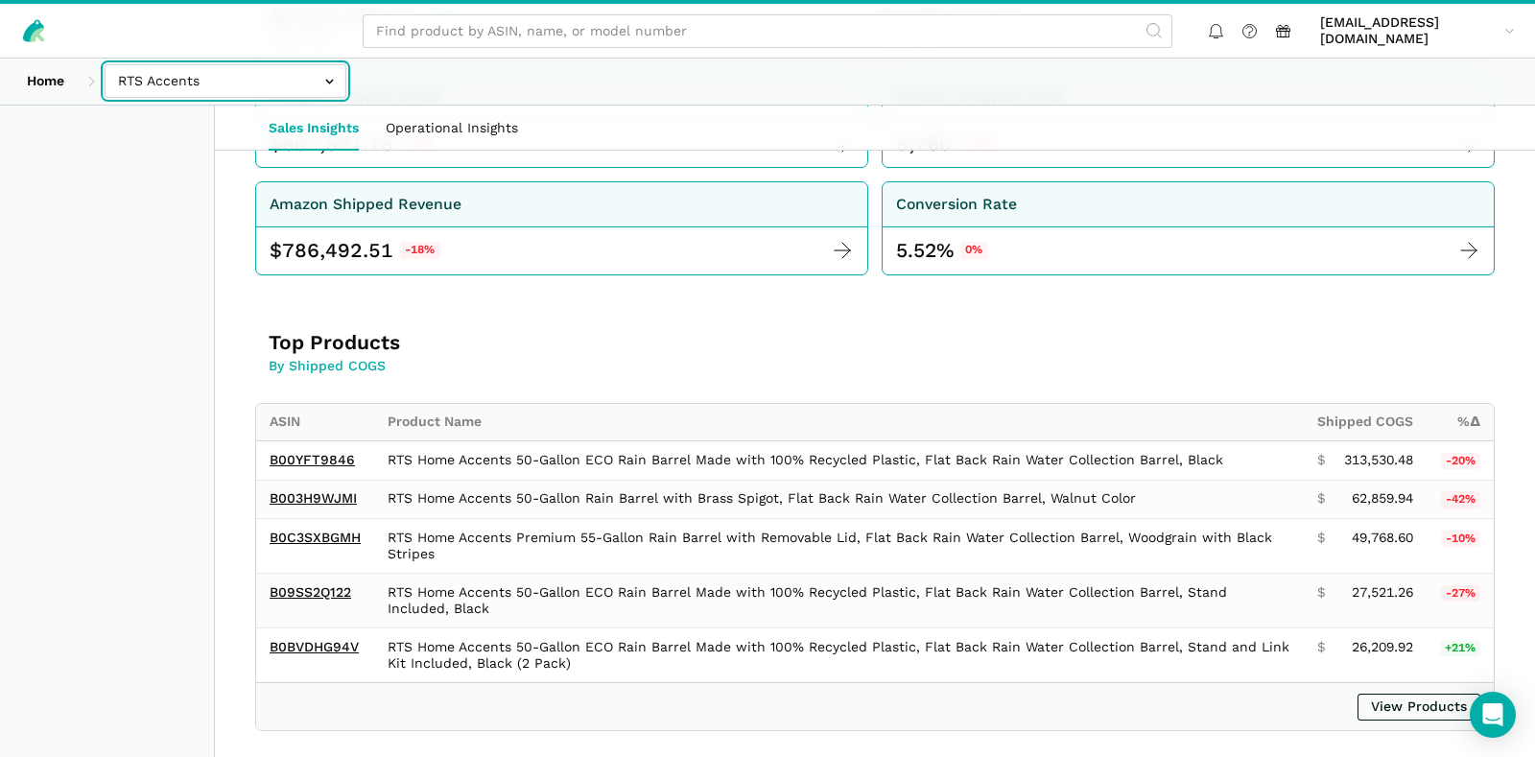
click at [212, 89] on input "text" at bounding box center [226, 81] width 242 height 34
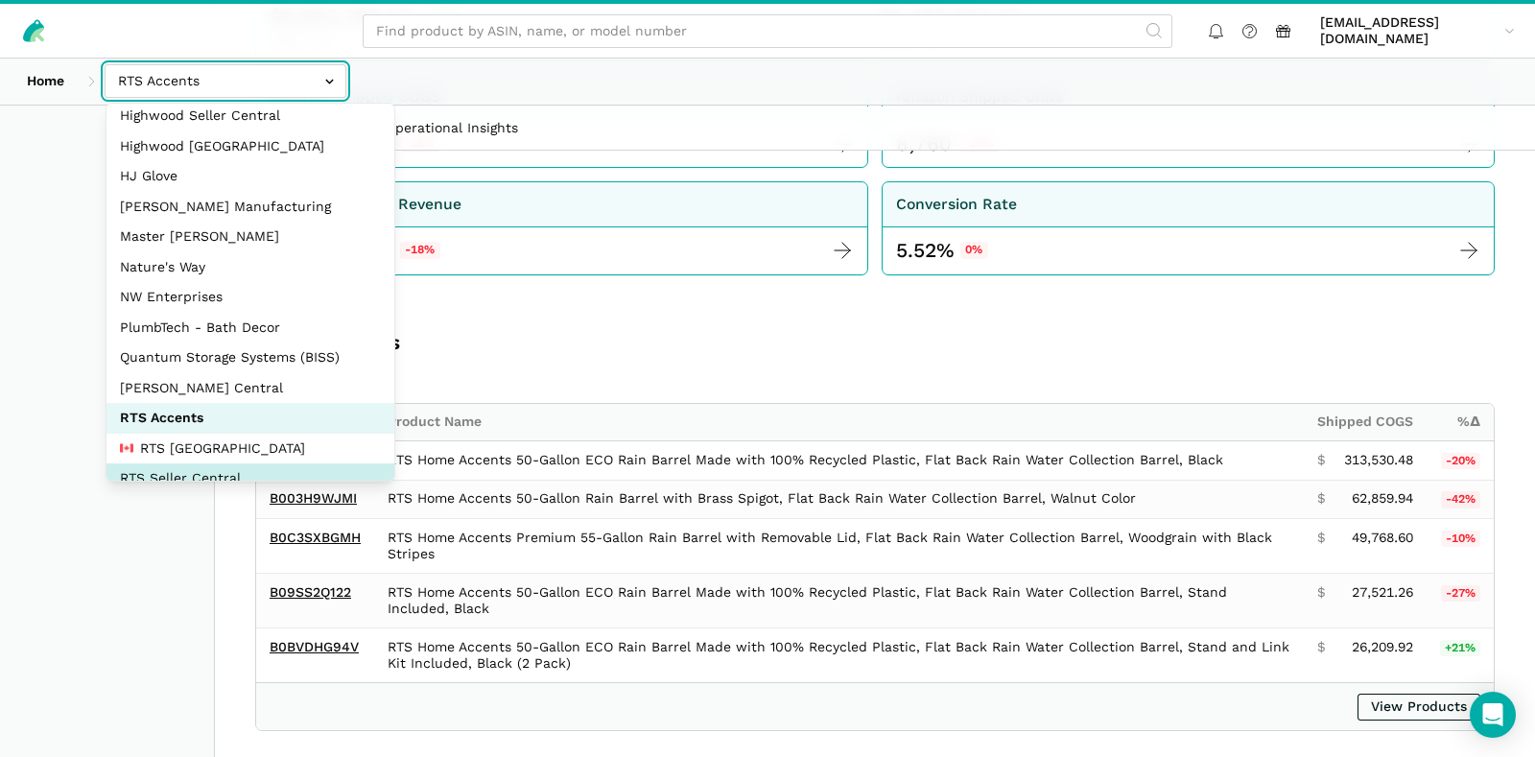
scroll to position [288, 0]
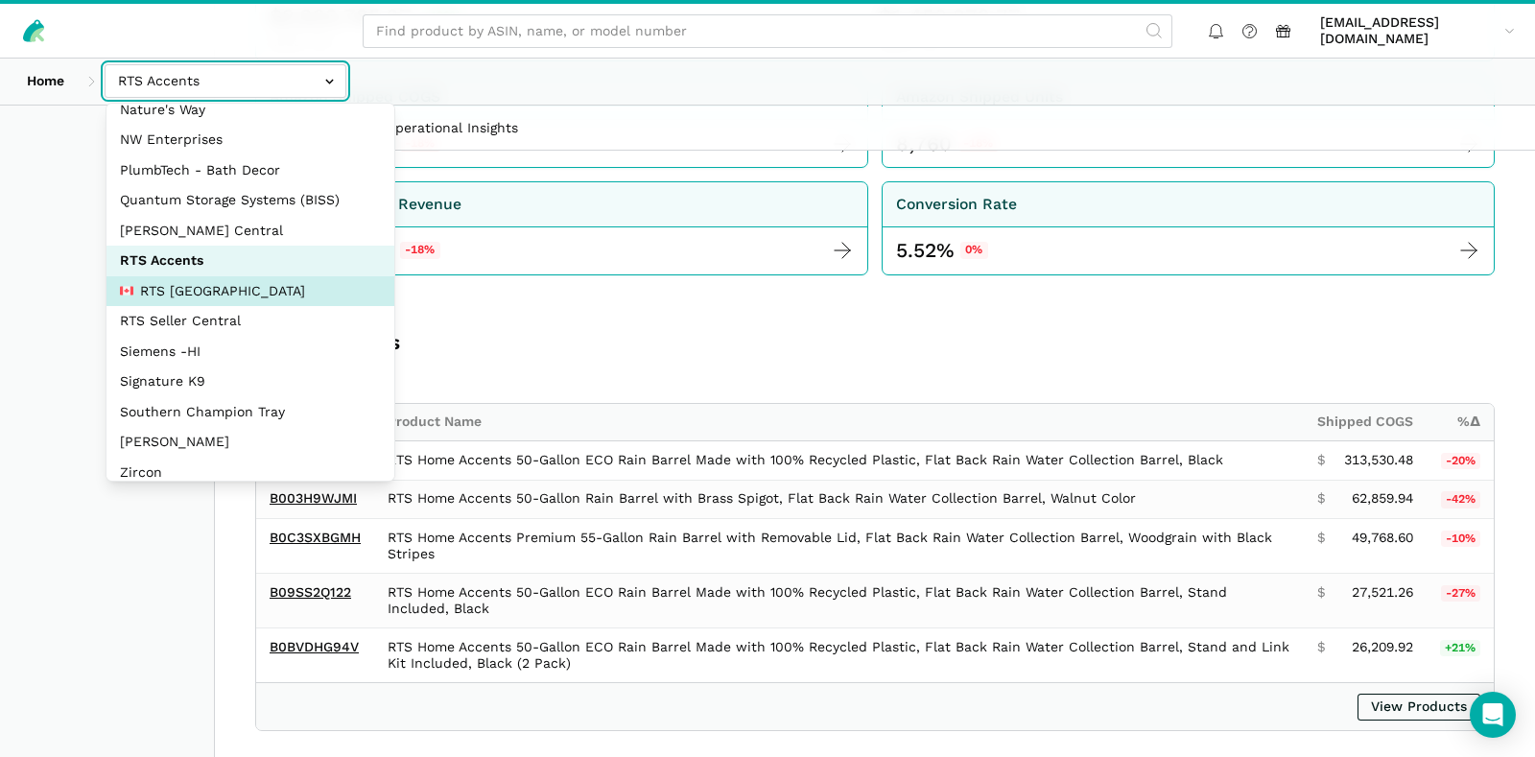
select select "pnjjhdDqPVj5aAaTPiCgBAEB"
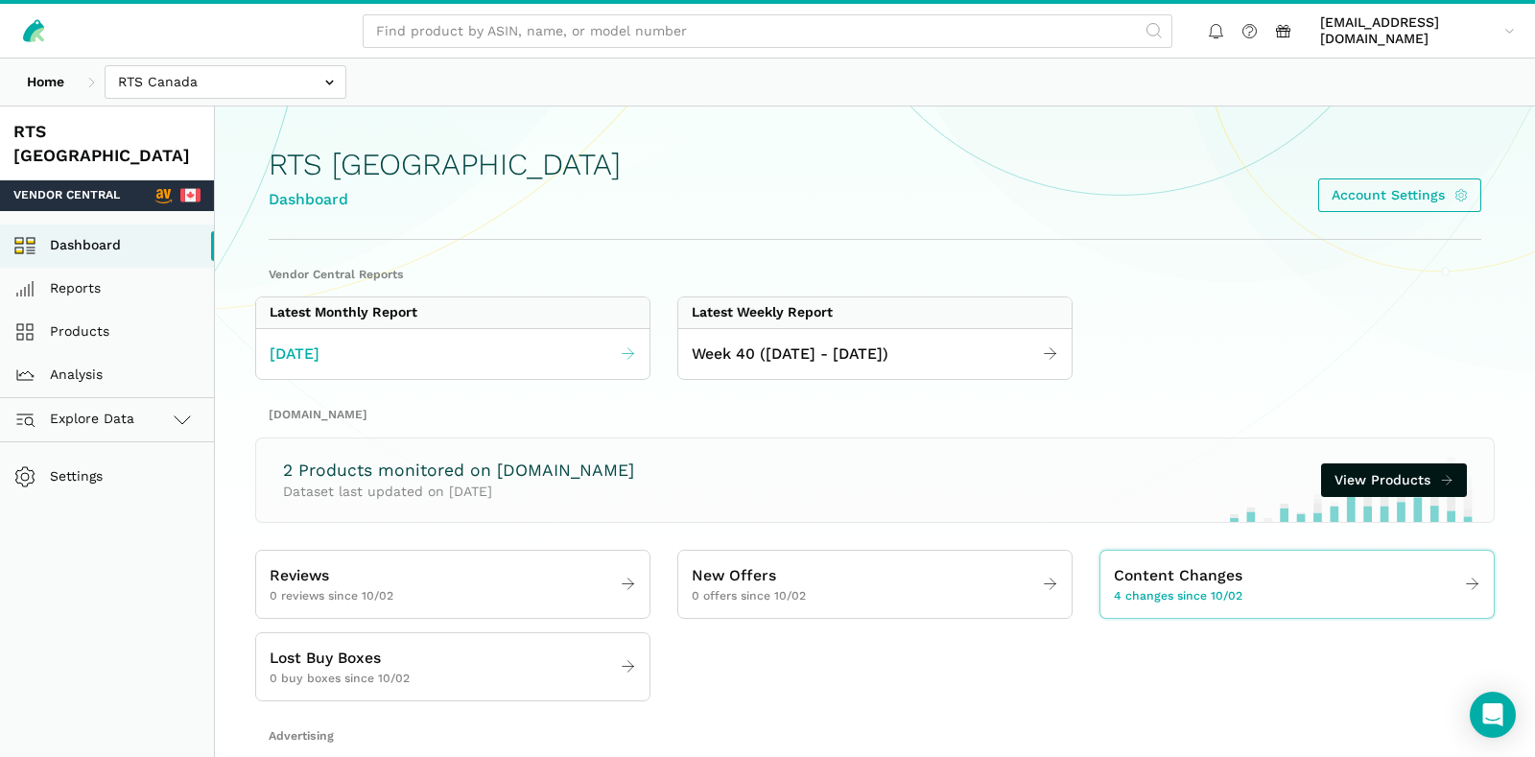
click at [566, 355] on link "September 2025" at bounding box center [452, 354] width 393 height 37
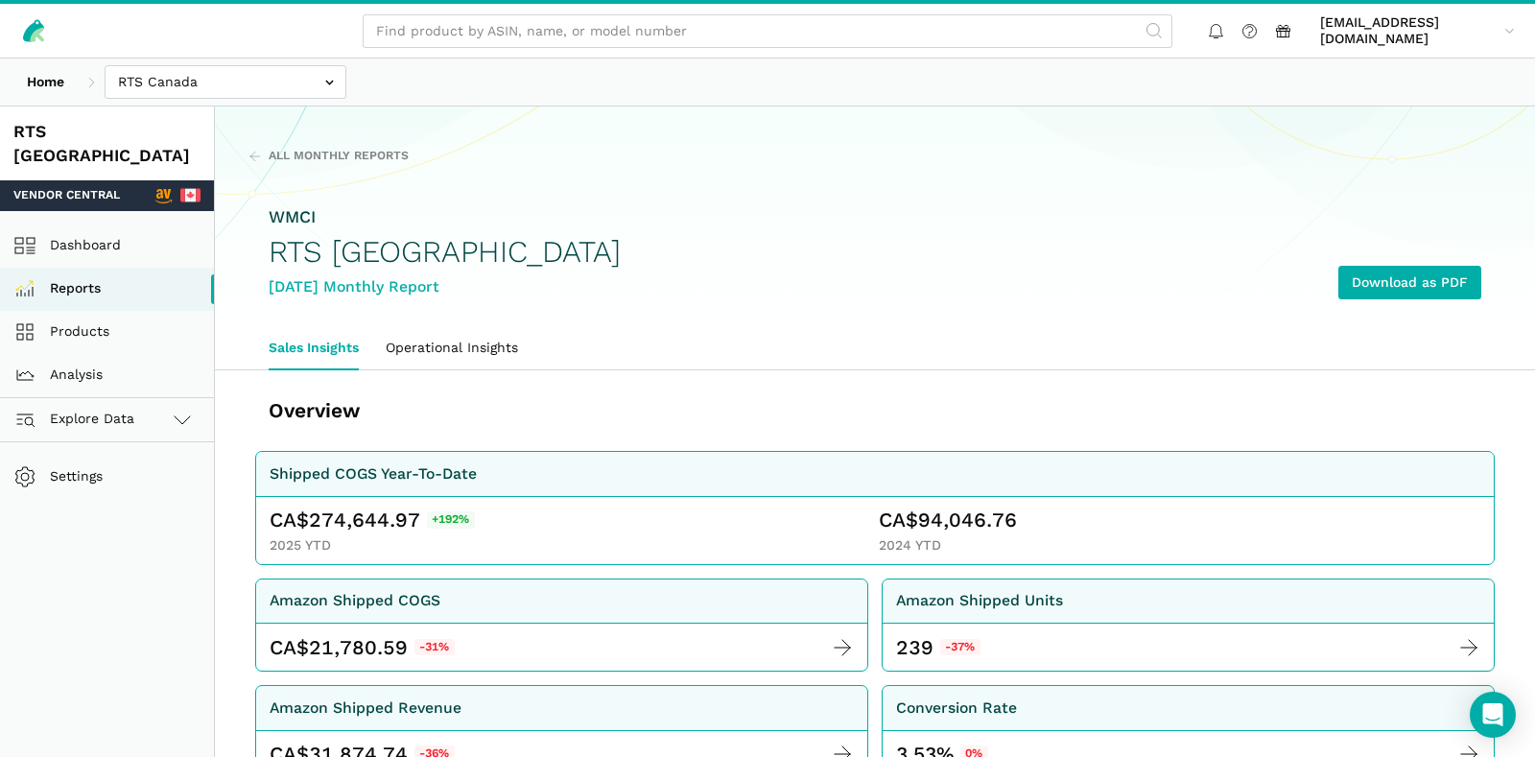
click at [277, 142] on section "All Monthly Reports WMCI RTS Canada September 2025 Monthly Report Download as P…" at bounding box center [875, 217] width 1321 height 220
click at [286, 150] on span "All Monthly Reports" at bounding box center [339, 156] width 140 height 17
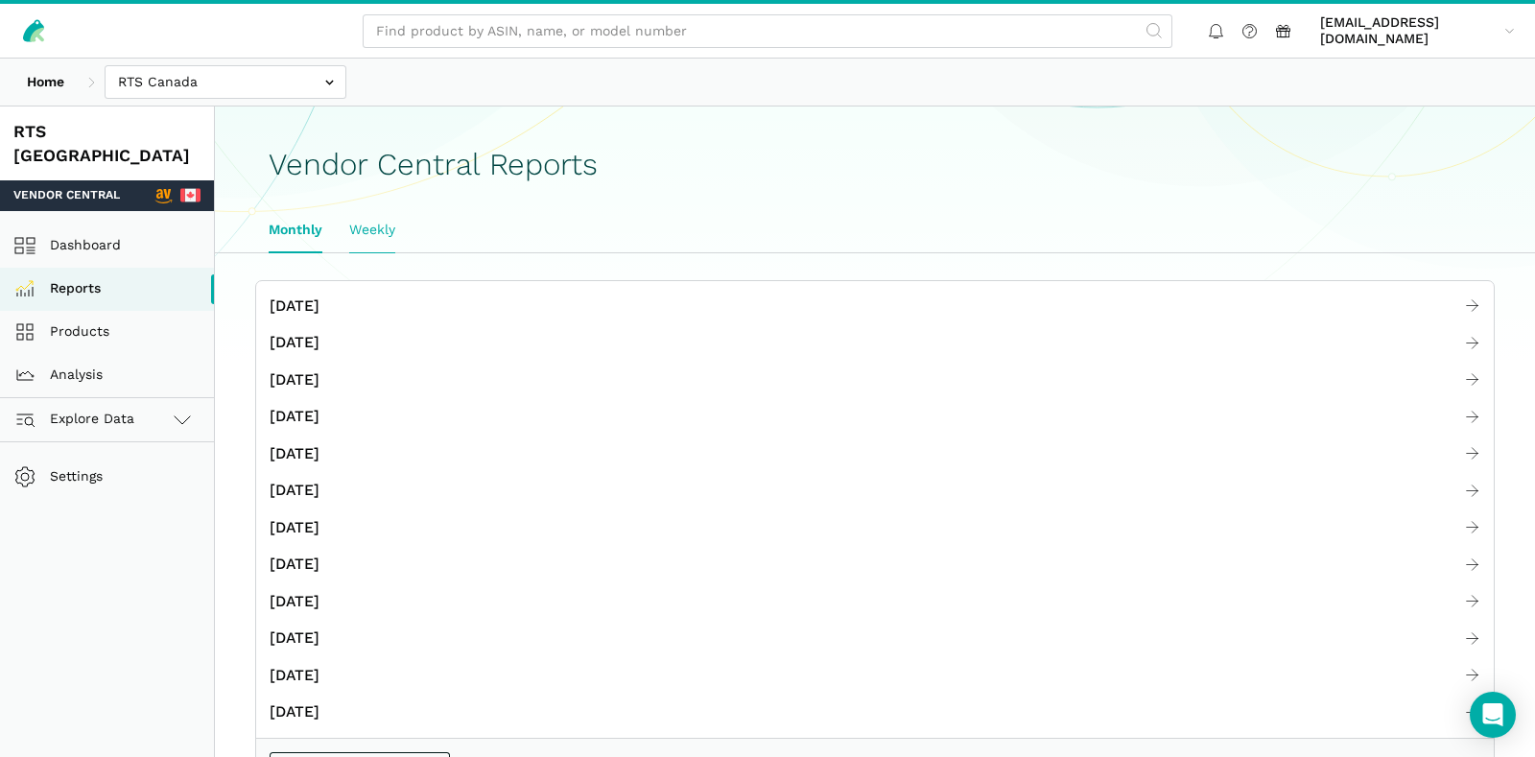
click at [365, 234] on link "Weekly" at bounding box center [372, 230] width 73 height 44
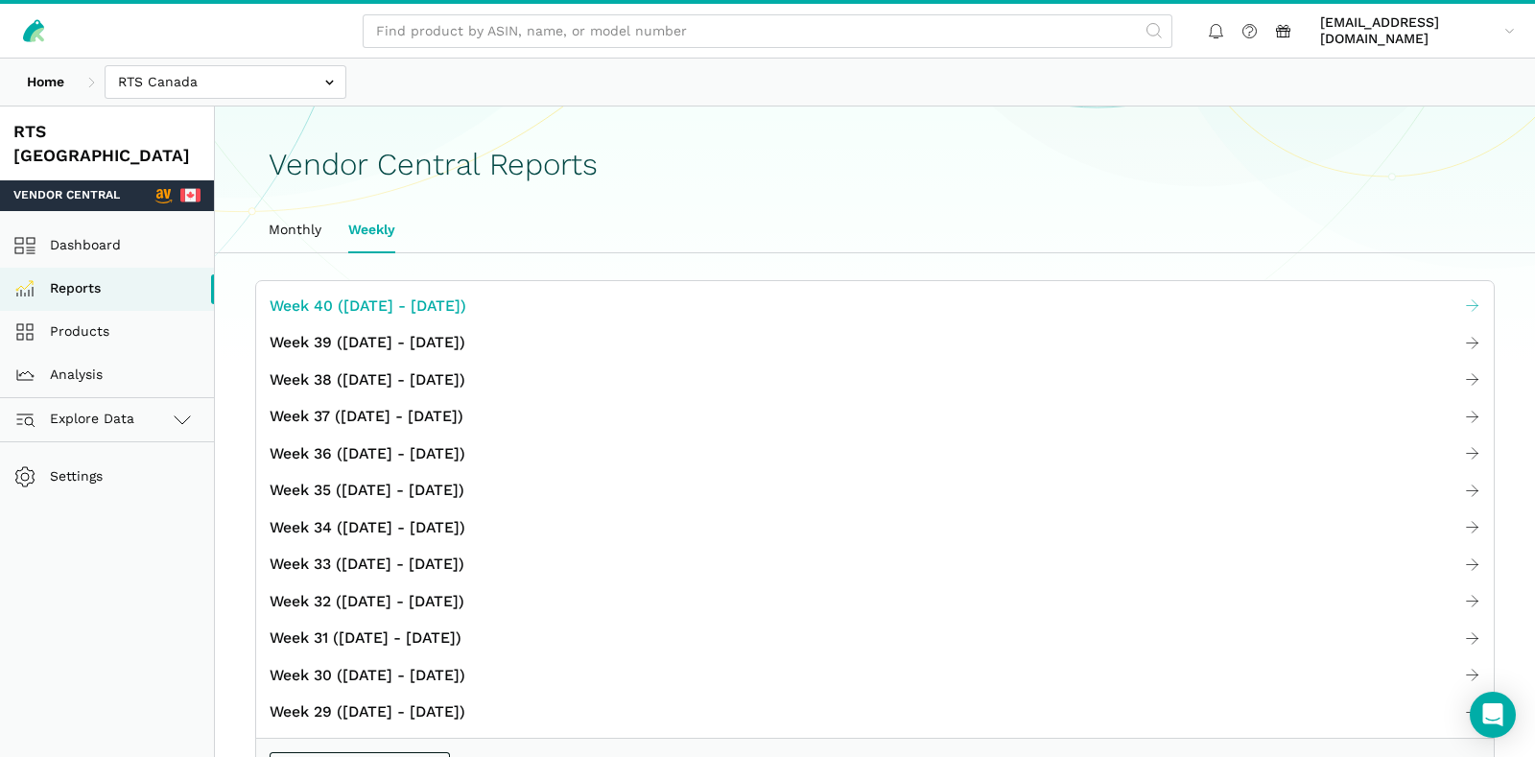
click at [370, 298] on span "Week 40 ([DATE] - [DATE])" at bounding box center [368, 307] width 197 height 24
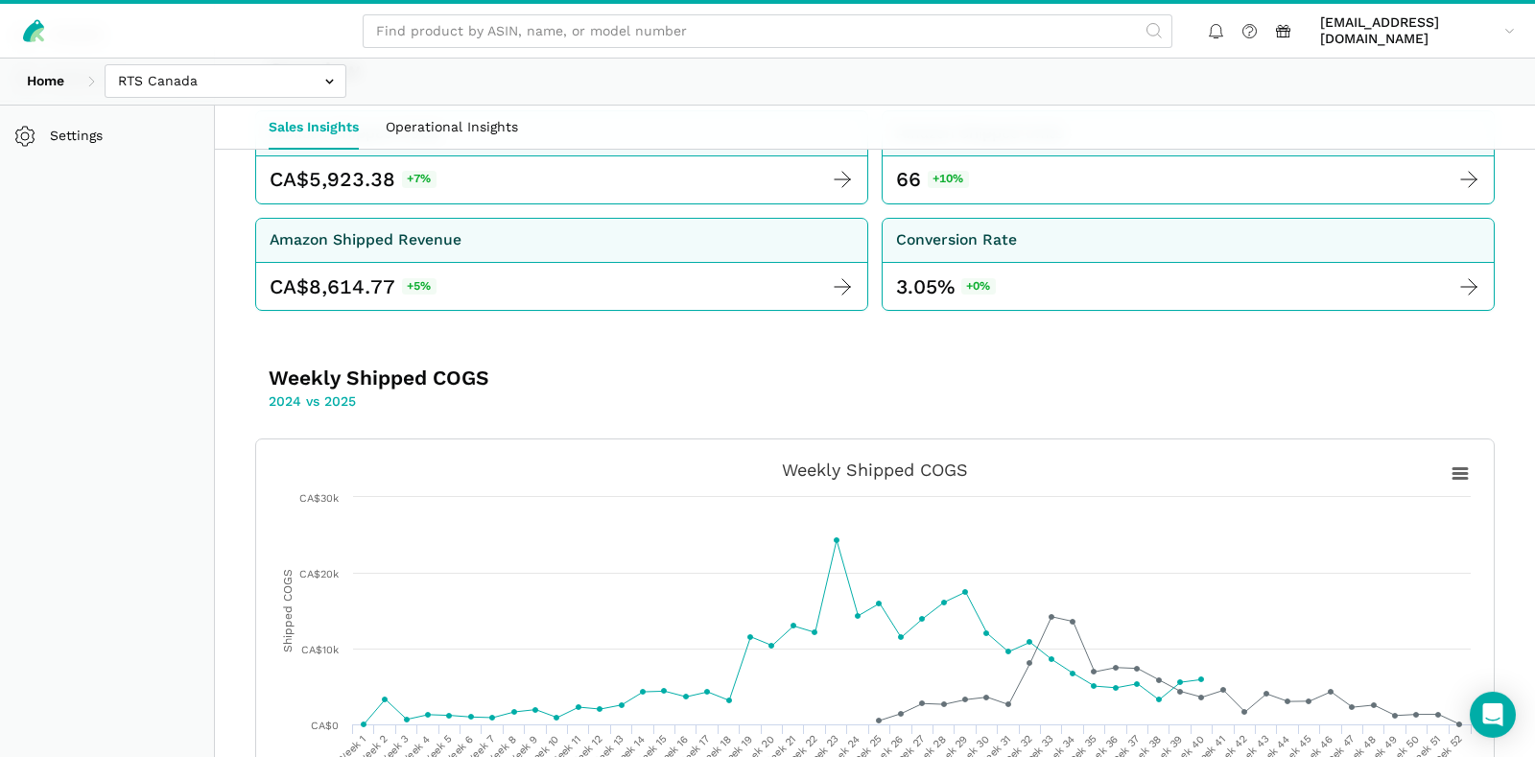
scroll to position [605, 0]
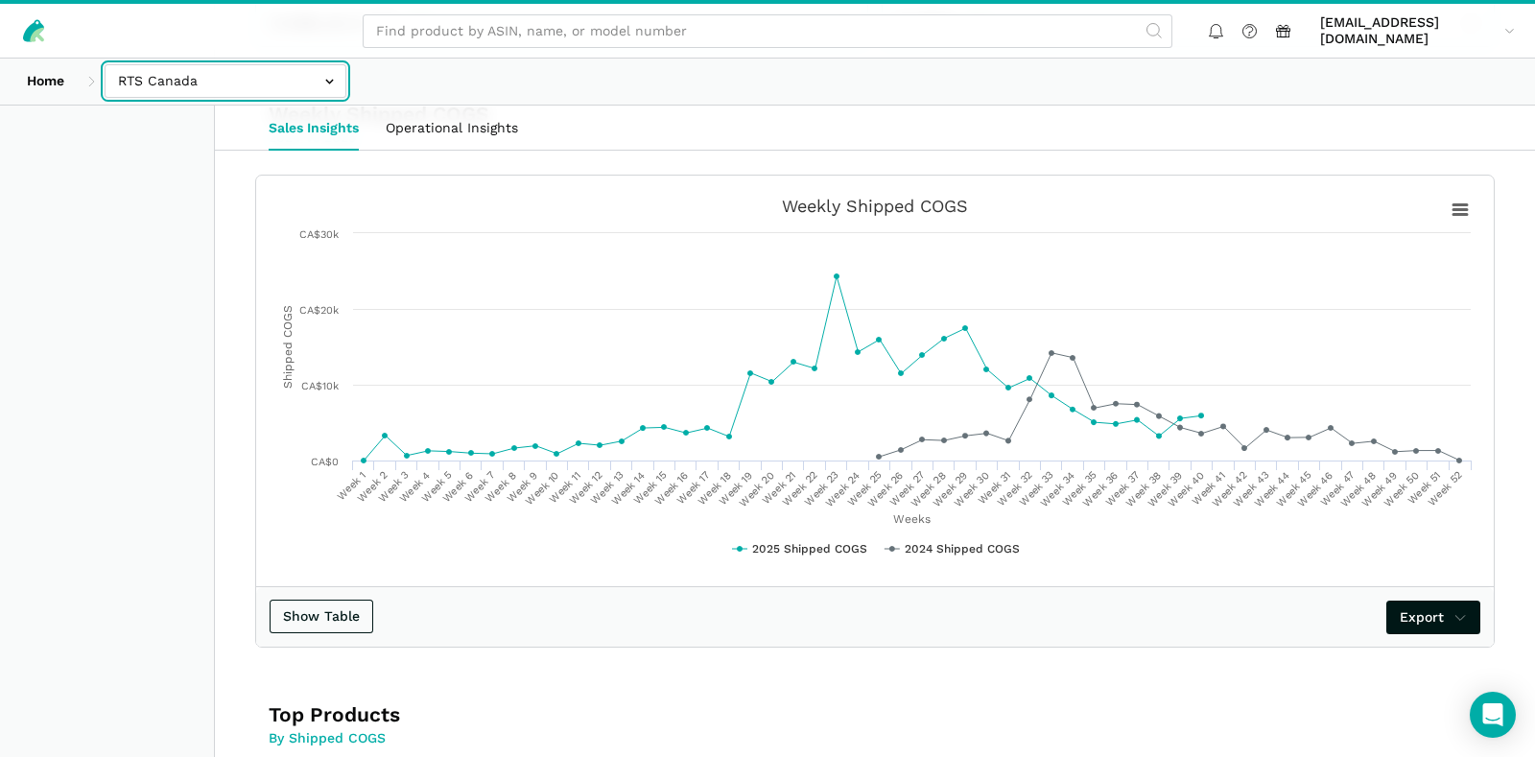
click at [248, 93] on input "text" at bounding box center [226, 81] width 242 height 34
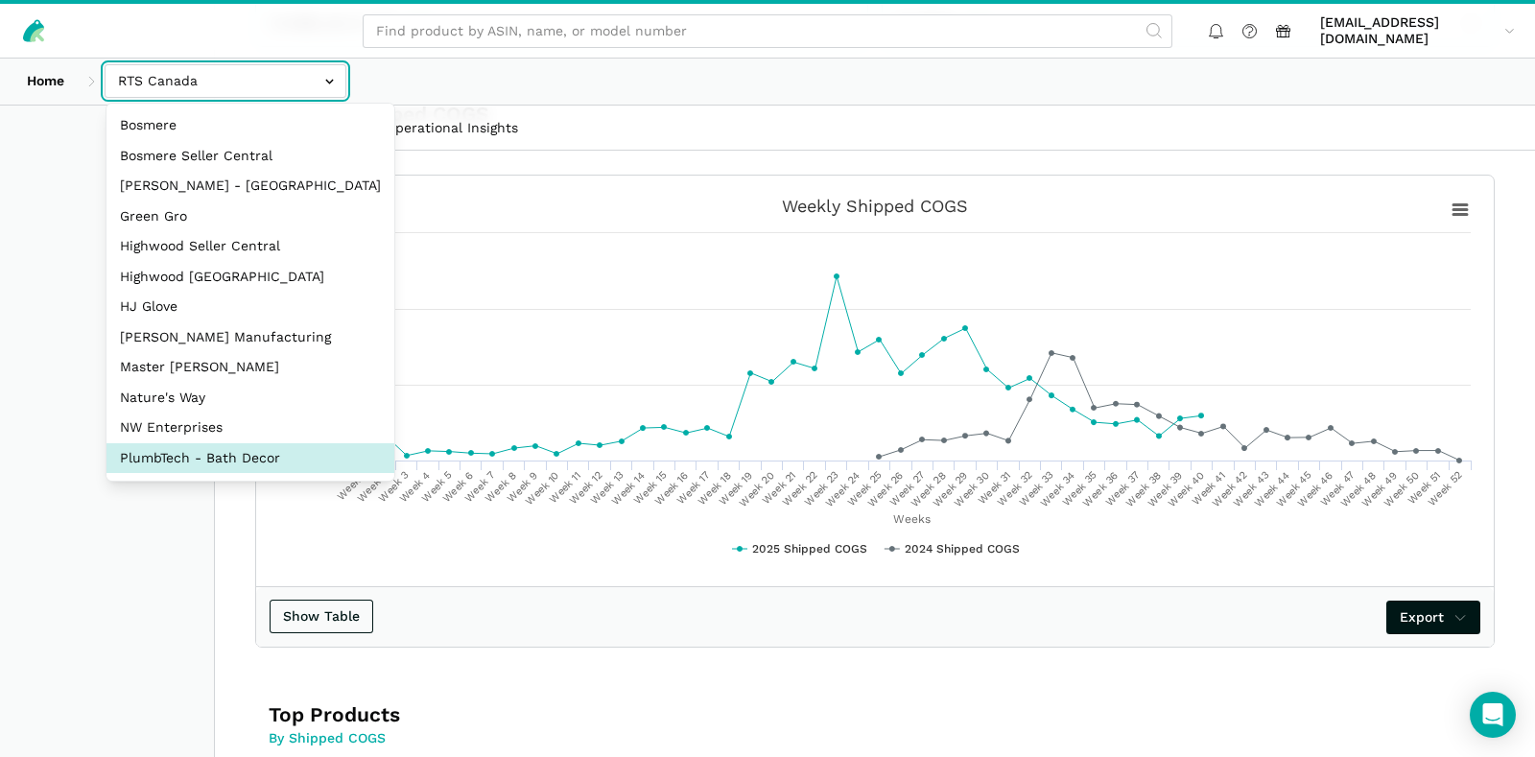
scroll to position [288, 0]
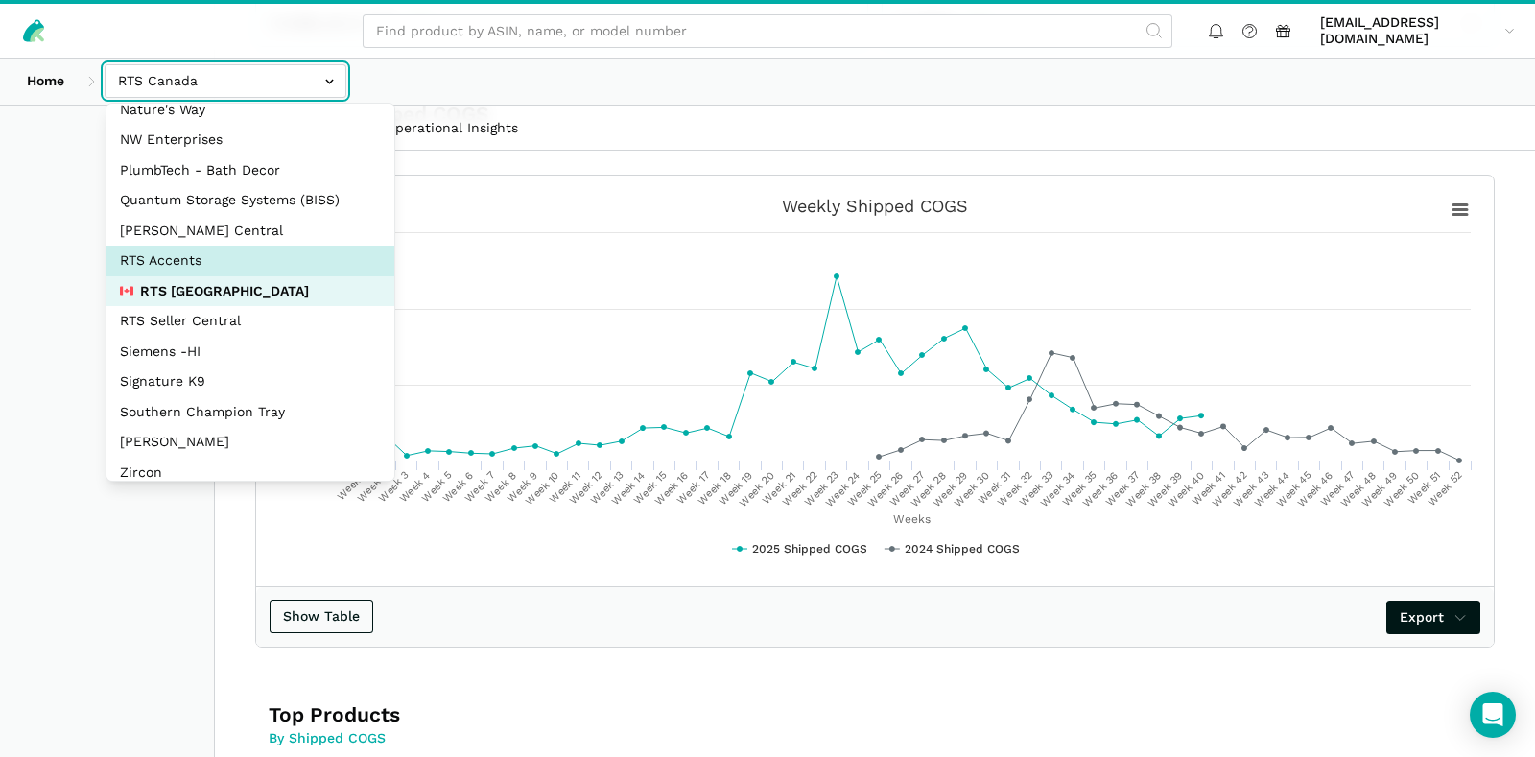
select select "DPHNLGULfjdmZCda3GrCfans"
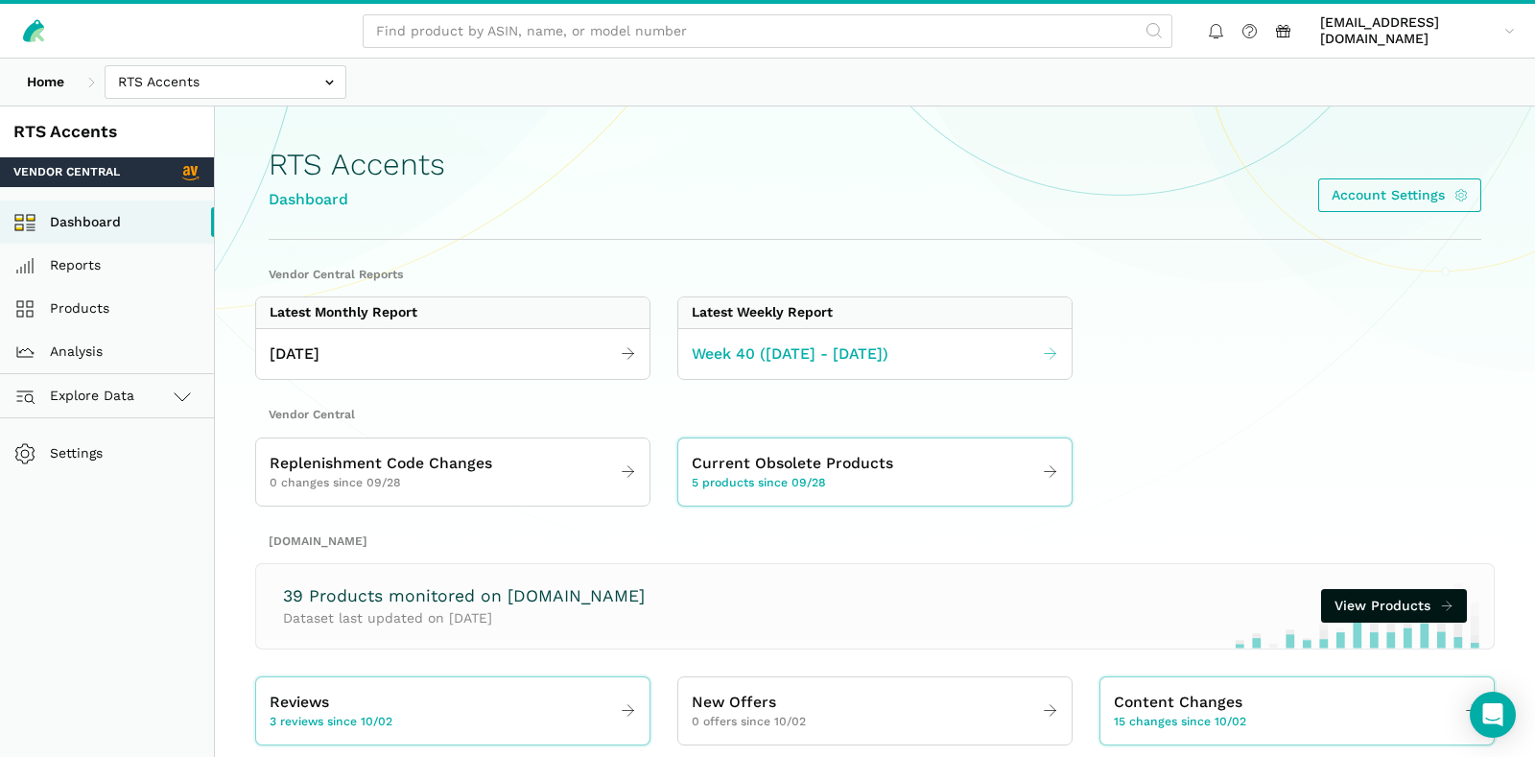
click at [815, 355] on span "Week 40 ([DATE] - [DATE])" at bounding box center [790, 355] width 197 height 24
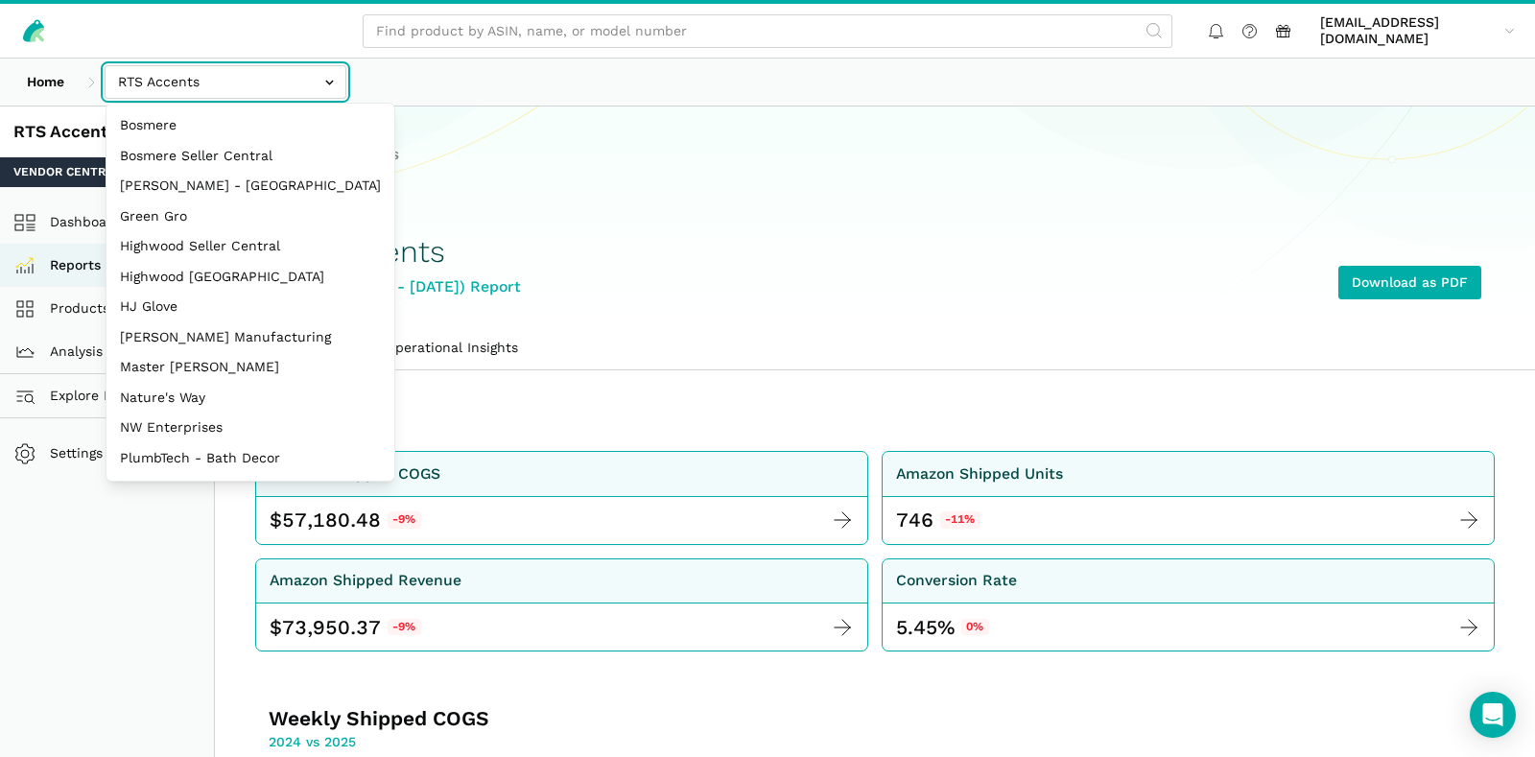
click at [226, 84] on input "text" at bounding box center [226, 82] width 242 height 34
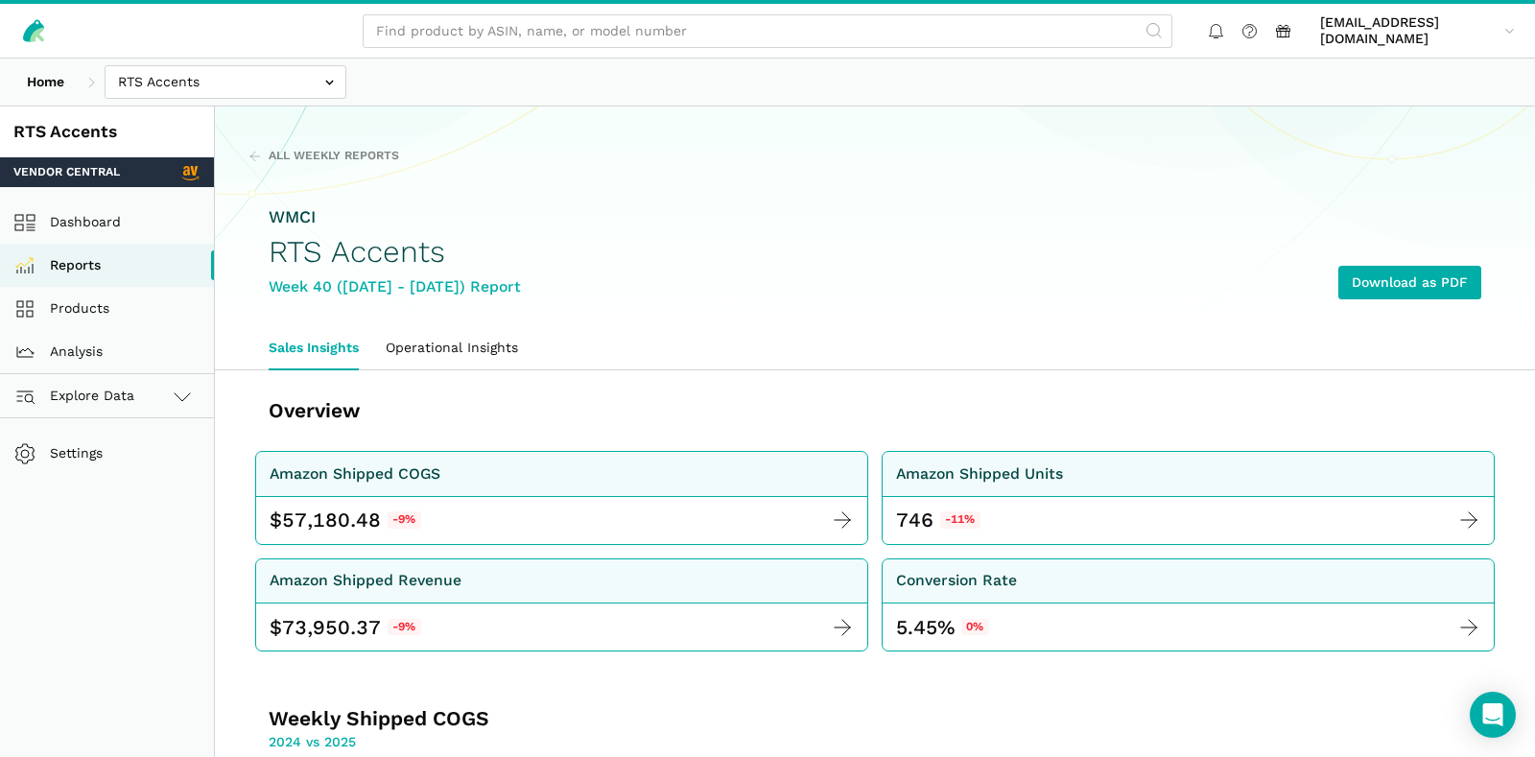
click at [492, 165] on div "All Weekly Reports WMCI RTS Accents Week 40 (09.28 - 10.04.25) Report Download …" at bounding box center [875, 237] width 1321 height 178
click at [225, 99] on div "Home Bosmere Bosmere Seller Central Gleason - Milwaukee Green Gro Highwood Sell…" at bounding box center [767, 82] width 1535 height 47
click at [221, 75] on input "text" at bounding box center [226, 82] width 242 height 34
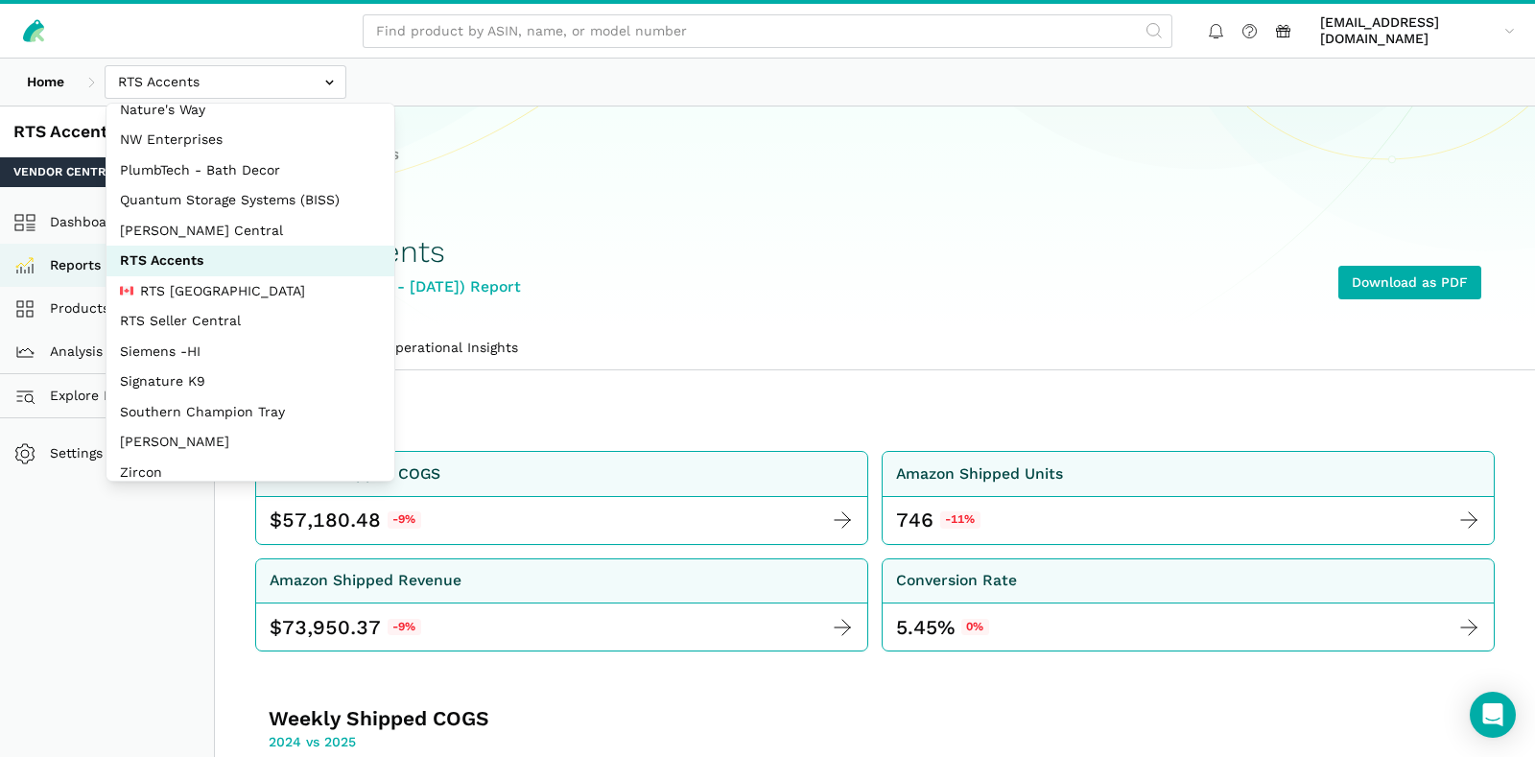
click at [662, 267] on div "WMCI RTS Accents Week 40 (09.28 - 10.04.25) Report Download as PDF" at bounding box center [875, 252] width 1213 height 148
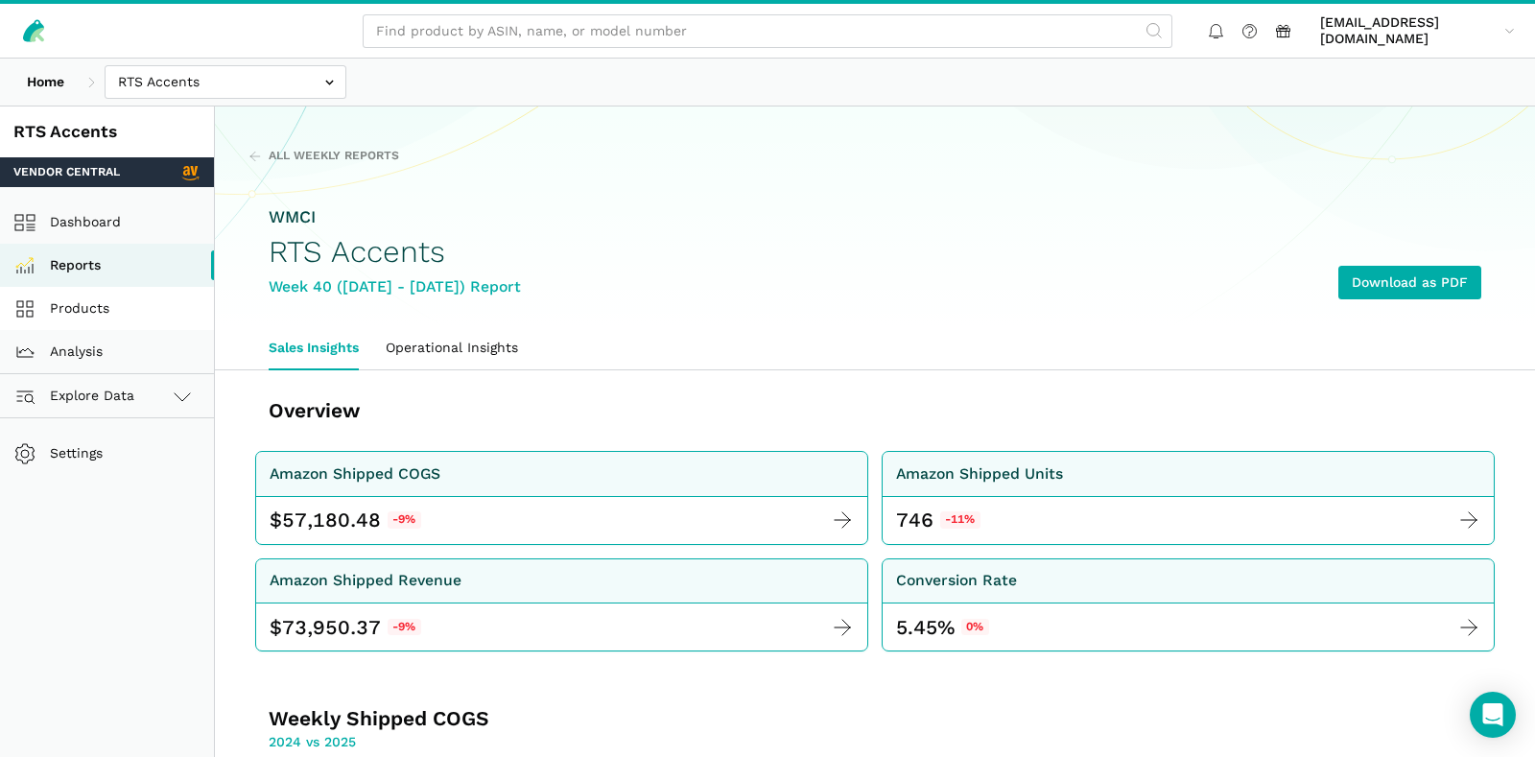
click at [118, 303] on link "Products" at bounding box center [107, 308] width 214 height 43
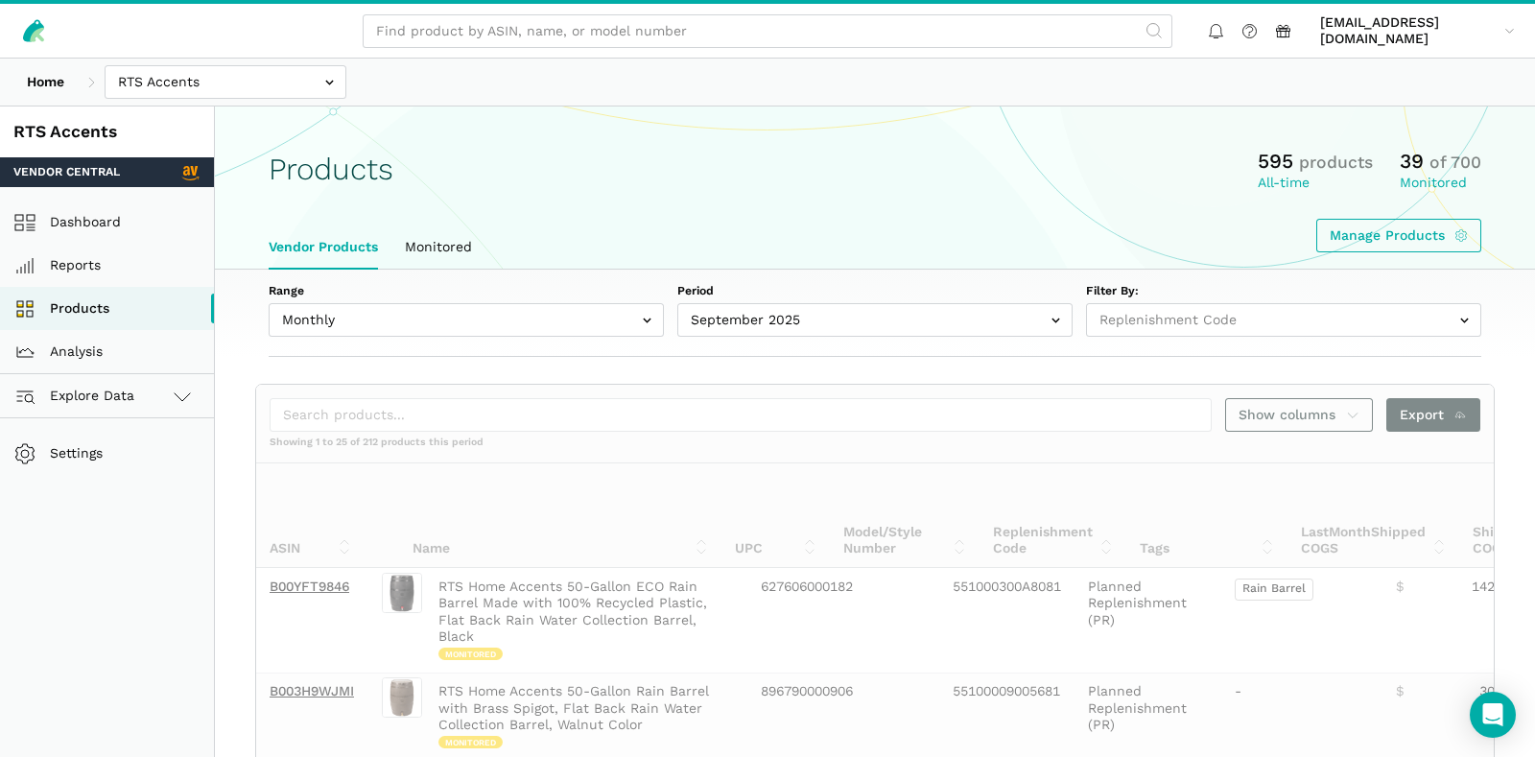
select select
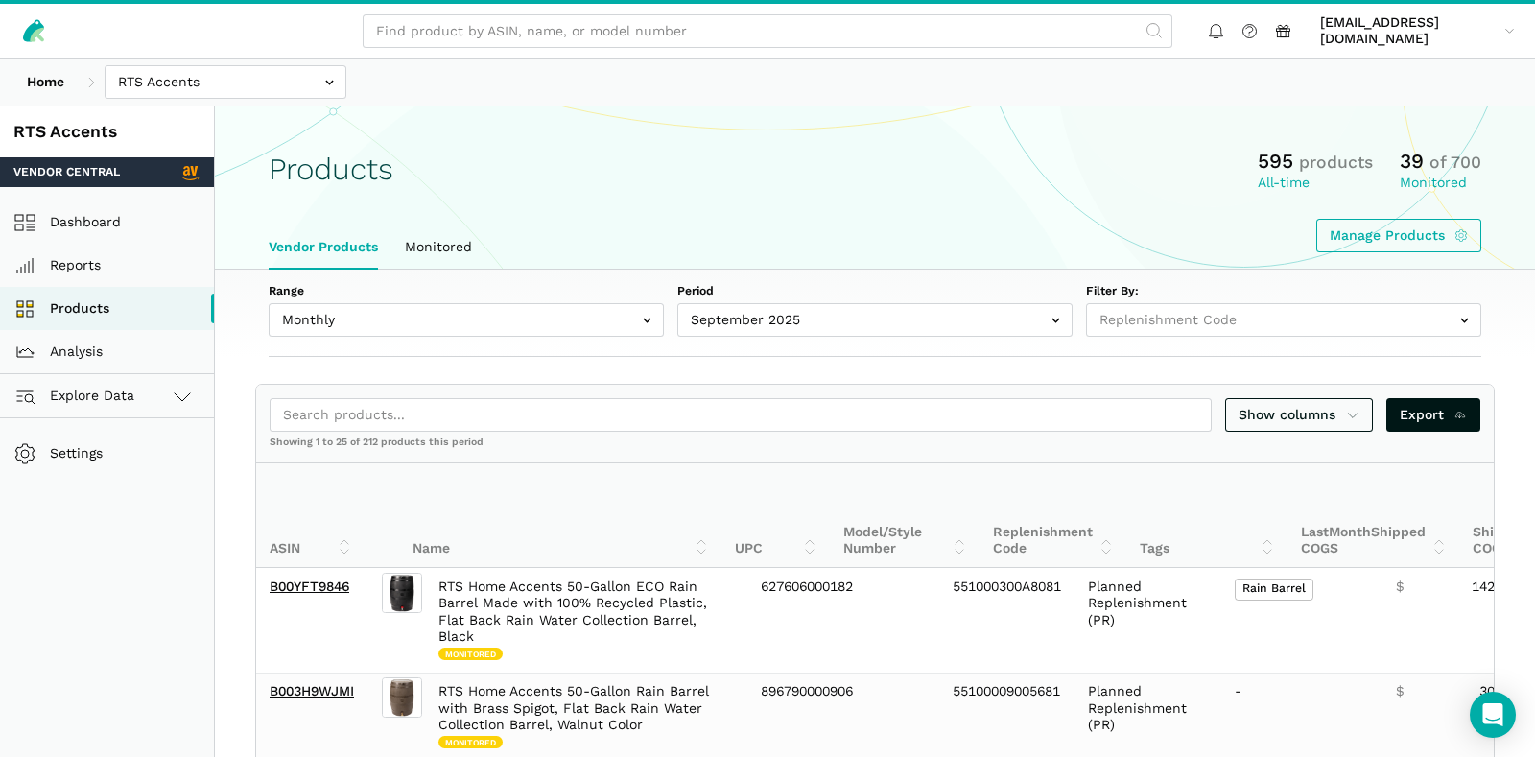
click at [497, 283] on label "Range" at bounding box center [466, 291] width 395 height 17
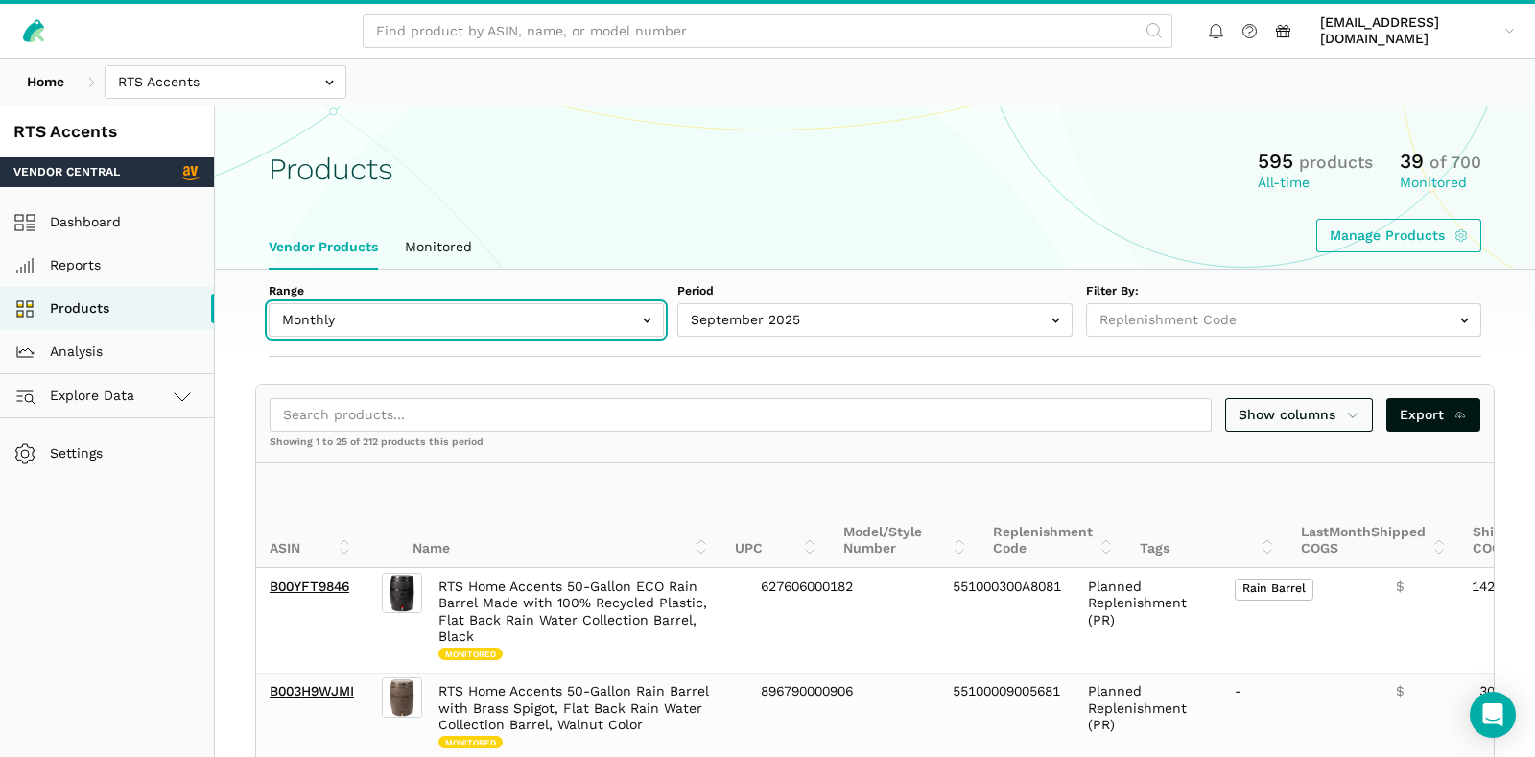
click at [497, 303] on select "Monthly Weekly" at bounding box center [466, 309] width 395 height 13
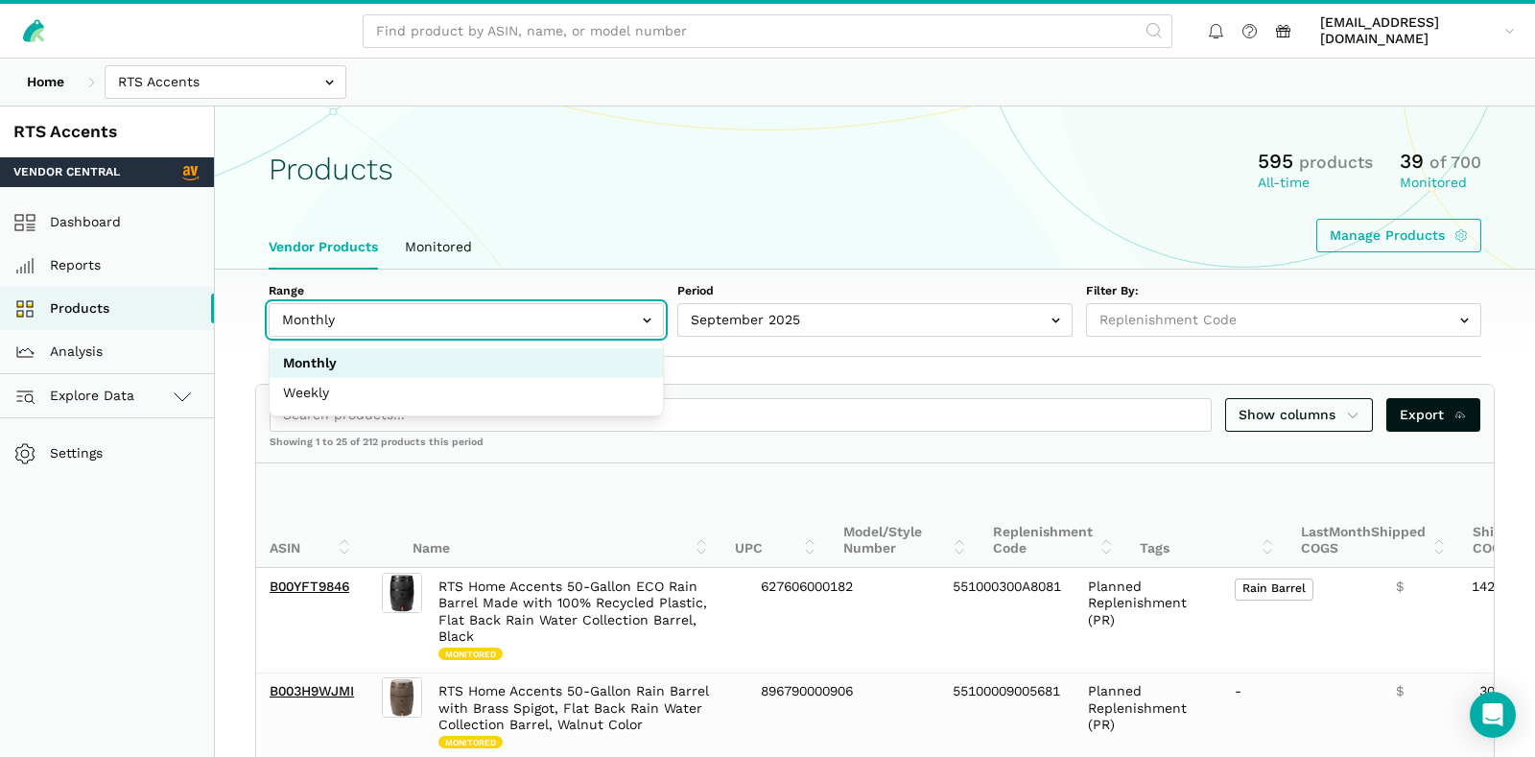
click at [488, 304] on input "text" at bounding box center [466, 320] width 395 height 34
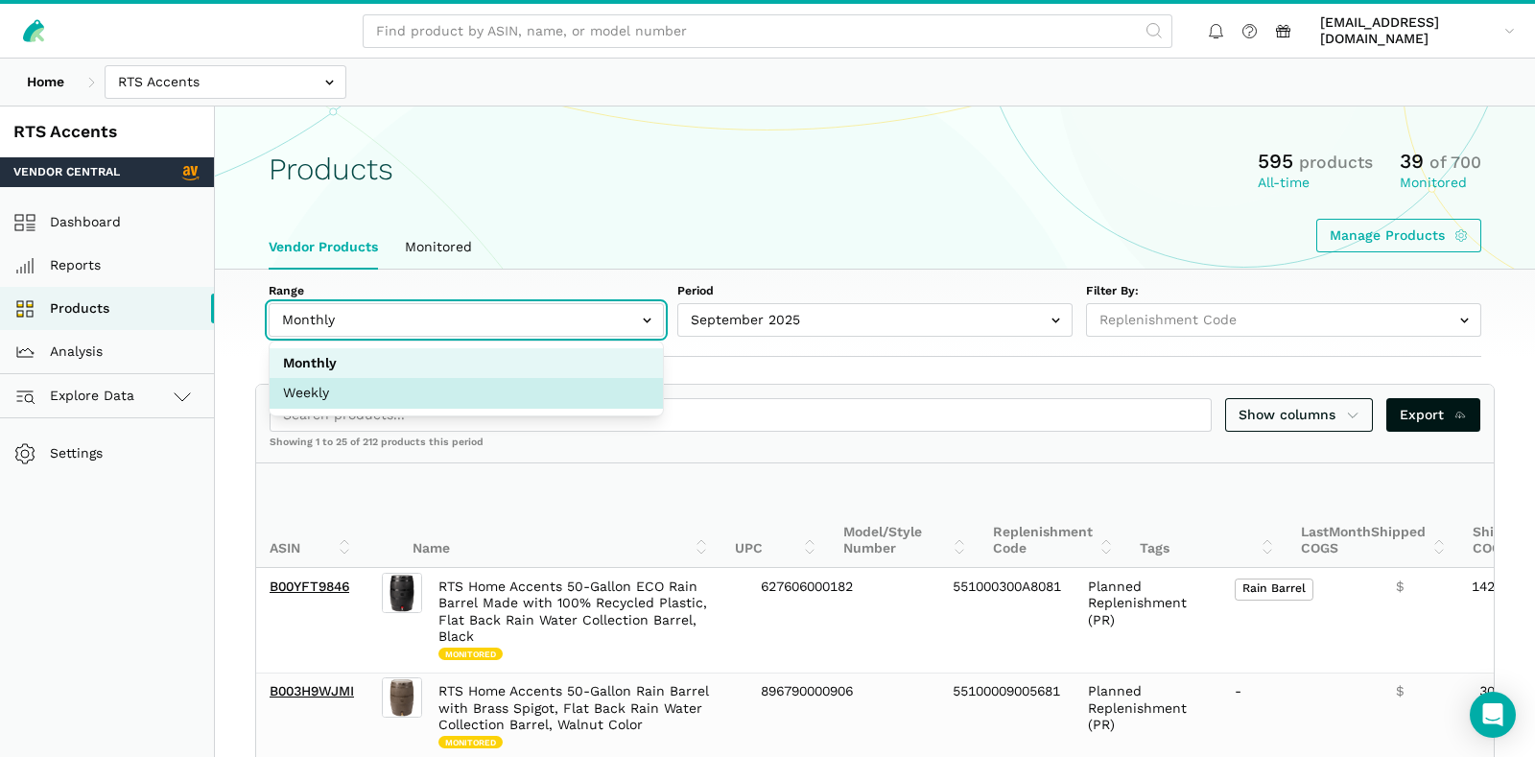
select select "Weekly"
select select "Weekly|2025-09-28"
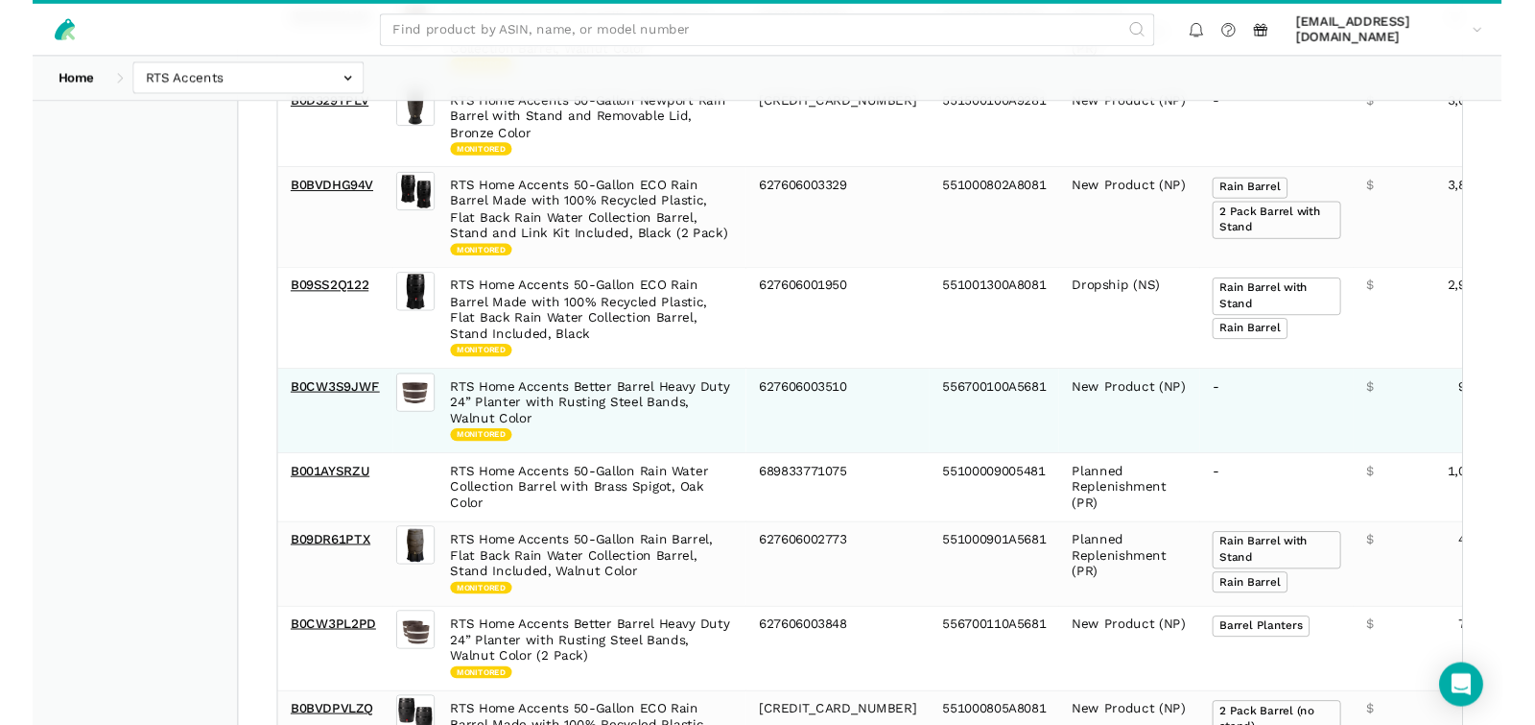
scroll to position [907, 0]
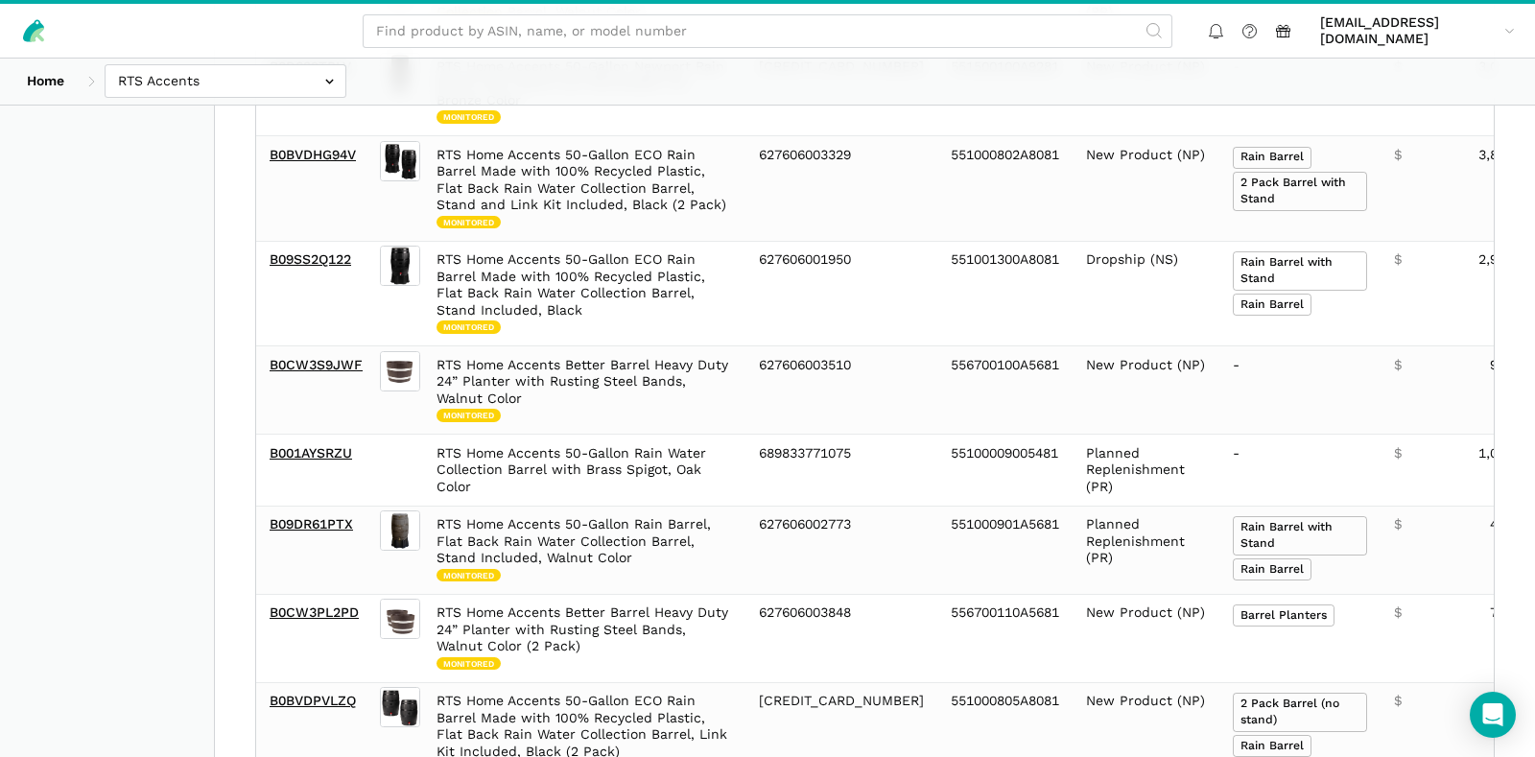
click at [134, 472] on aside "RTS Accents Vendor Central Dashboard Reports Products Analysis Explore Data Ven…" at bounding box center [107, 598] width 215 height 2797
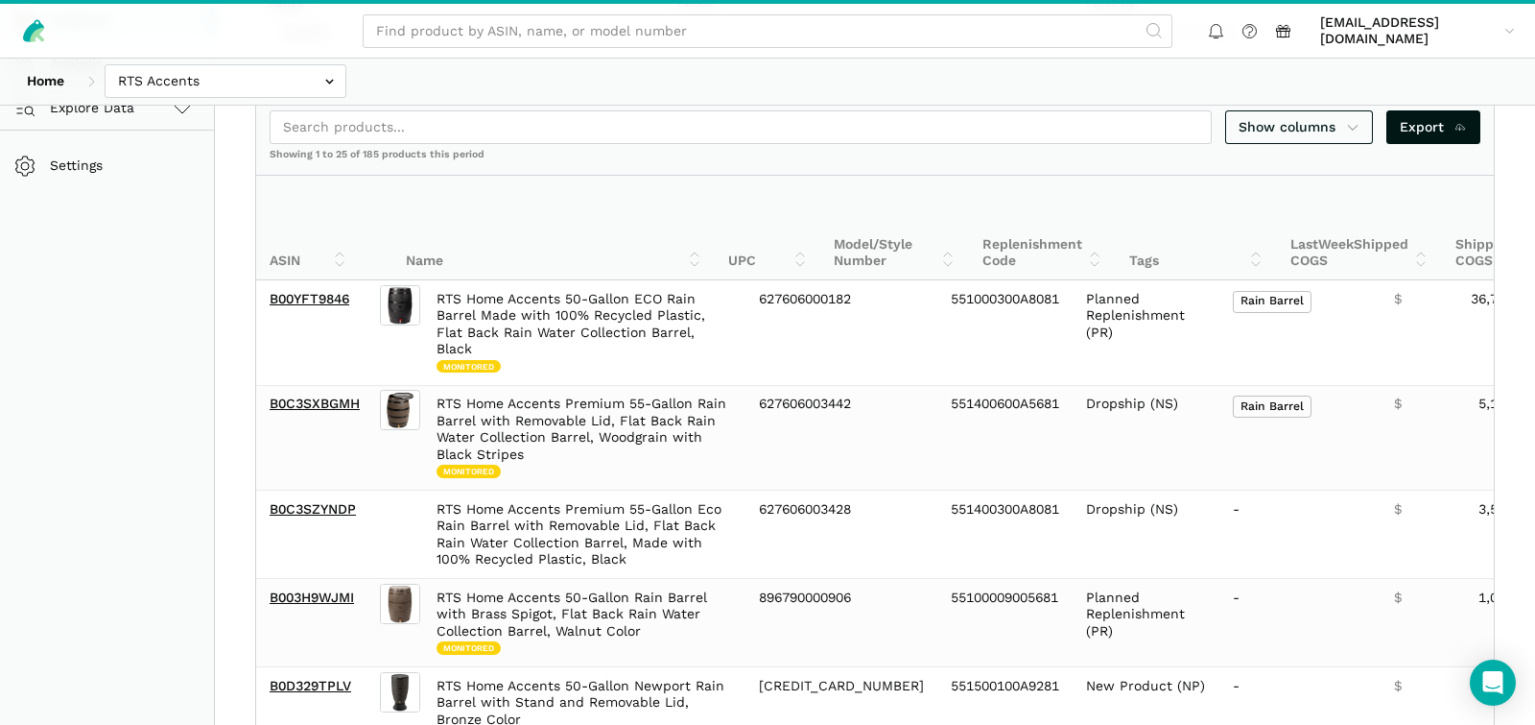
scroll to position [302, 0]
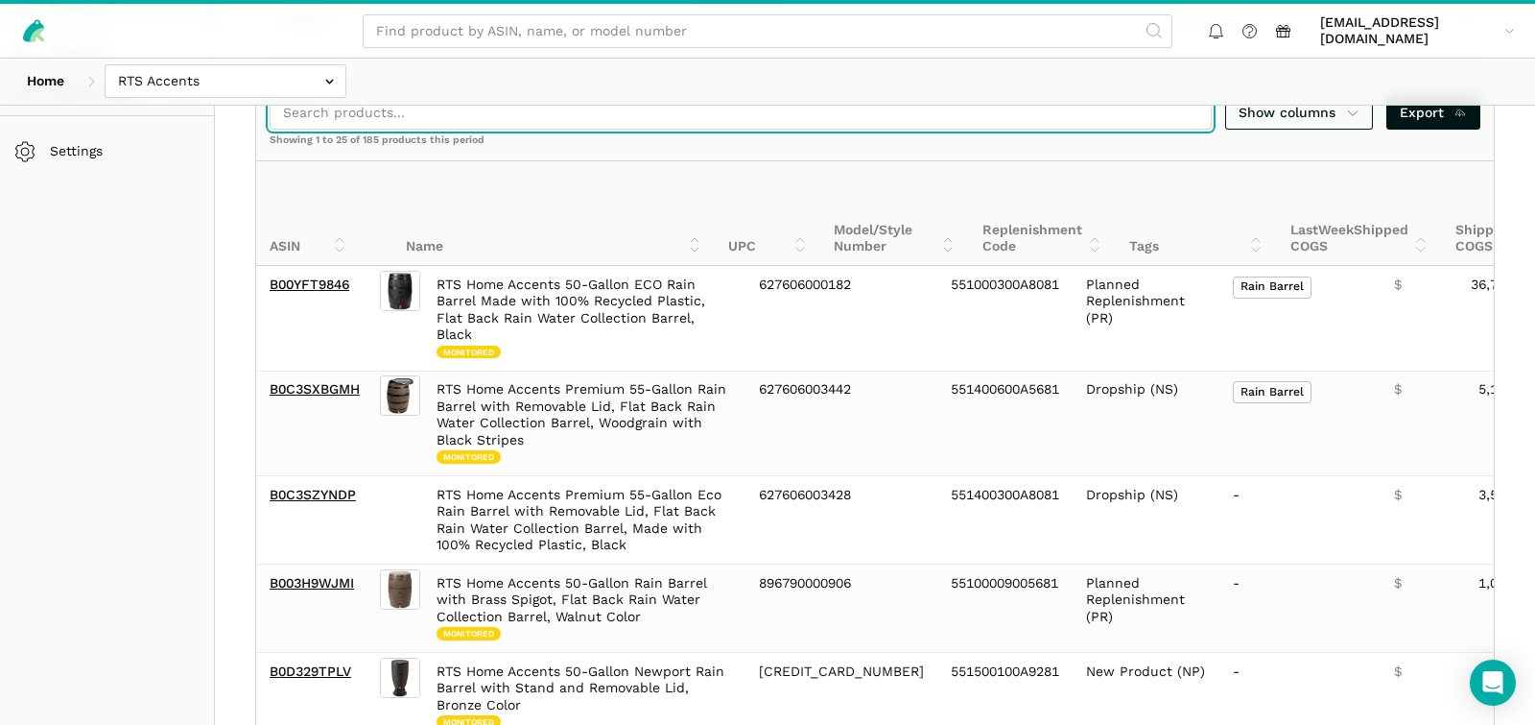
click at [449, 123] on input "search" at bounding box center [741, 113] width 942 height 34
paste input "B0F55NTJGH"
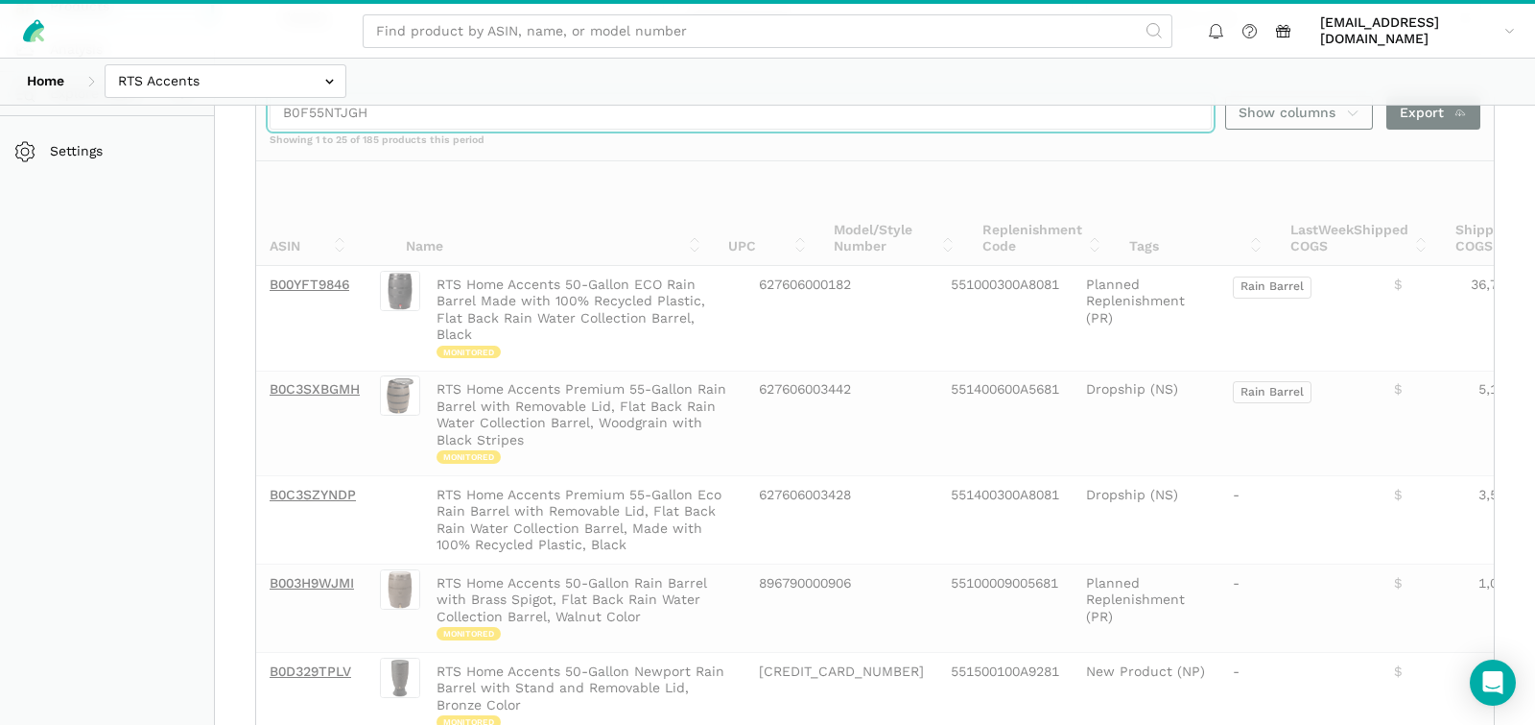
scroll to position [106, 0]
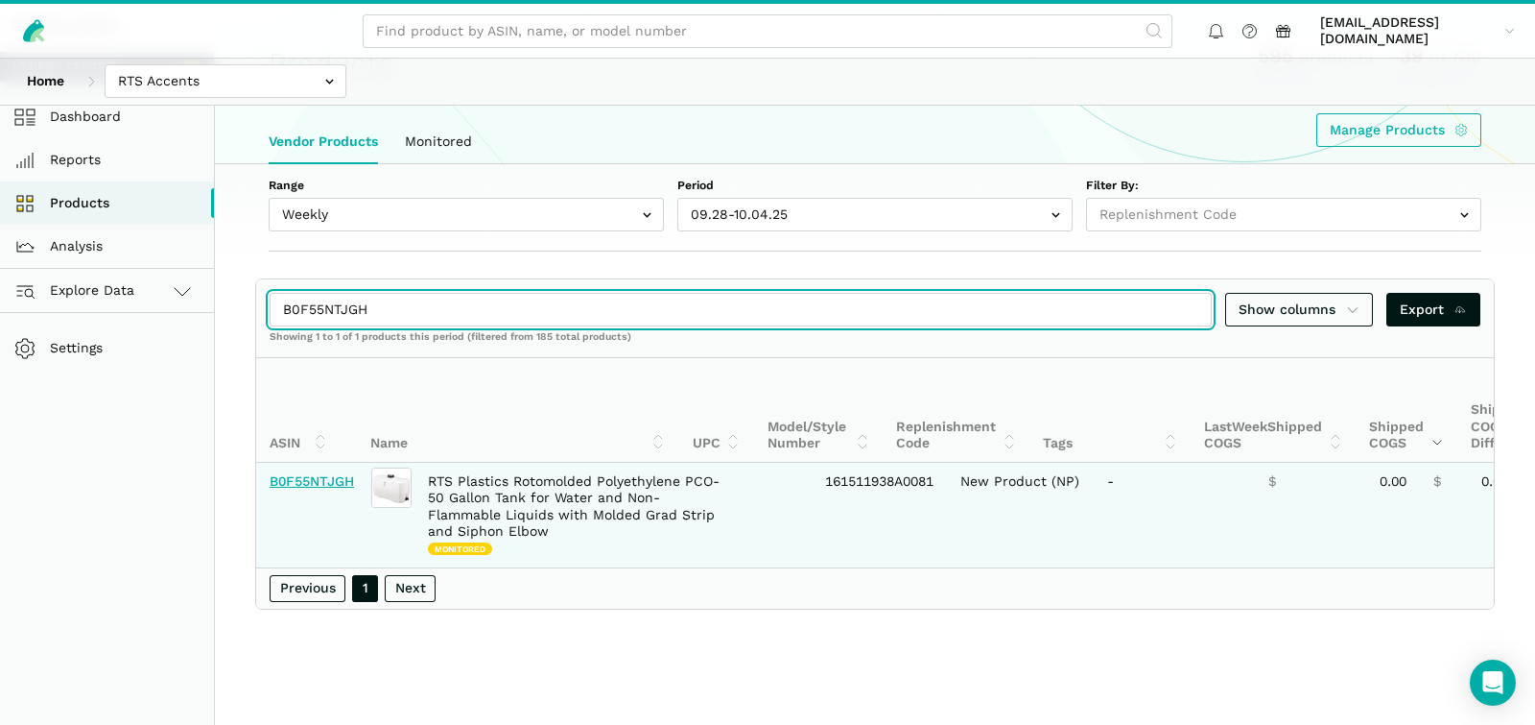
type input "B0F55NTJGH"
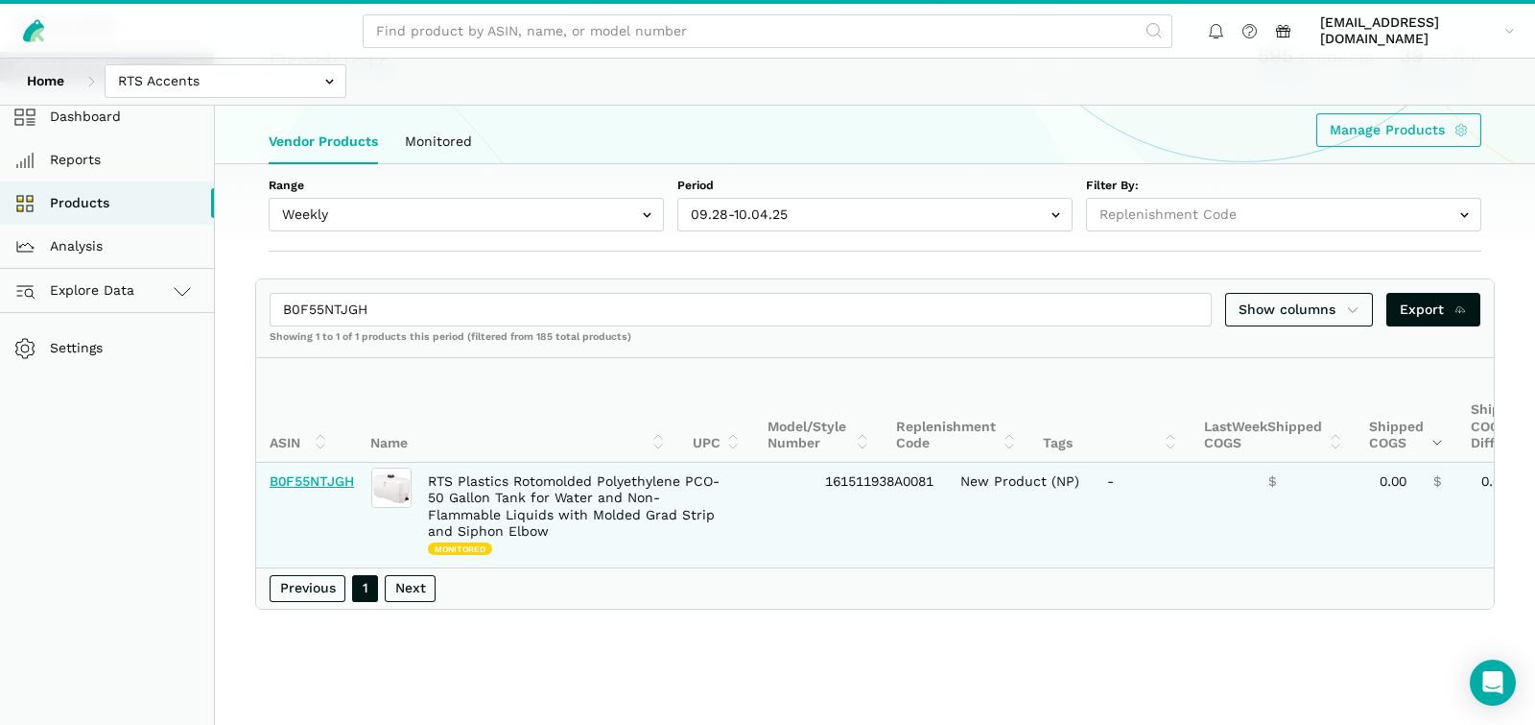
click at [312, 485] on link "B0F55NTJGH" at bounding box center [312, 480] width 84 height 15
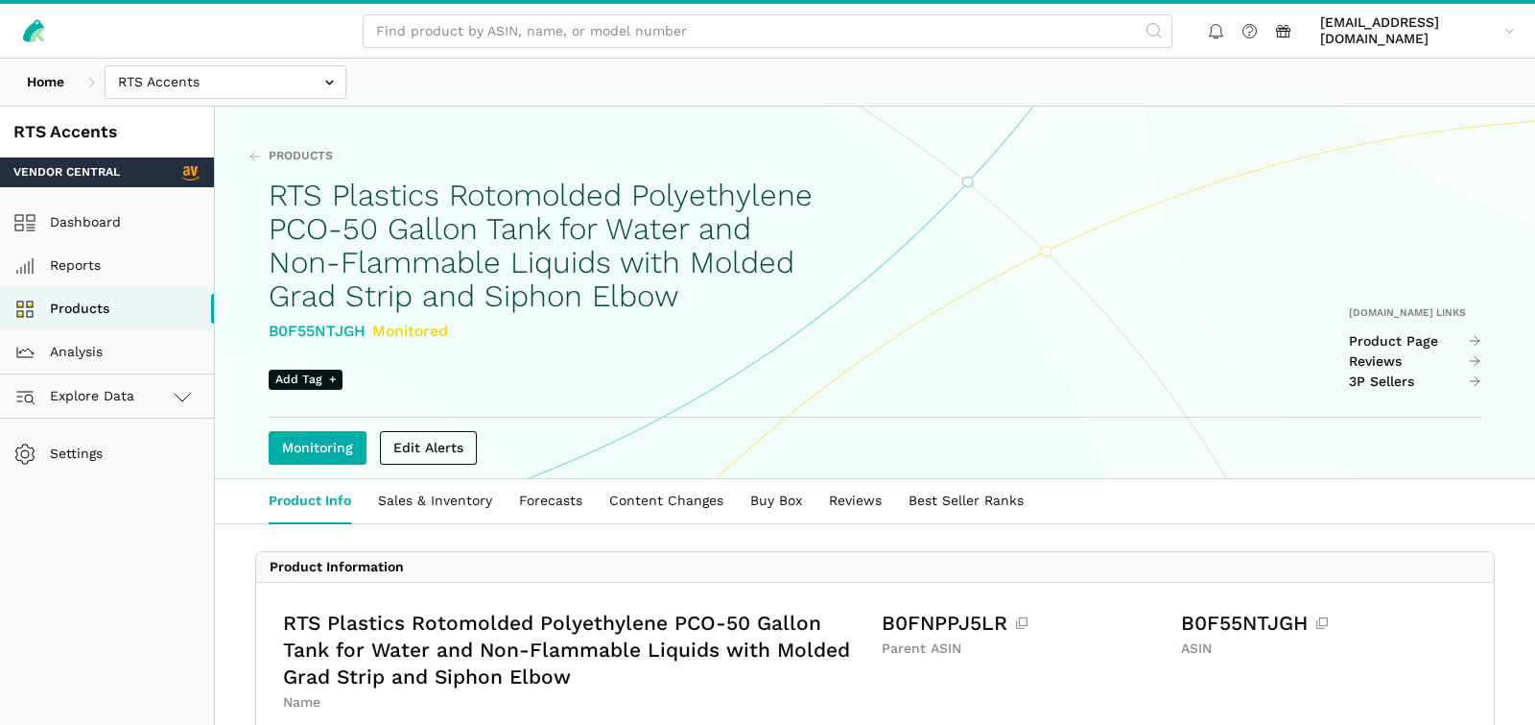
click at [487, 498] on link "Sales & Inventory" at bounding box center [435, 501] width 141 height 44
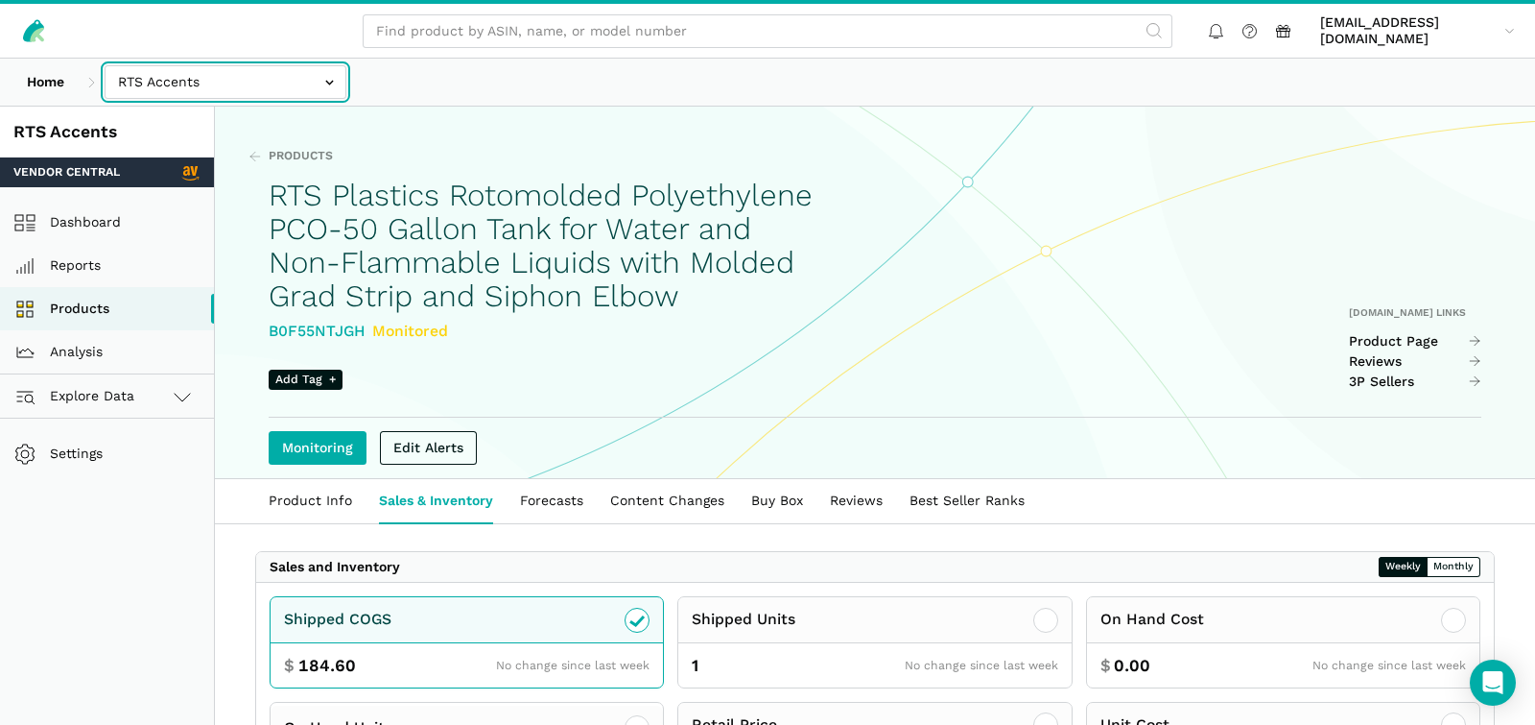
click at [268, 93] on input "text" at bounding box center [226, 82] width 242 height 34
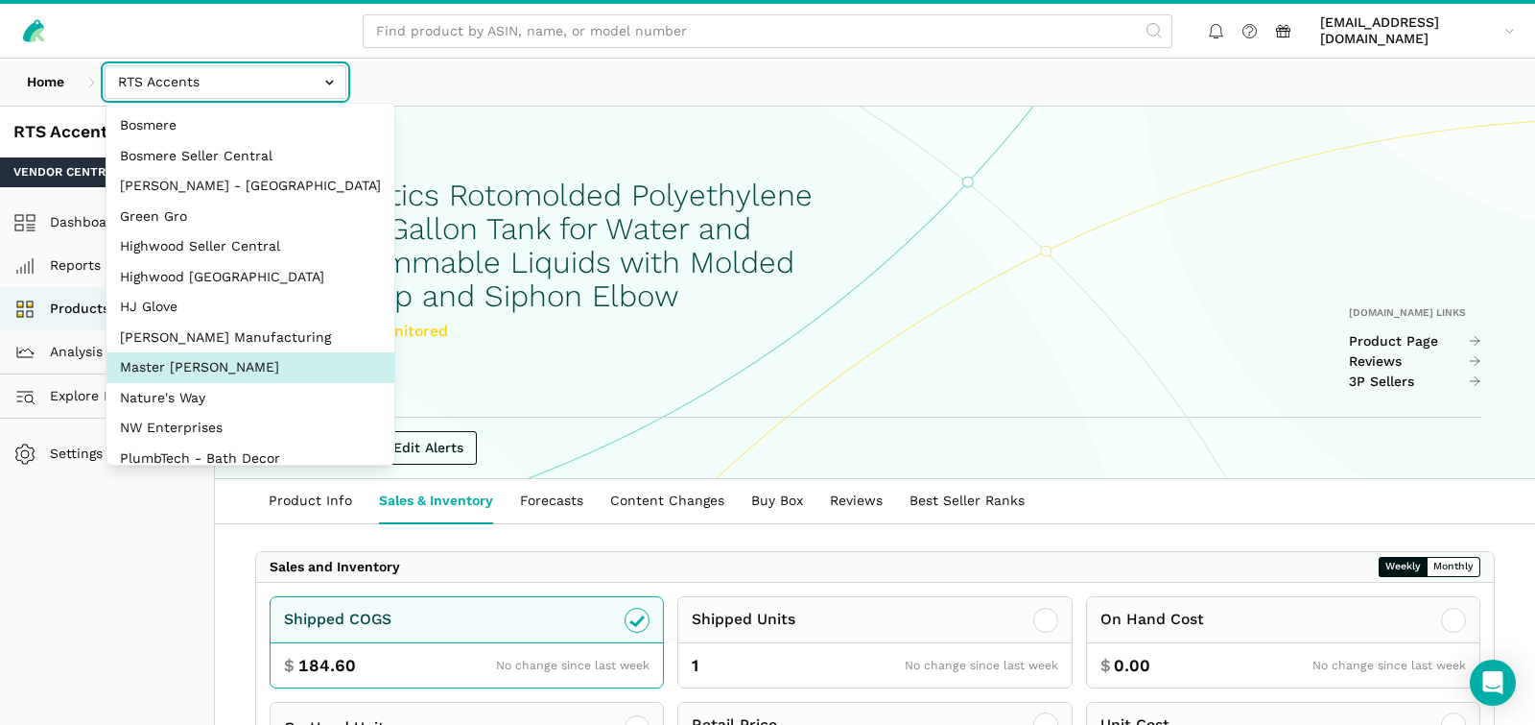
scroll to position [192, 0]
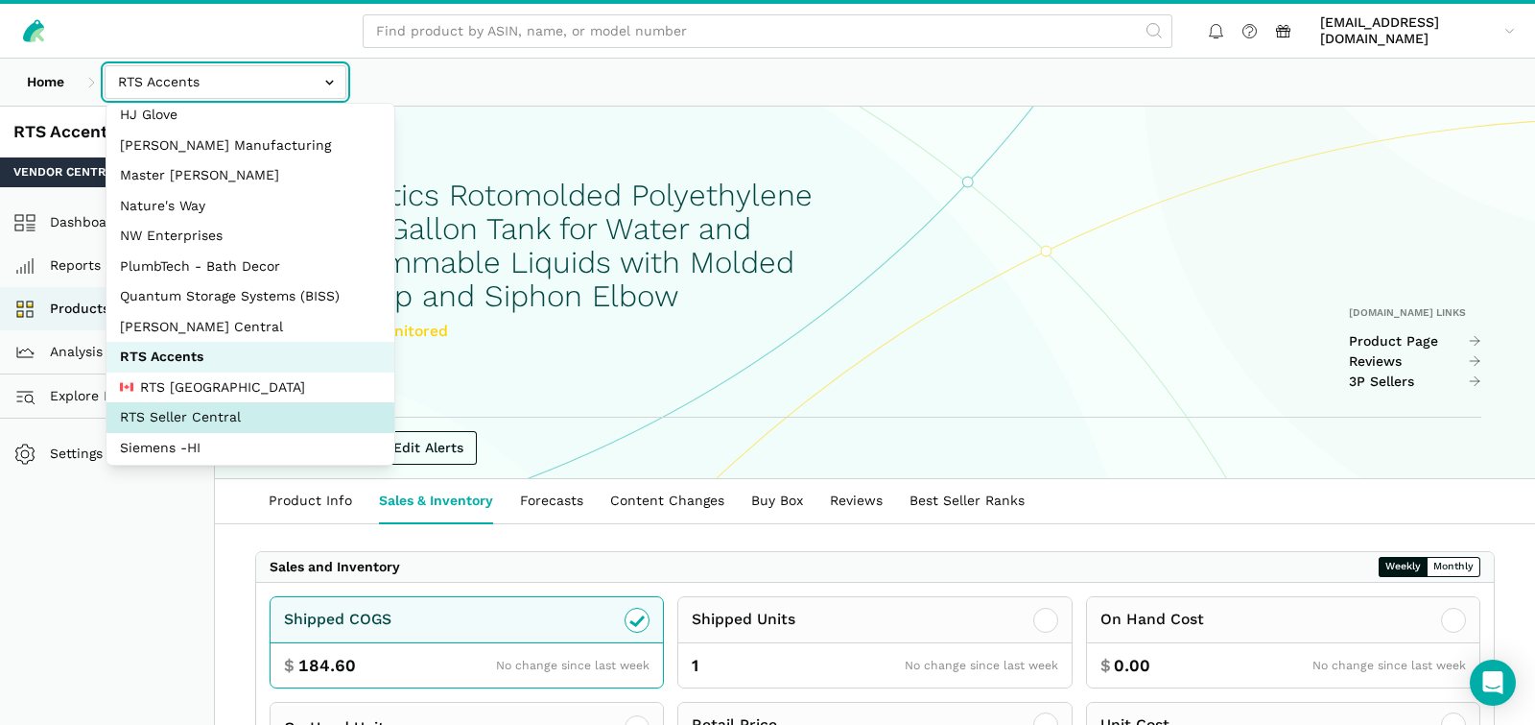
select select "DYdfgEtk9xdbXk9WgFd319bF"
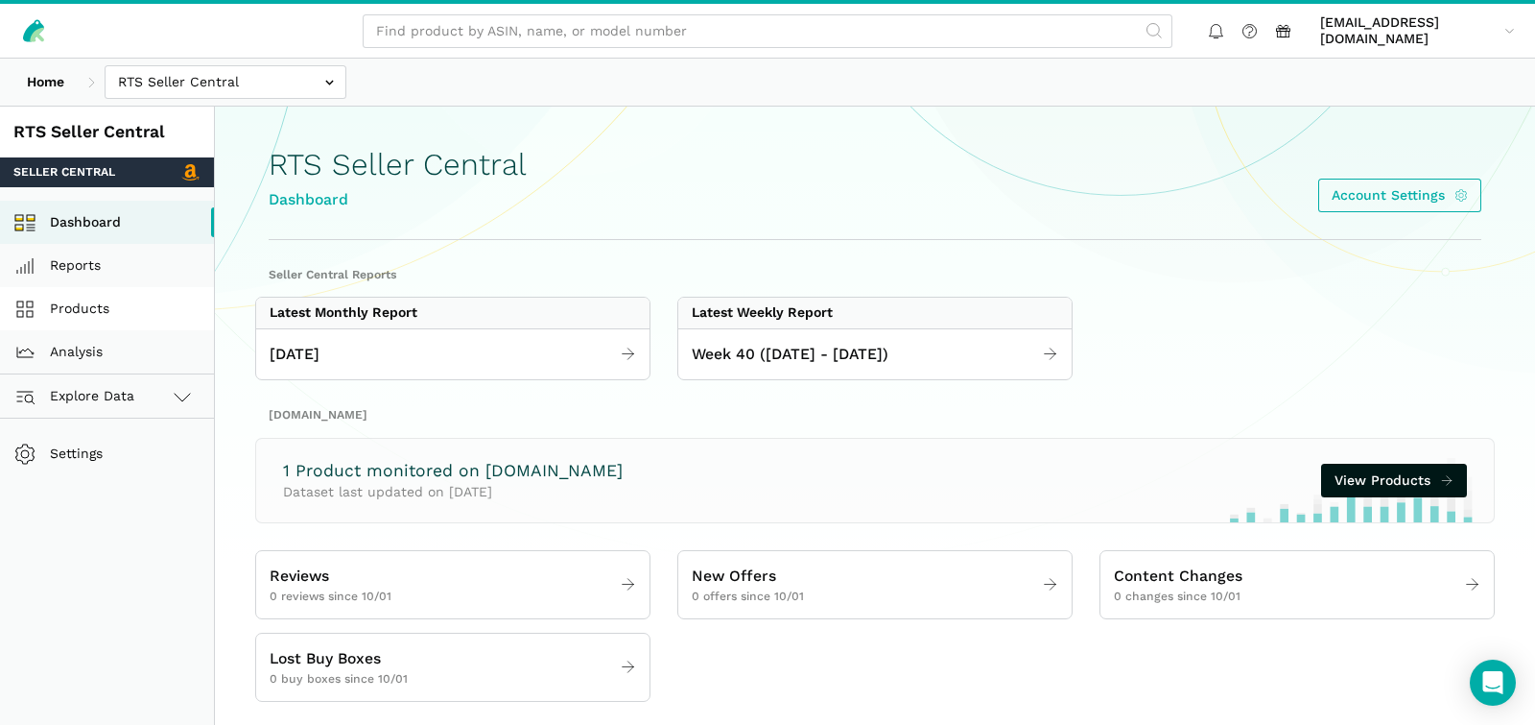
click at [93, 315] on link "Products" at bounding box center [107, 308] width 214 height 43
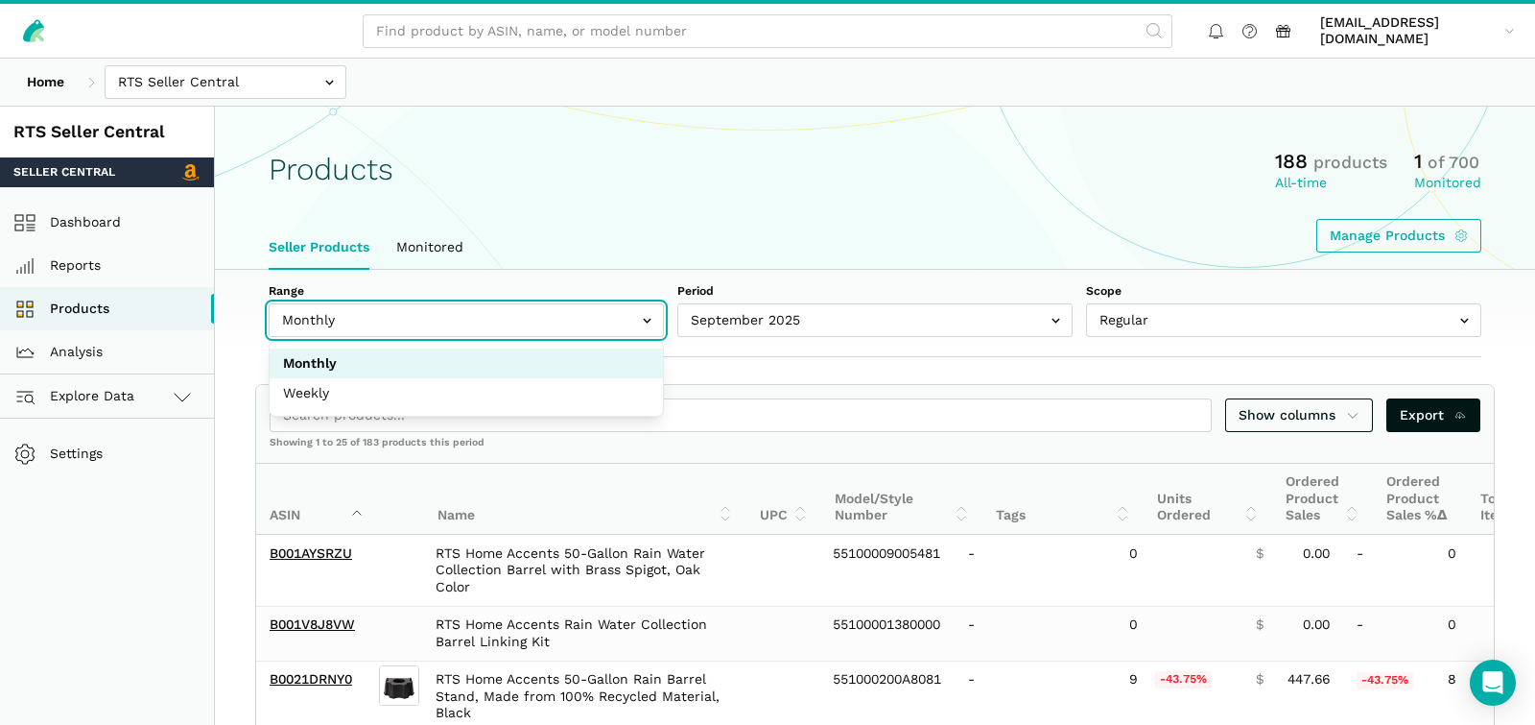
click at [361, 329] on input "text" at bounding box center [466, 320] width 395 height 34
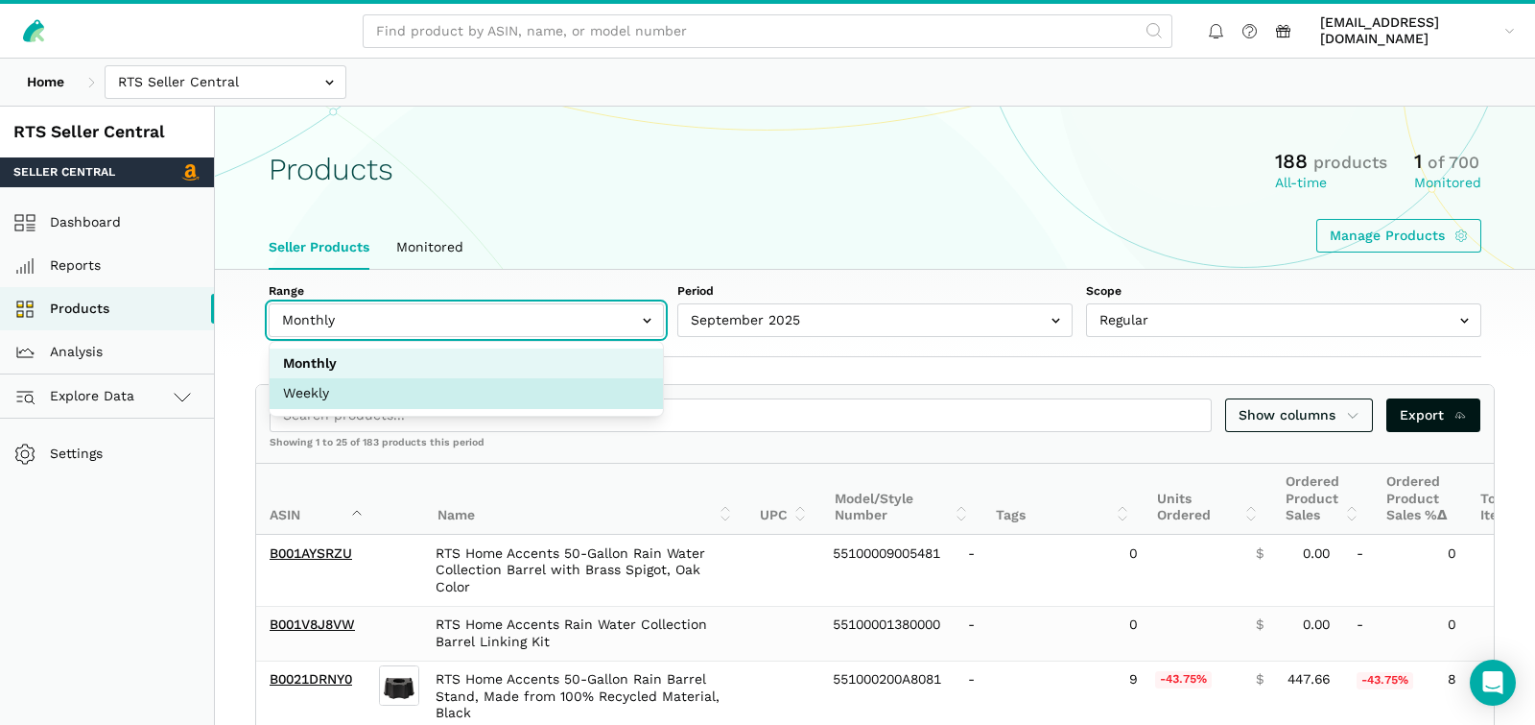
select select "Weekly"
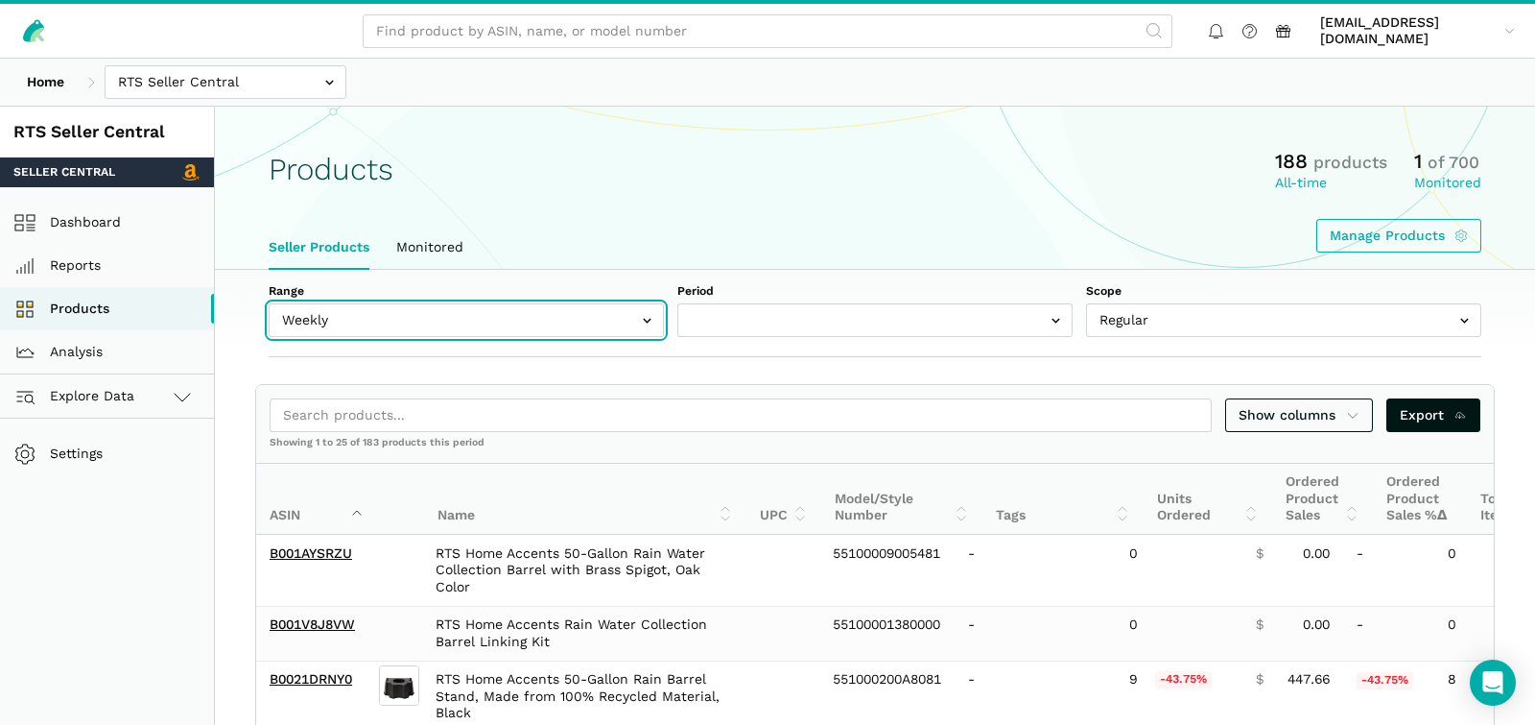
select select "Weekly|2025-09-28"
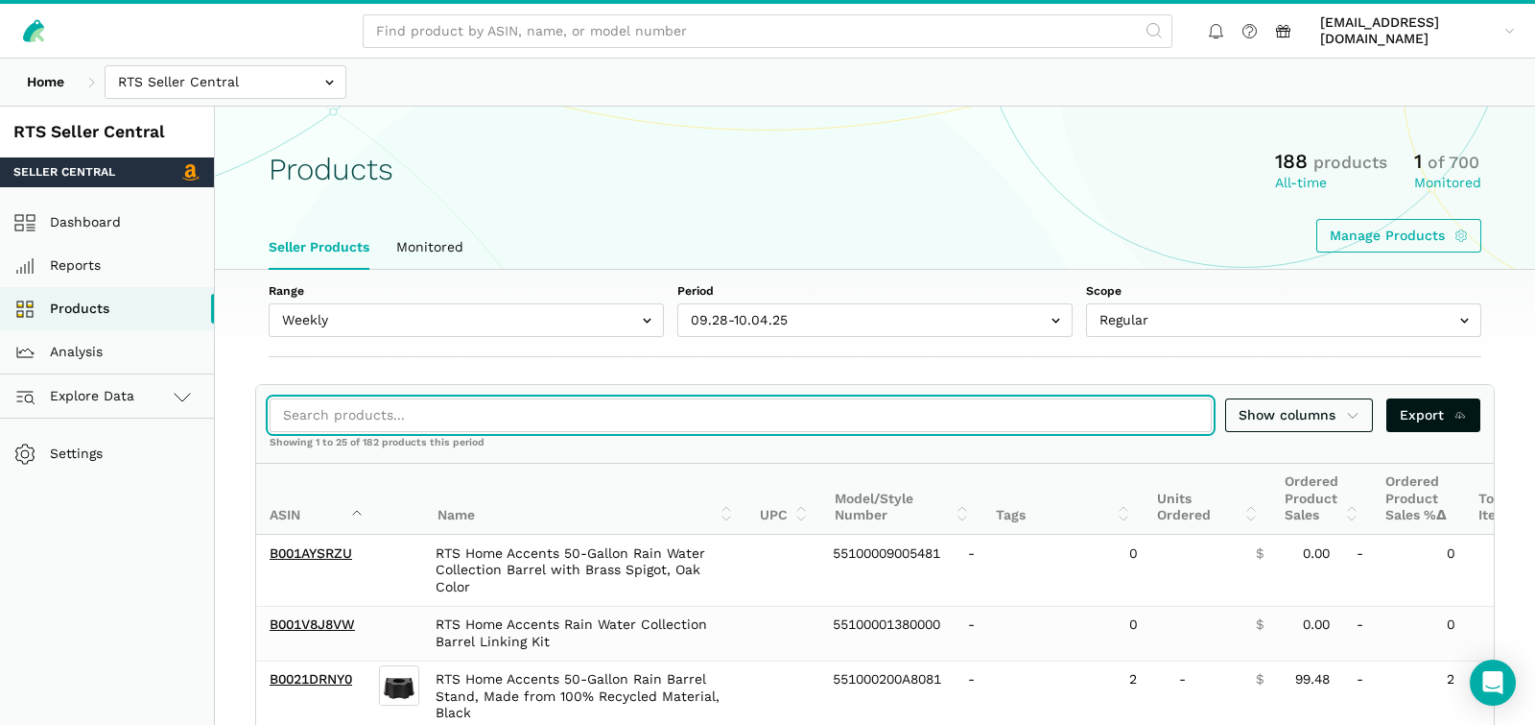
click at [325, 401] on input "search" at bounding box center [741, 415] width 942 height 34
paste input "B0F55NTJGH"
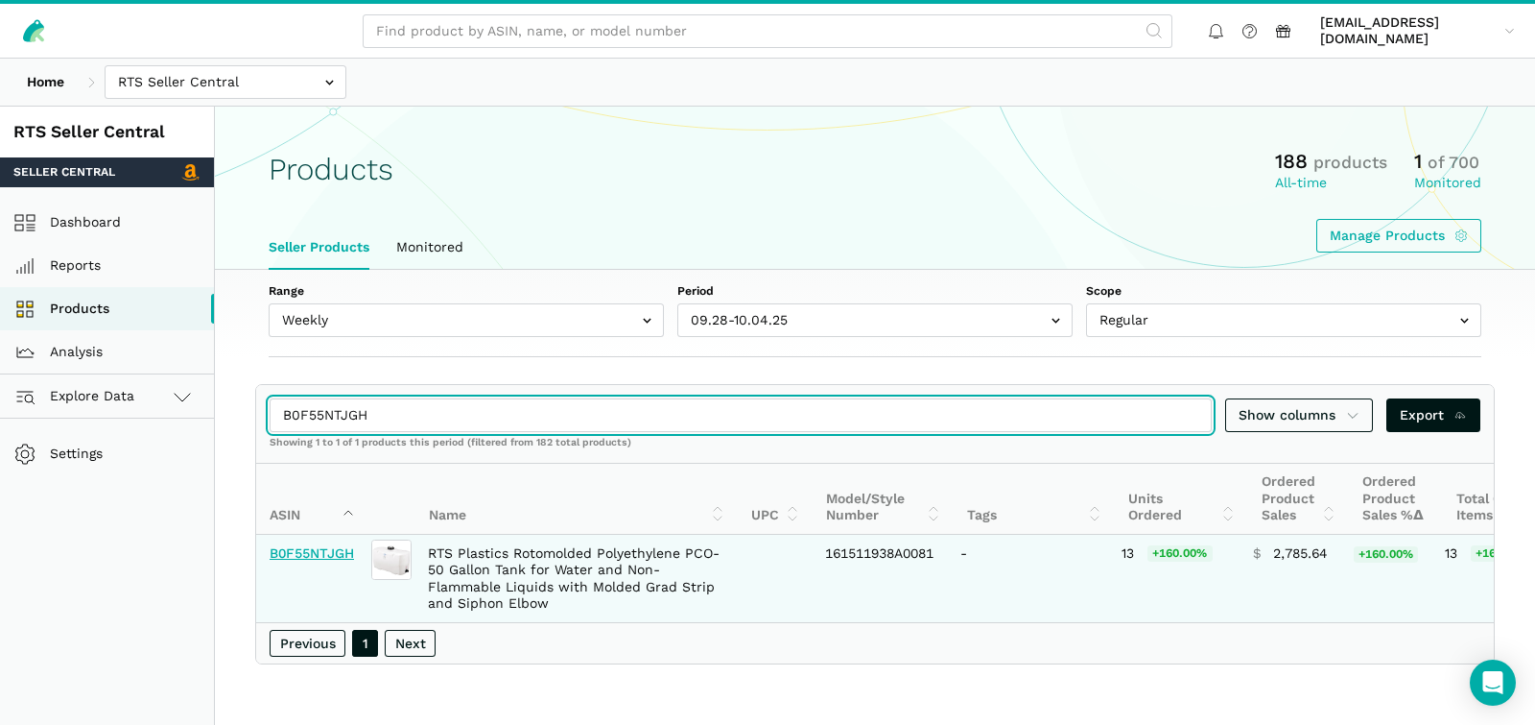
type input "B0F55NTJGH"
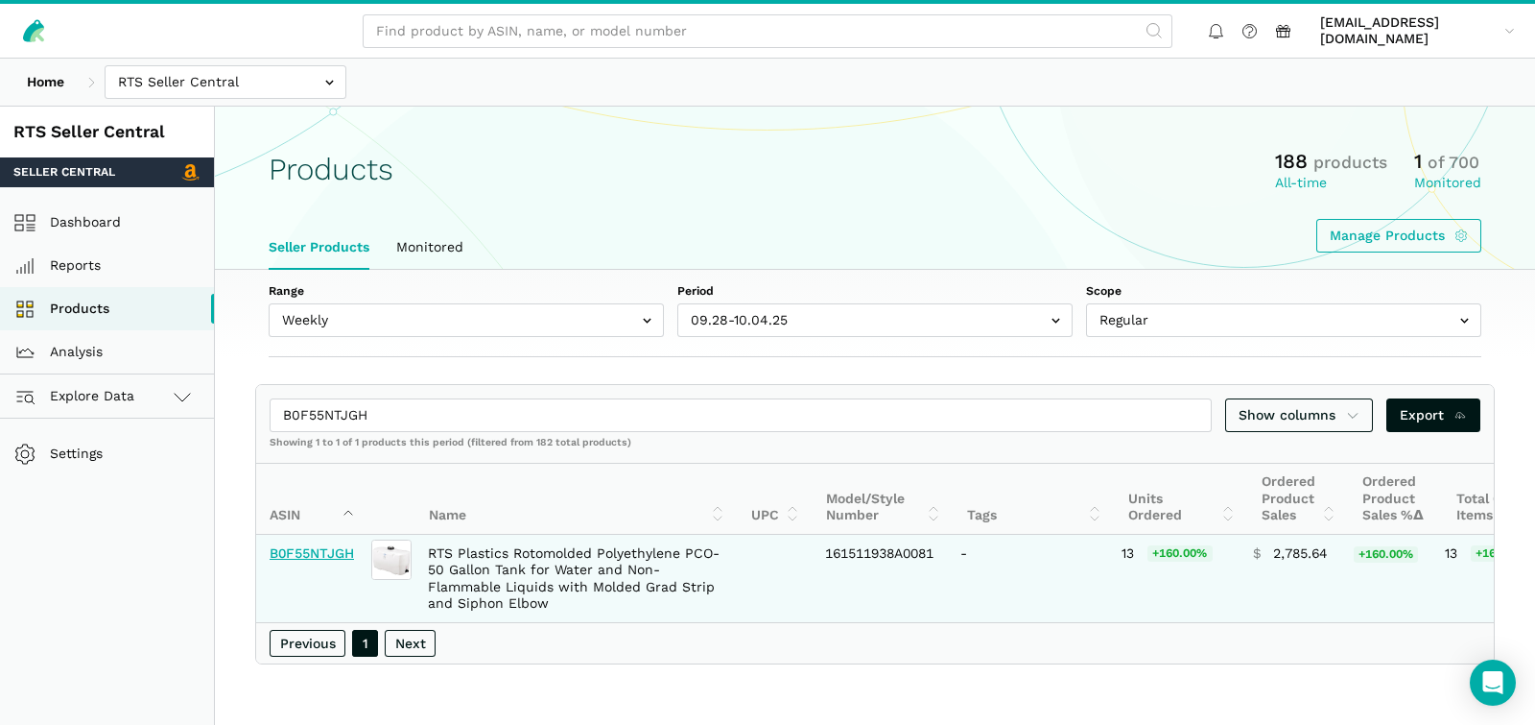
click at [293, 554] on link "B0F55NTJGH" at bounding box center [312, 552] width 84 height 15
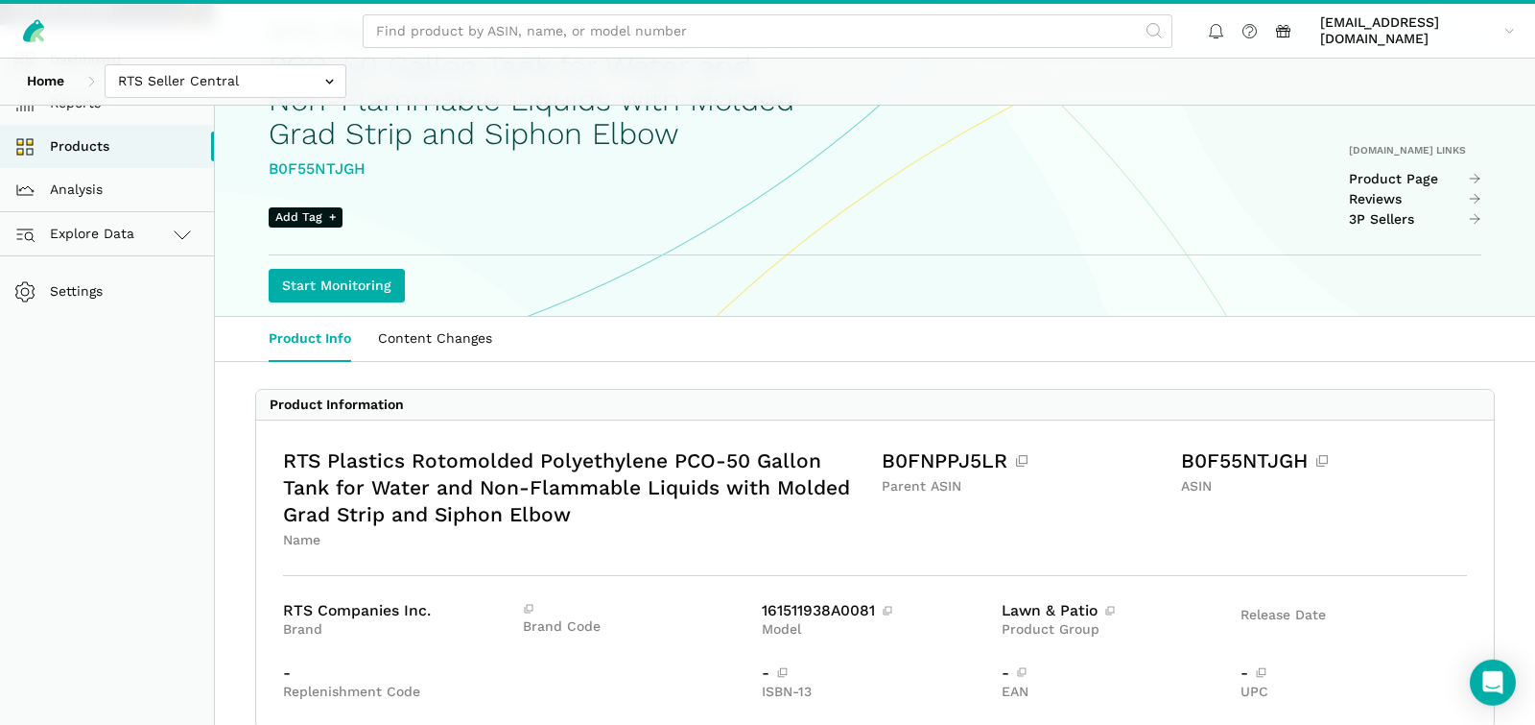
scroll to position [101, 0]
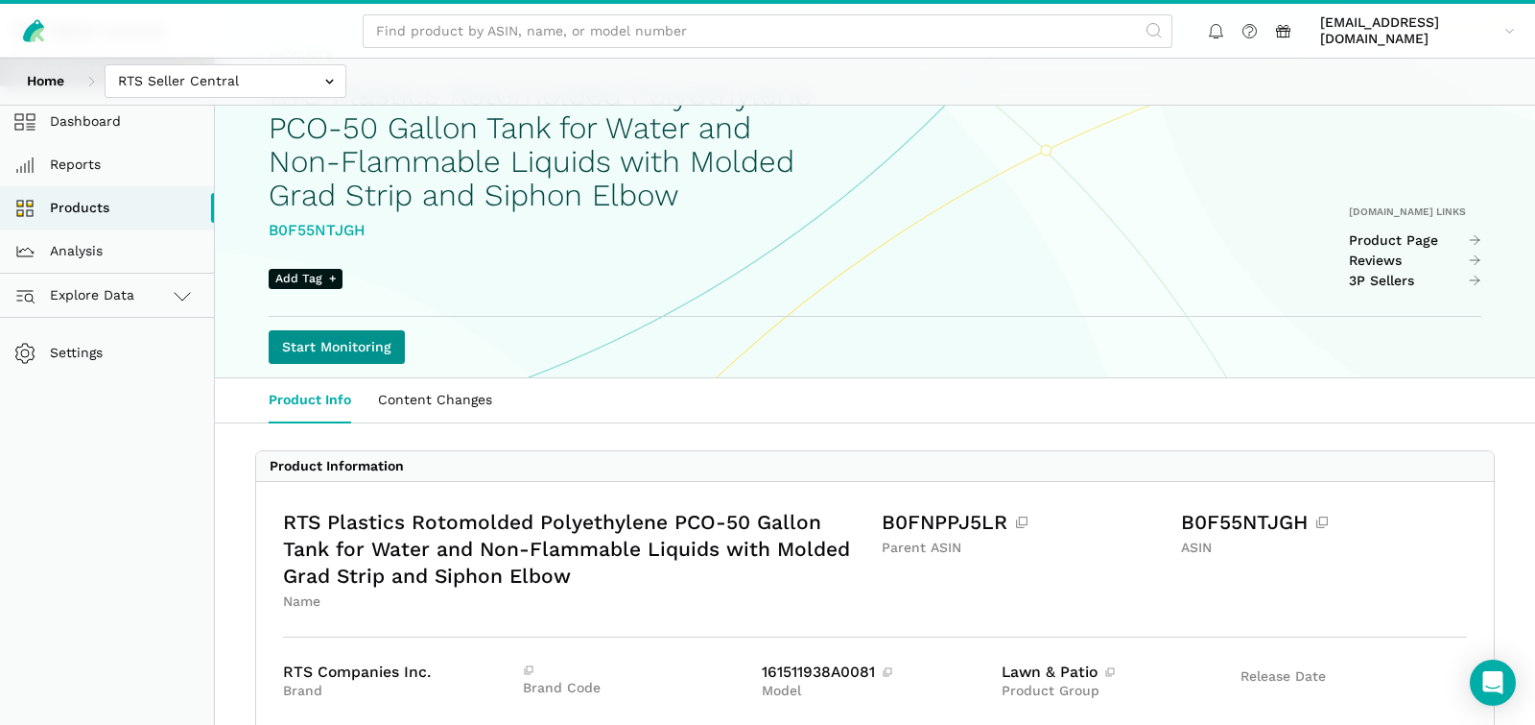
click at [305, 346] on link "Start Monitoring" at bounding box center [337, 347] width 136 height 34
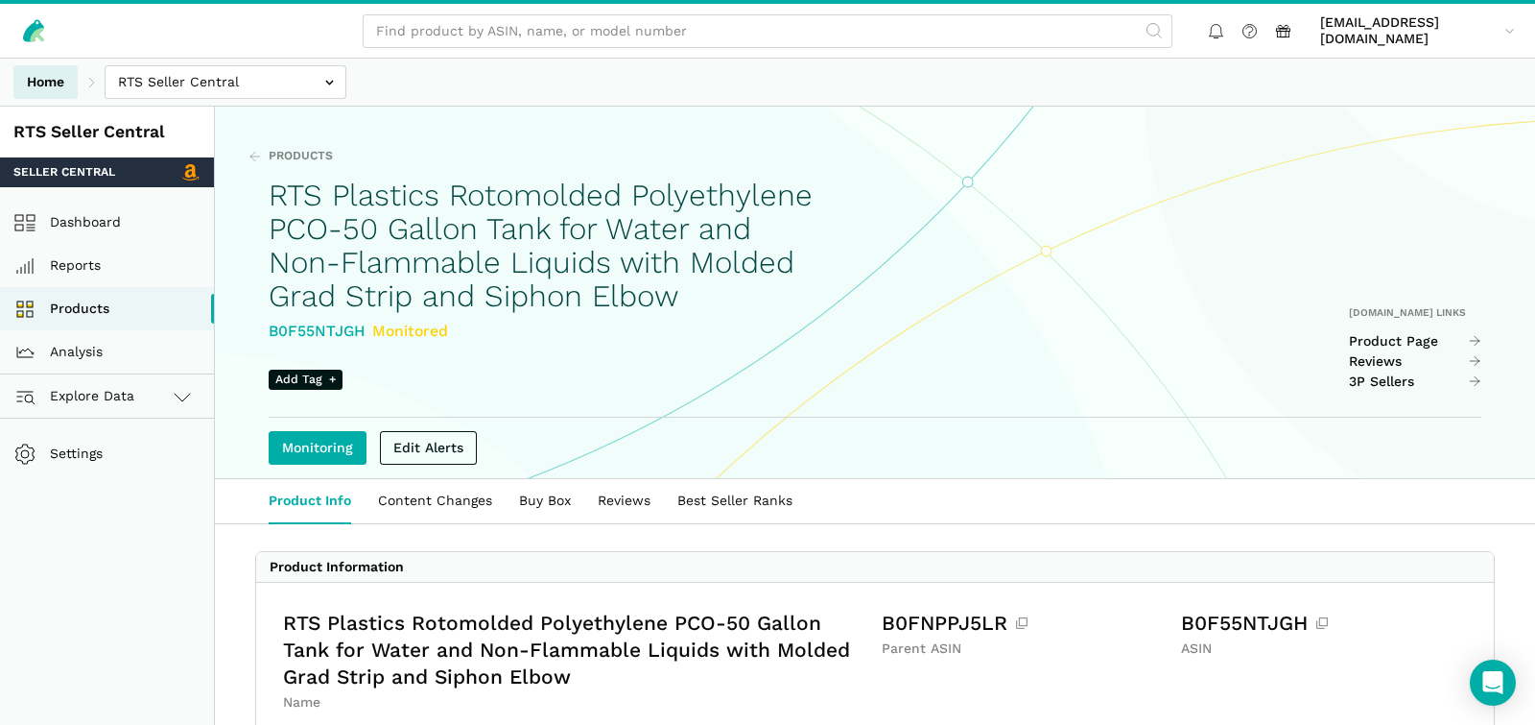
click at [54, 76] on link "Home" at bounding box center [45, 82] width 64 height 34
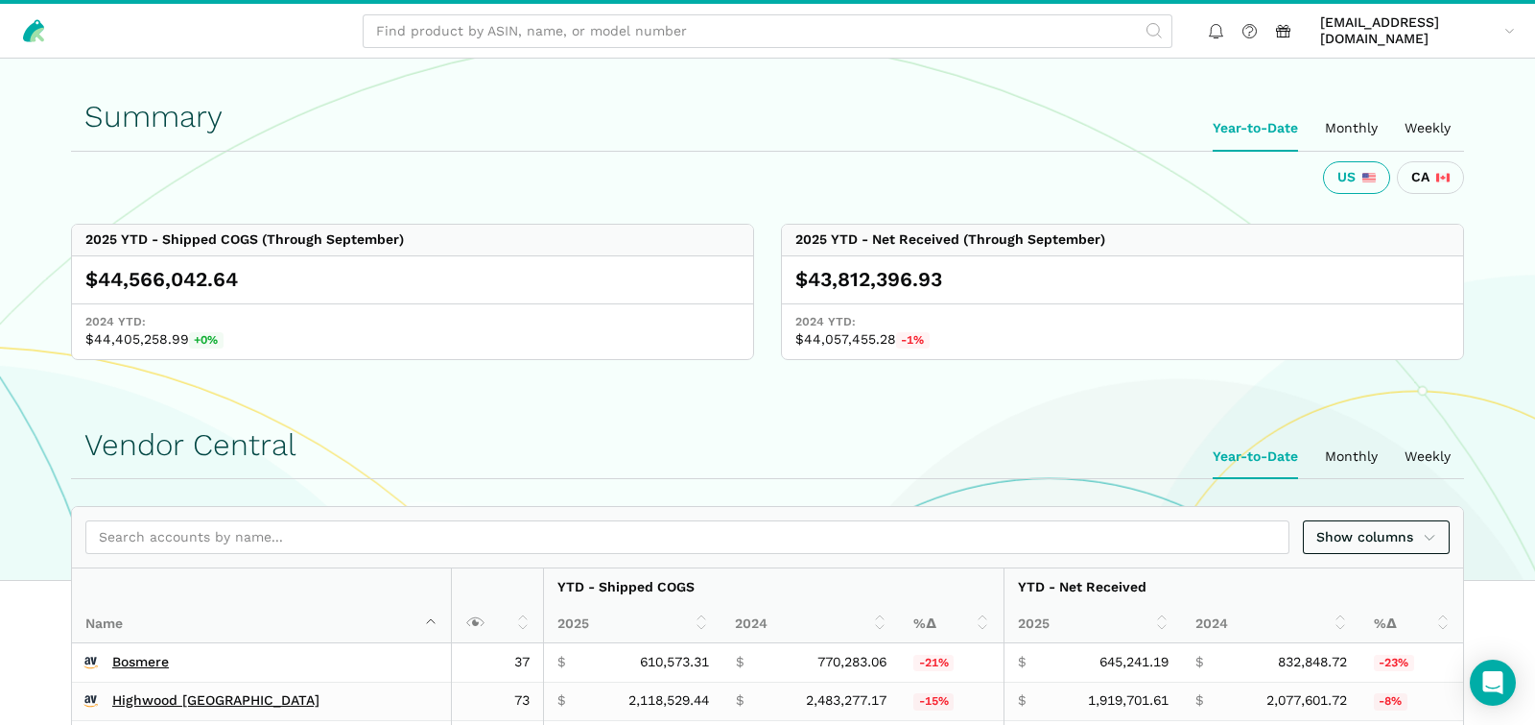
click at [883, 127] on ui-tabs "Year-to-Date Monthly Weekly" at bounding box center [767, 129] width 1393 height 45
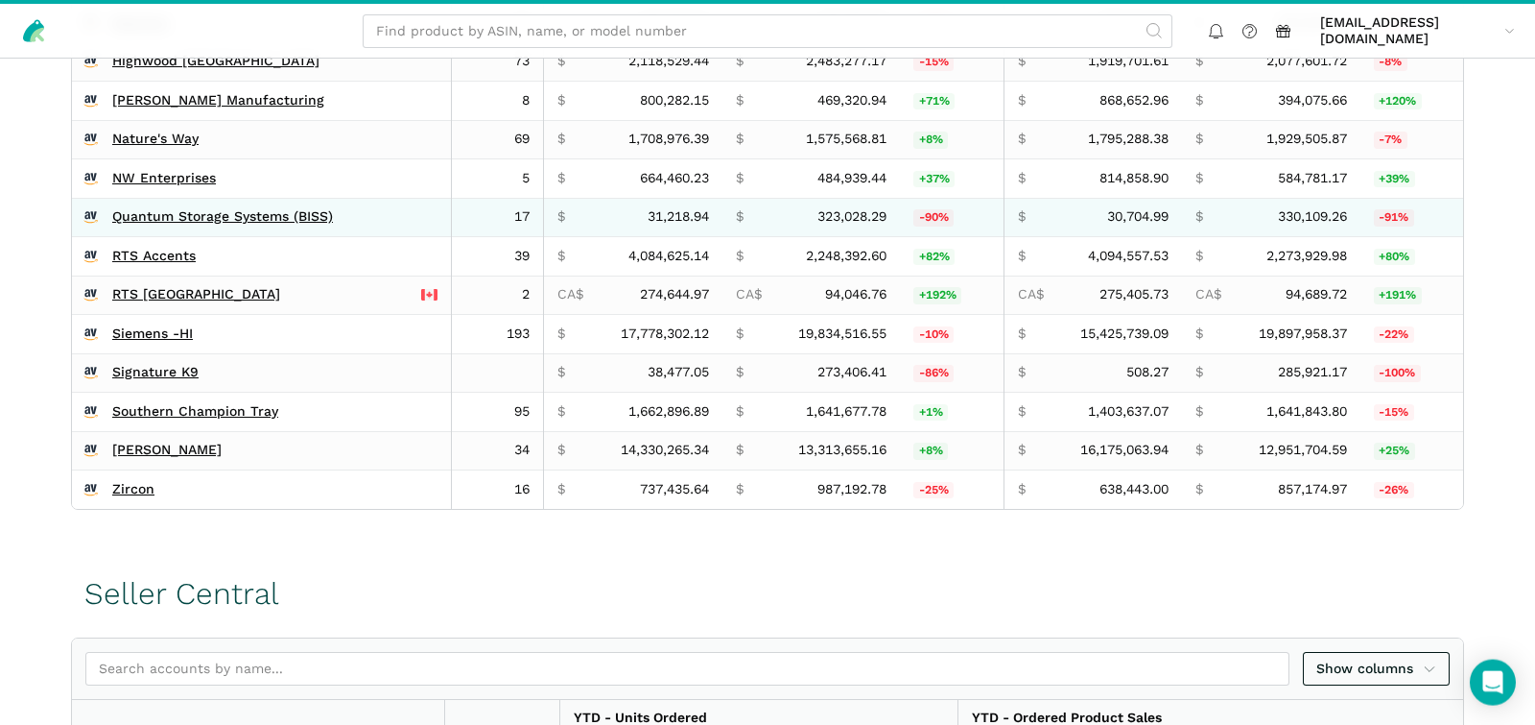
scroll to position [605, 0]
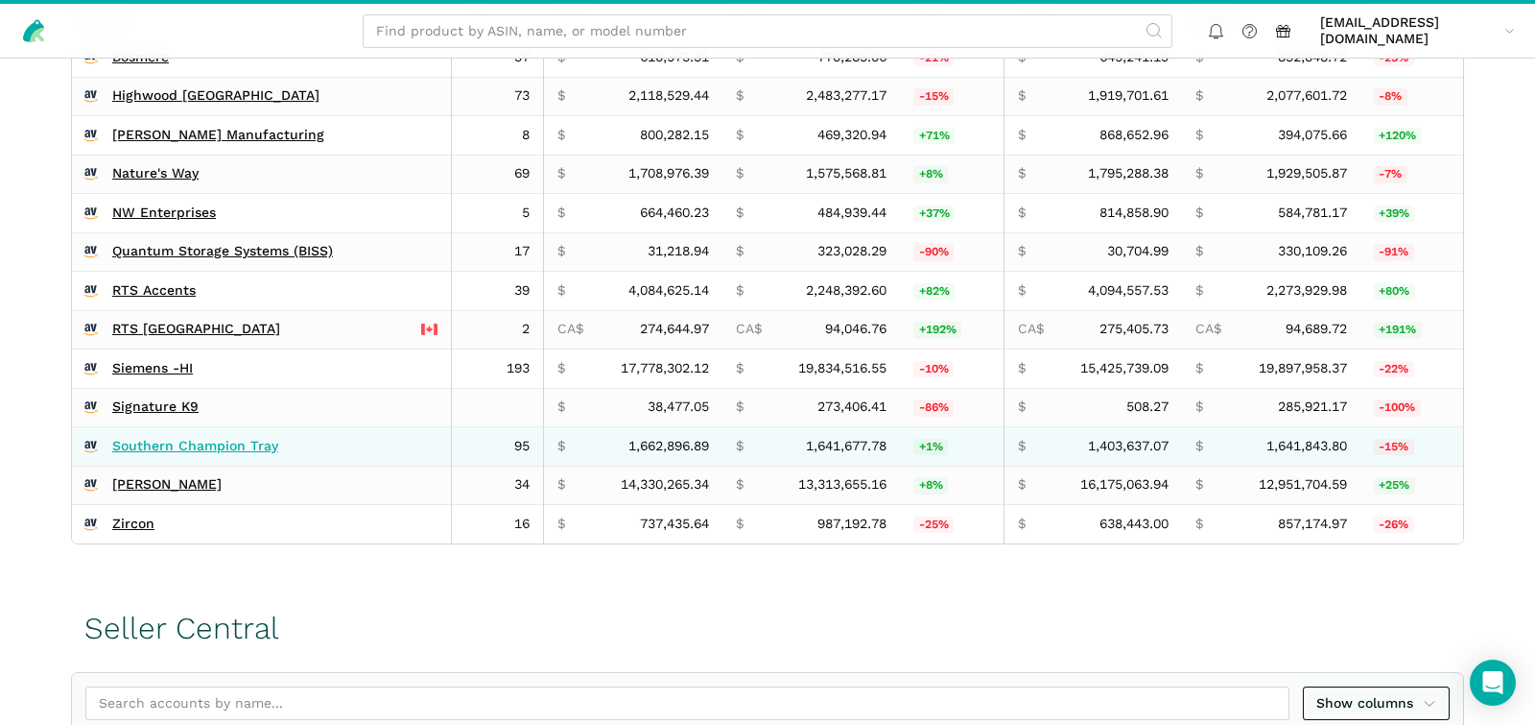
click at [233, 439] on link "Southern Champion Tray" at bounding box center [195, 446] width 166 height 17
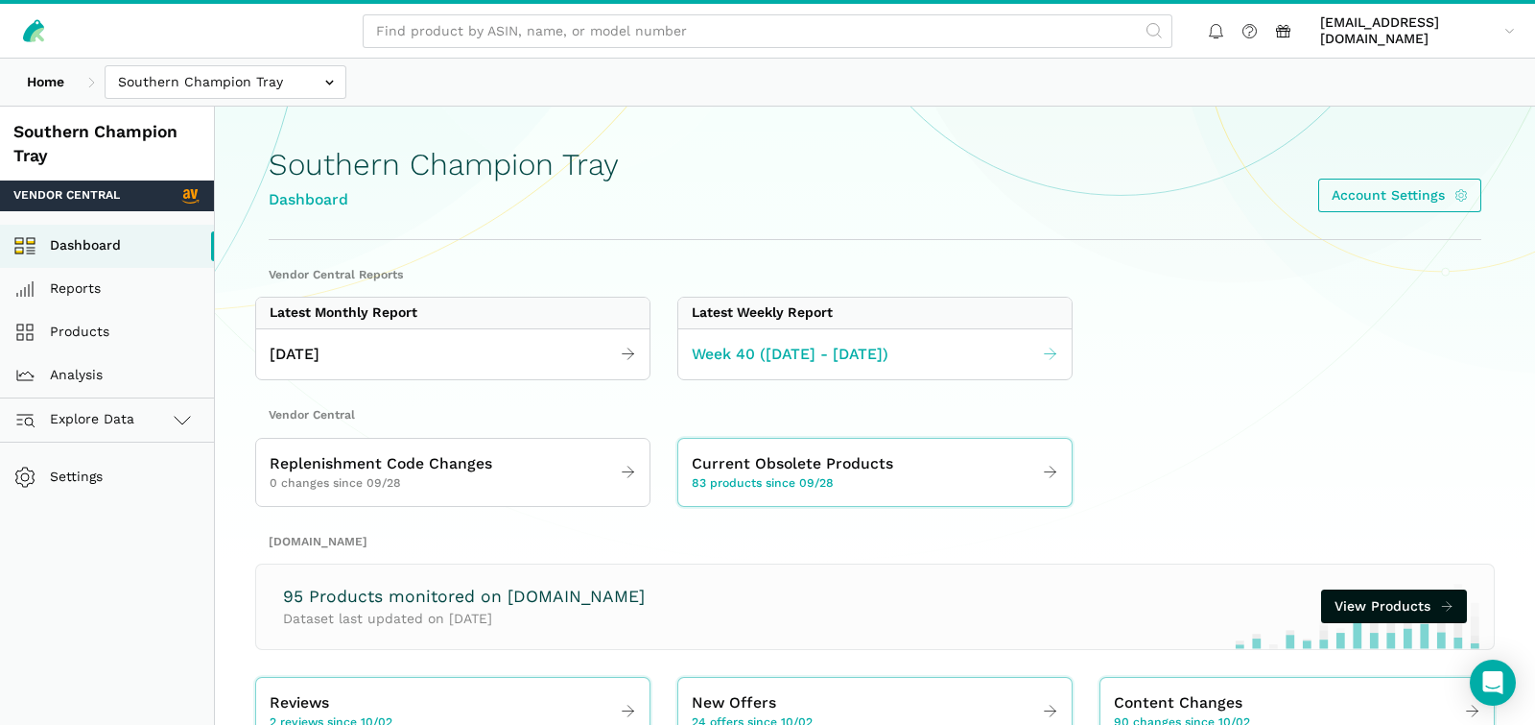
click at [770, 347] on span "Week 40 ([DATE] - [DATE])" at bounding box center [790, 355] width 197 height 24
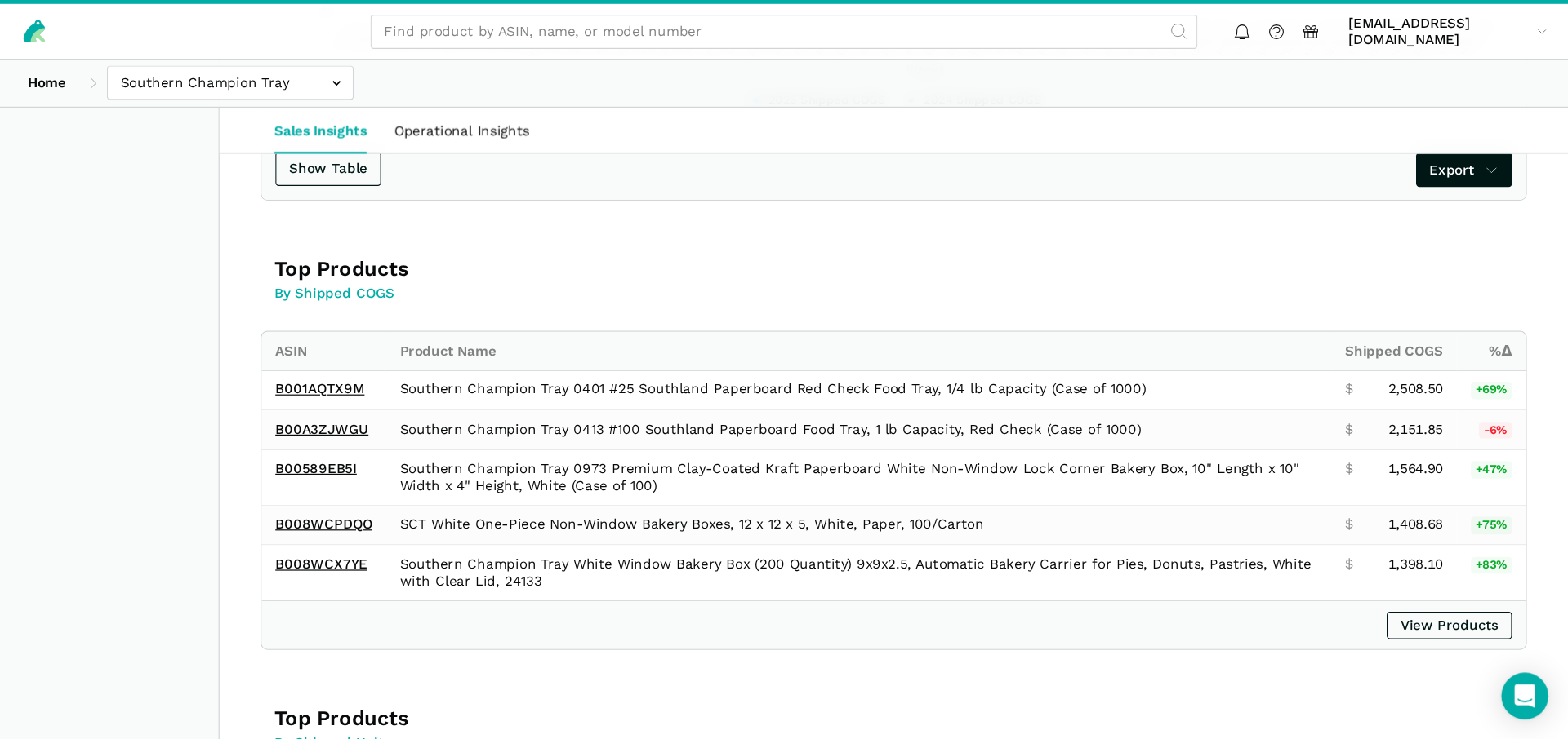
scroll to position [857, 0]
